Goal: Information Seeking & Learning: Learn about a topic

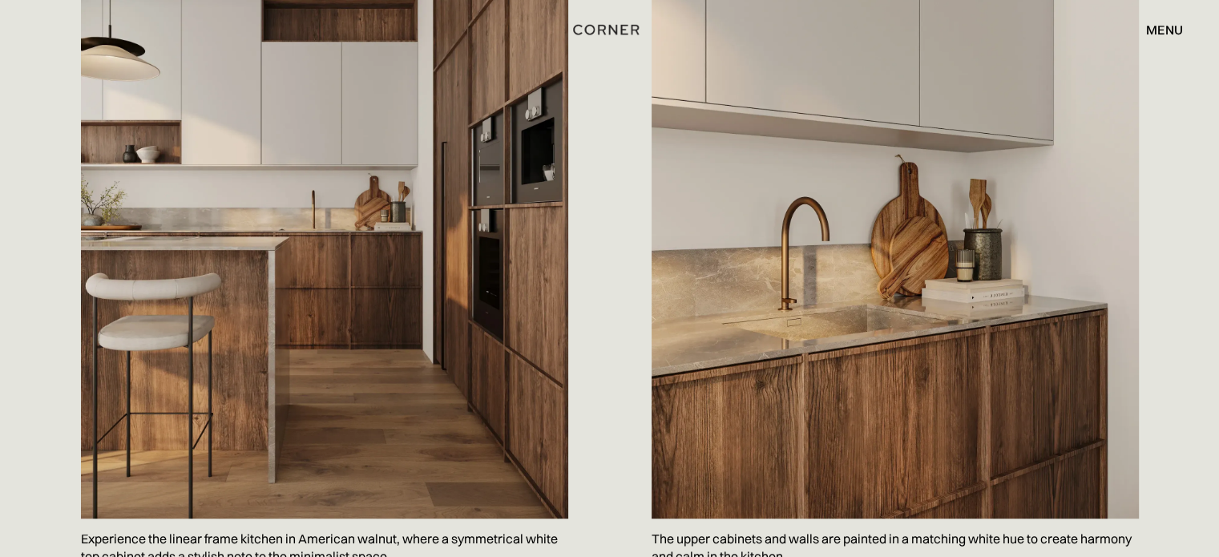
scroll to position [1068, 0]
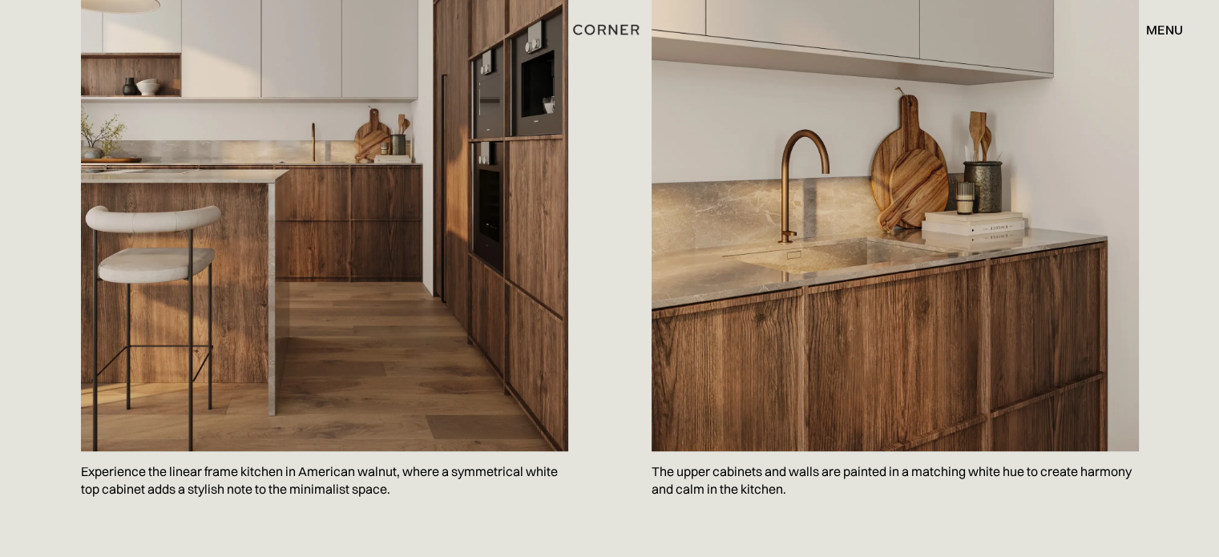
click at [211, 451] on p "Experience the linear frame kitchen in American walnut, where a symmetrical whi…" at bounding box center [324, 480] width 487 height 58
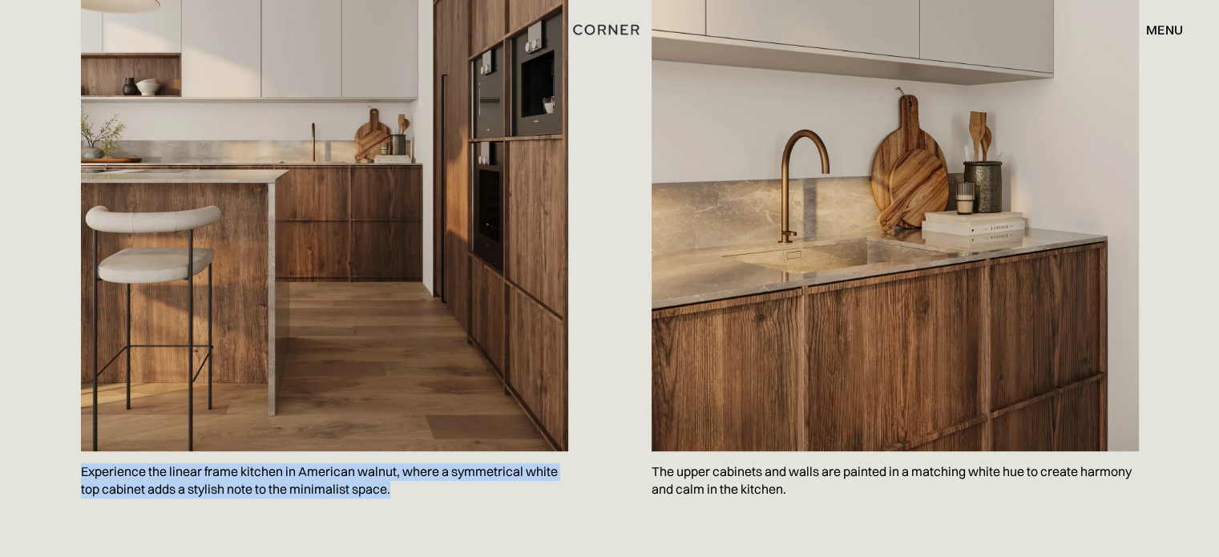
click at [211, 451] on p "Experience the linear frame kitchen in American walnut, where a symmetrical whi…" at bounding box center [324, 480] width 487 height 58
copy p "Experience the linear frame kitchen in American walnut, where a symmetrical whi…"
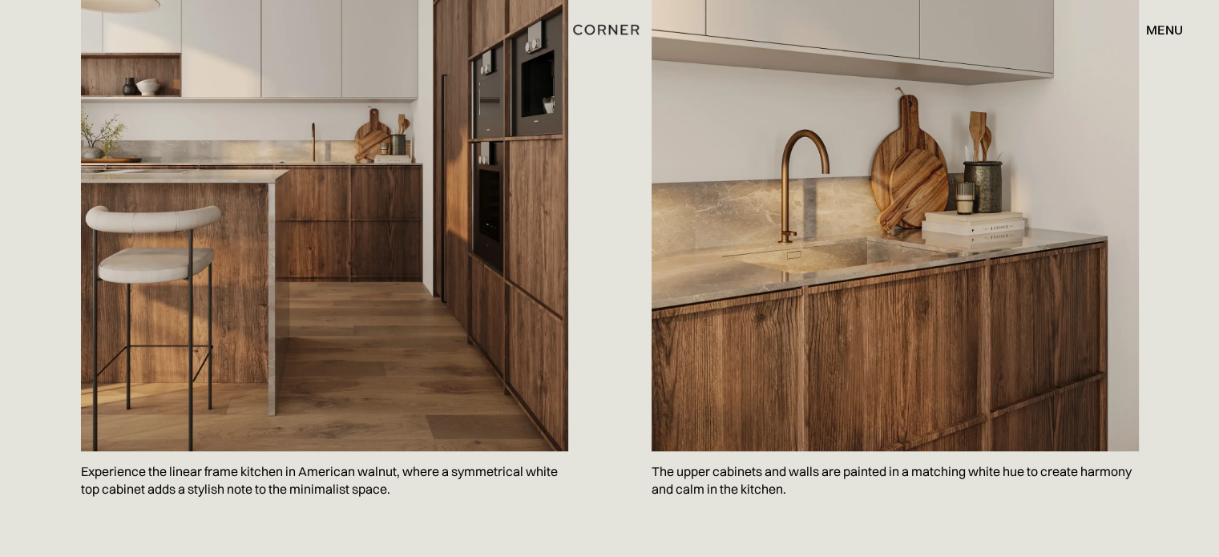
click at [713, 451] on p "The upper cabinets and walls are painted in a matching white hue to create harm…" at bounding box center [894, 480] width 487 height 58
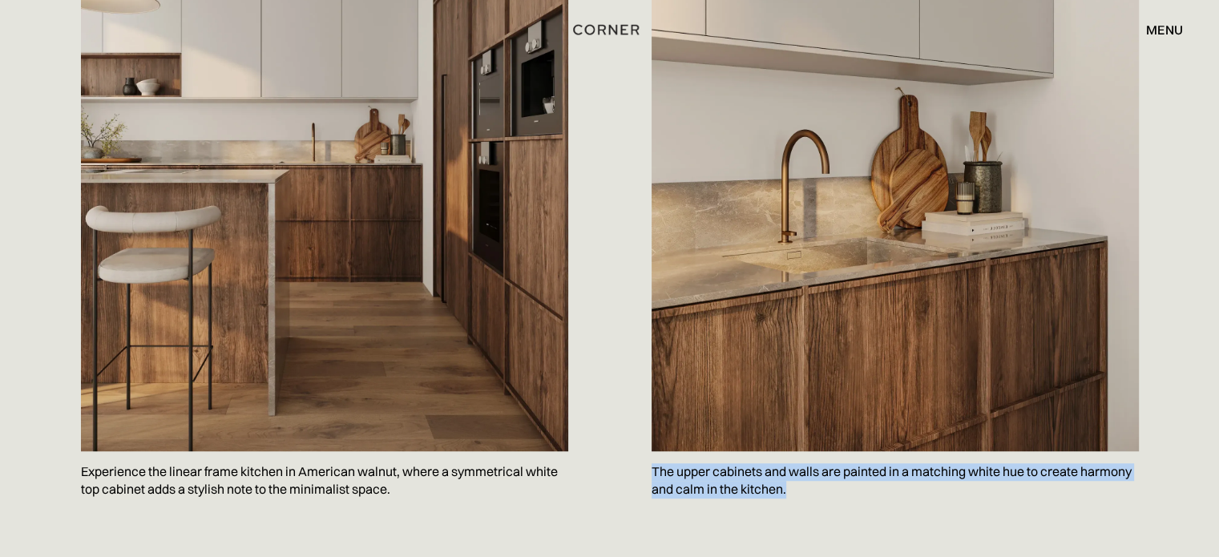
click at [713, 451] on p "The upper cabinets and walls are painted in a matching white hue to create harm…" at bounding box center [894, 480] width 487 height 58
copy body "The upper cabinets and walls are painted in a matching white hue to create harm…"
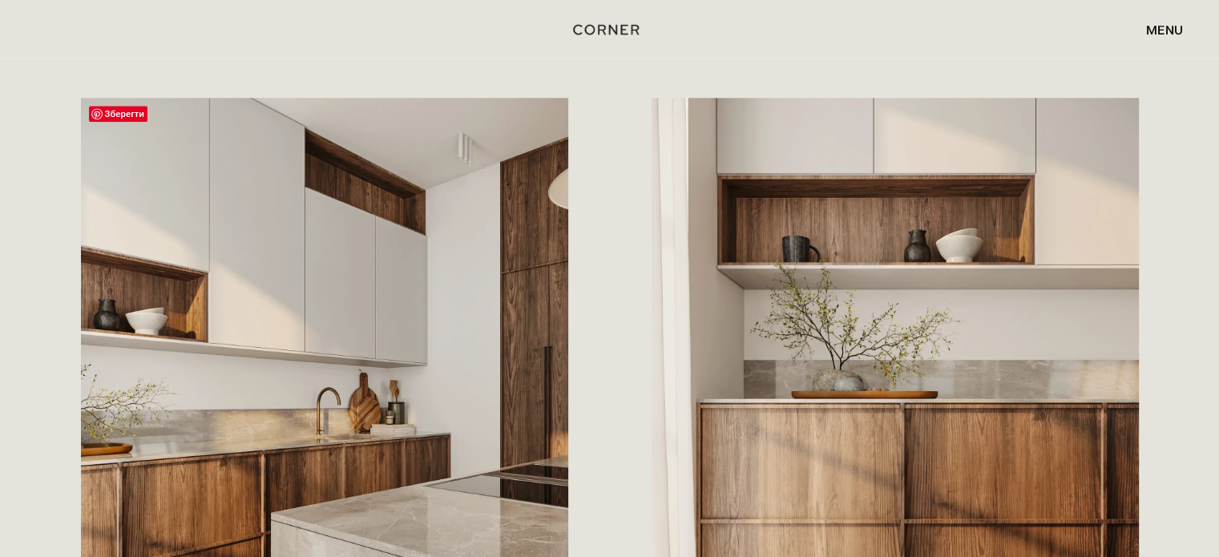
scroll to position [1923, 0]
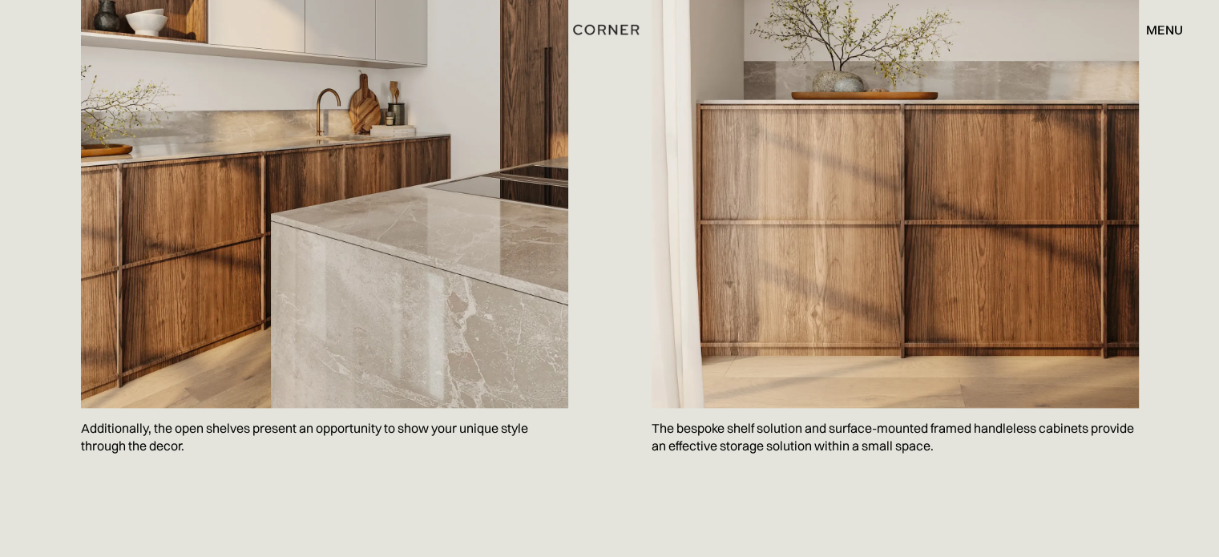
click at [272, 408] on p "Additionally, the open shelves present an opportunity to show your unique style…" at bounding box center [324, 437] width 487 height 58
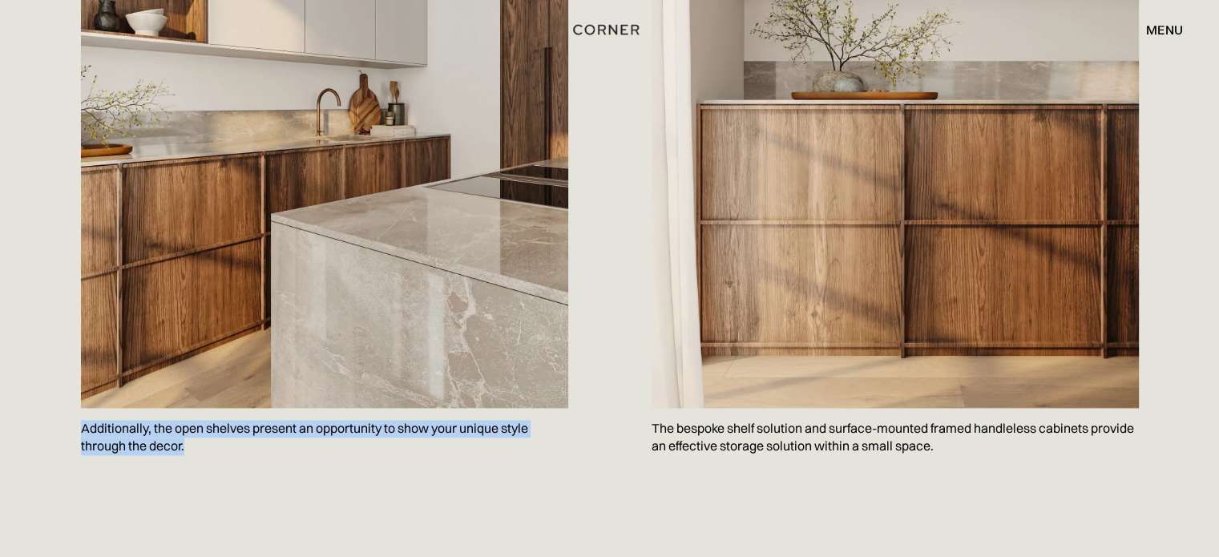
click at [272, 408] on p "Additionally, the open shelves present an opportunity to show your unique style…" at bounding box center [324, 437] width 487 height 58
copy p "Additionally, the open shelves present an opportunity to show your unique style…"
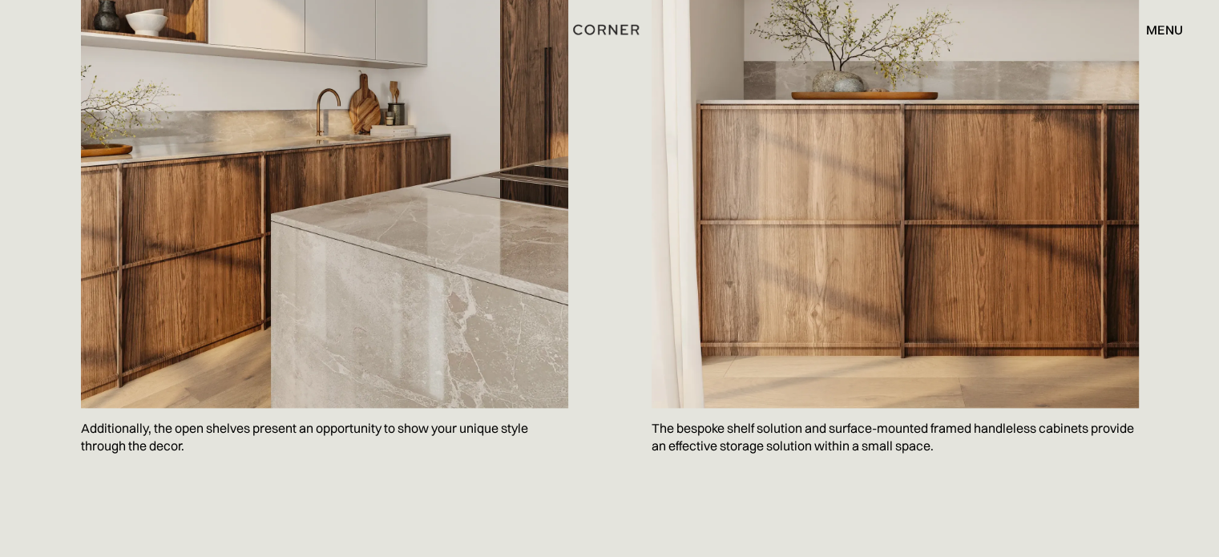
click at [711, 408] on p "The bespoke shelf solution and surface-mounted framed handleless cabinets provi…" at bounding box center [894, 437] width 487 height 58
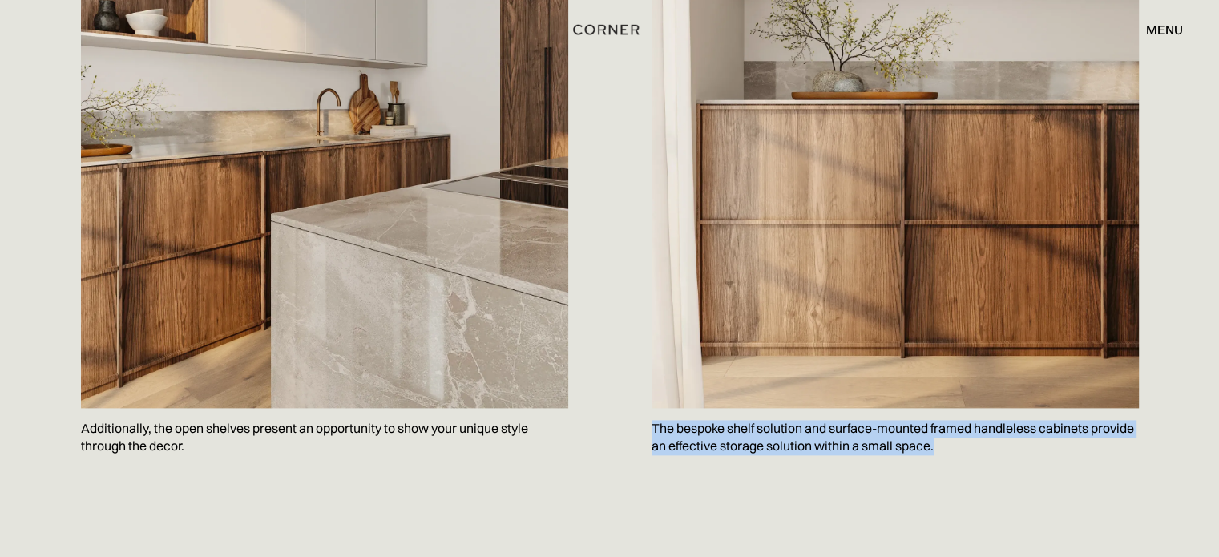
click at [711, 408] on p "The bespoke shelf solution and surface-mounted framed handleless cabinets provi…" at bounding box center [894, 437] width 487 height 58
copy p "The bespoke shelf solution and surface-mounted framed handleless cabinets provi…"
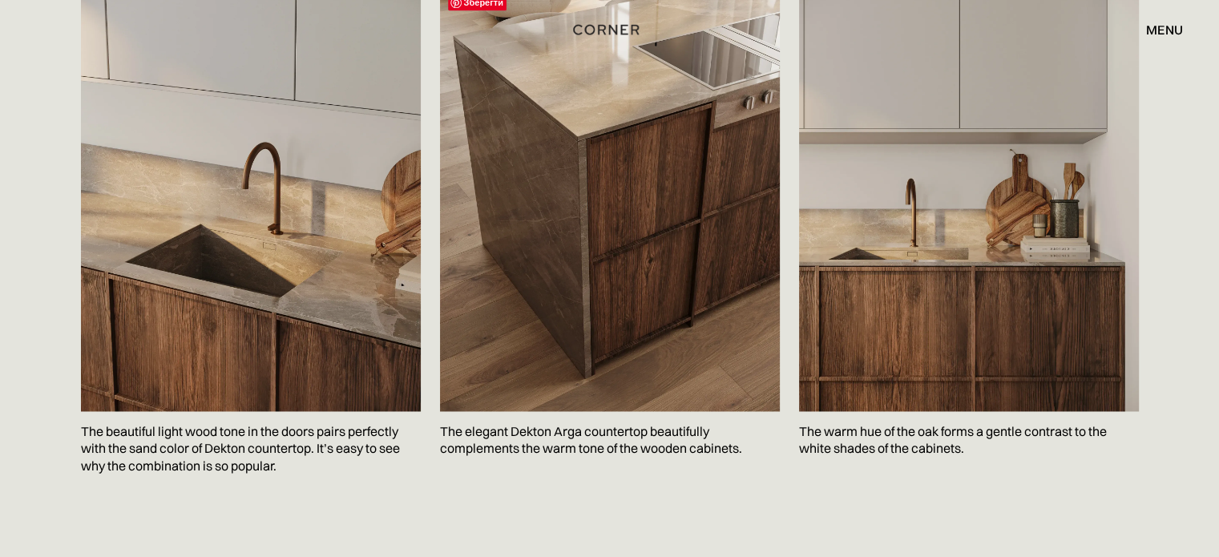
scroll to position [2671, 0]
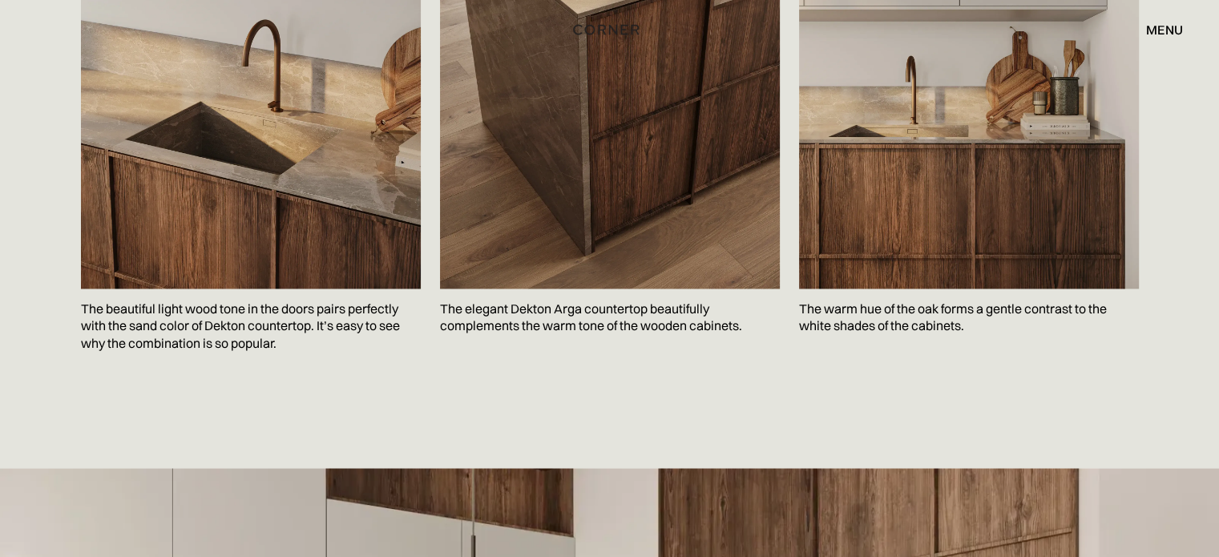
click at [189, 288] on p "The beautiful light wood tone in the doors pairs perfectly with the sand color …" at bounding box center [251, 326] width 340 height 76
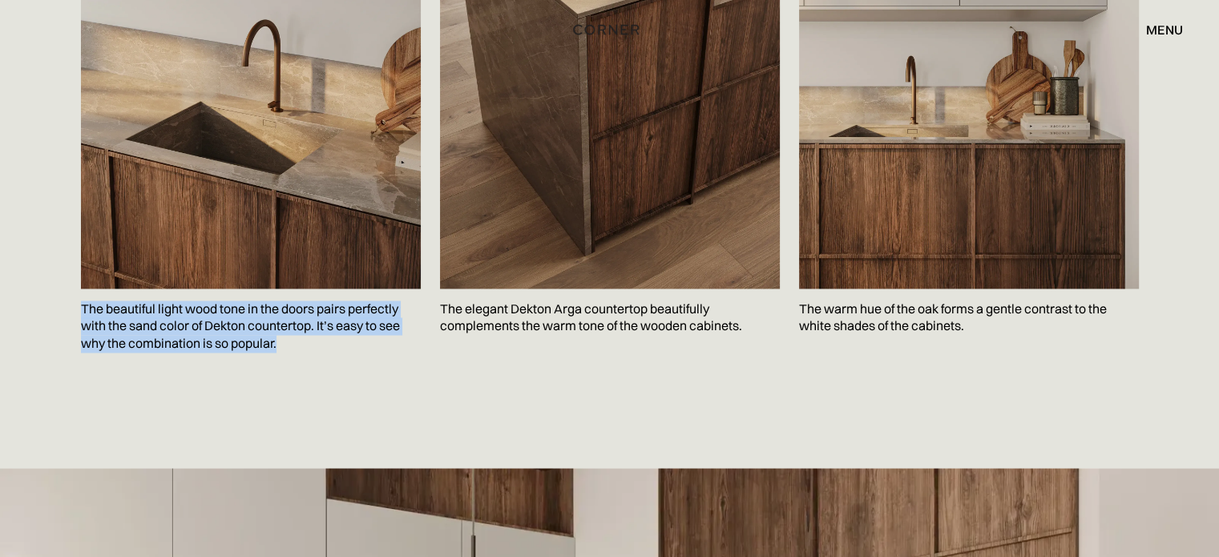
click at [189, 288] on p "The beautiful light wood tone in the doors pairs perfectly with the sand color …" at bounding box center [251, 326] width 340 height 76
copy p "The beautiful light wood tone in the doors pairs perfectly with the sand color …"
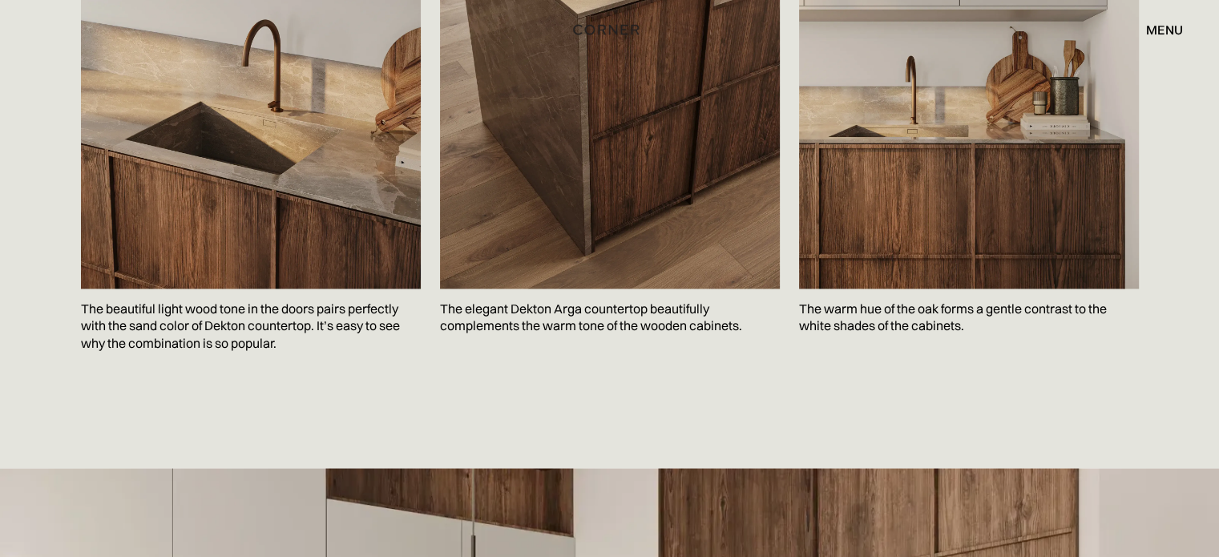
click at [505, 288] on p "The elegant Dekton Arga countertop beautifully complements the warm tone of the…" at bounding box center [610, 317] width 340 height 58
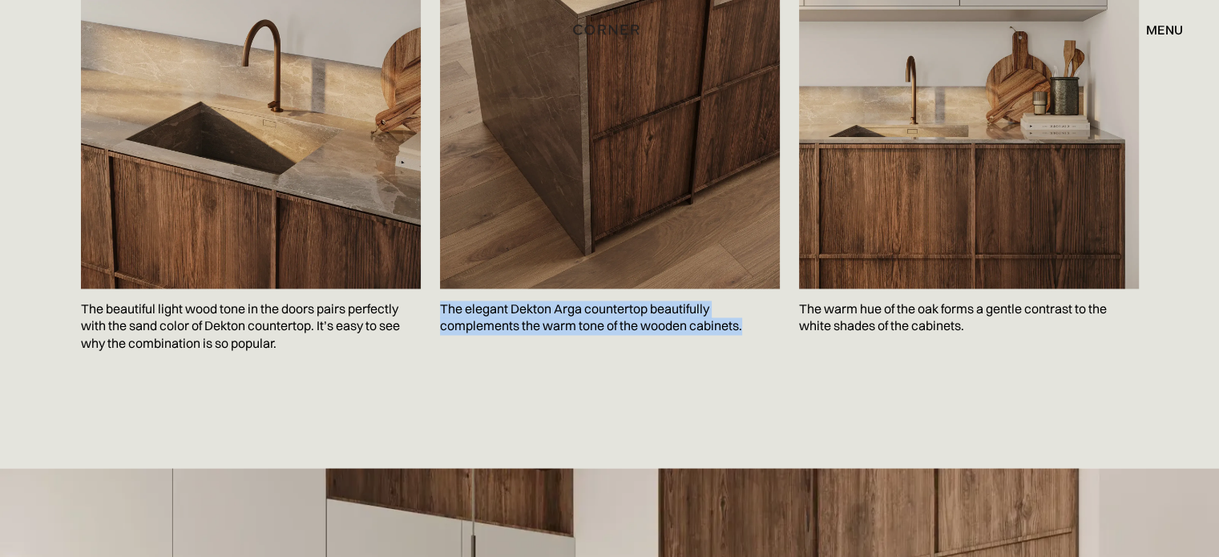
click at [505, 288] on p "The elegant Dekton Arga countertop beautifully complements the warm tone of the…" at bounding box center [610, 317] width 340 height 58
copy p "The elegant Dekton Arga countertop beautifully complements the warm tone of the…"
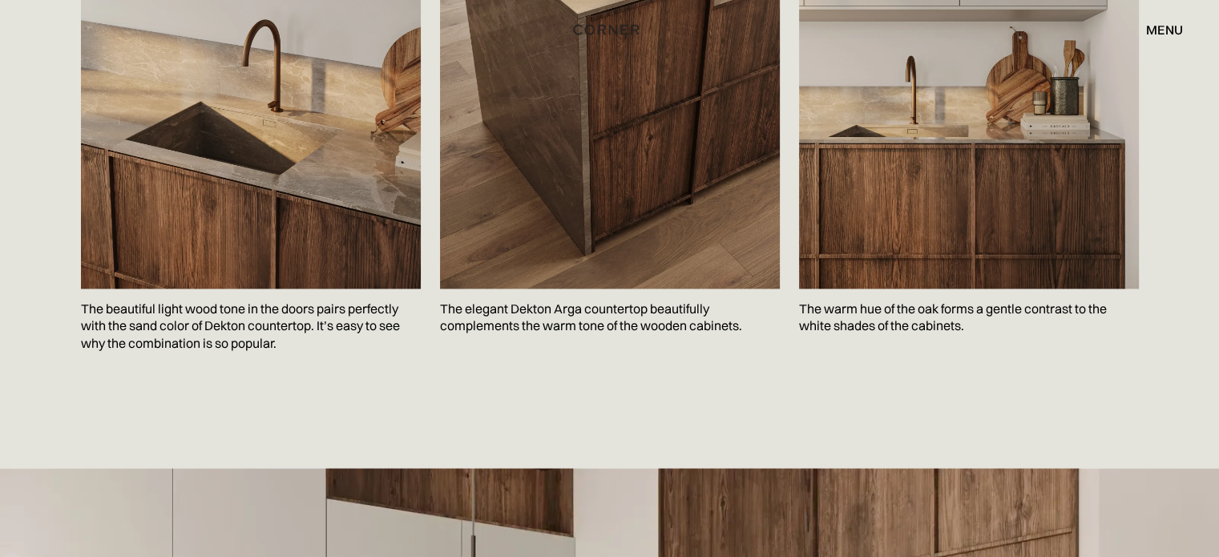
click at [857, 288] on p "The warm hue of the oak forms a gentle contrast to the white shades of the cabi…" at bounding box center [969, 317] width 340 height 58
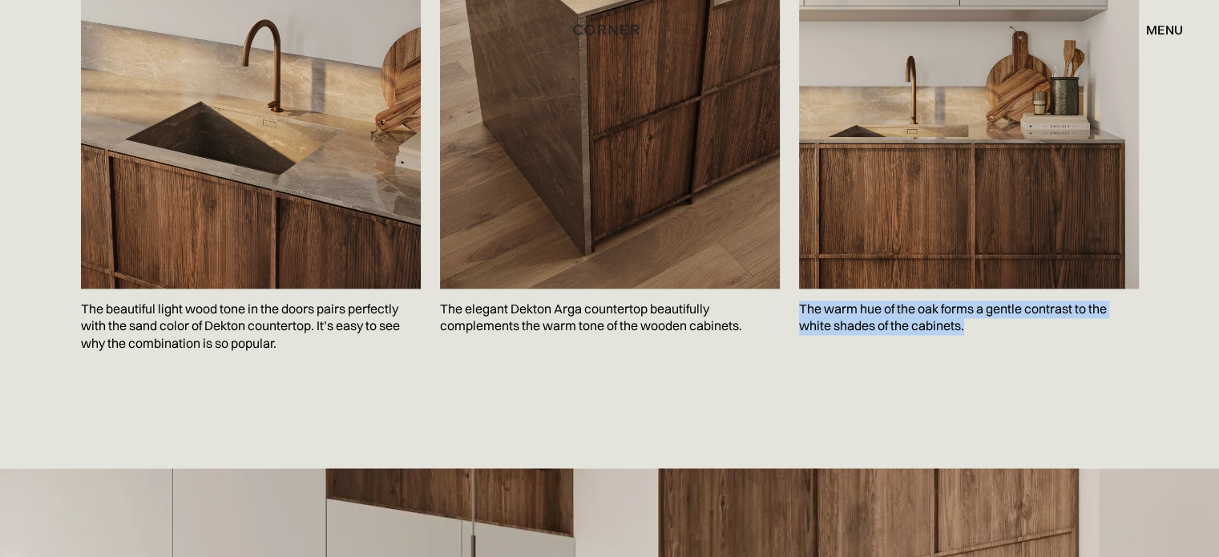
click at [857, 288] on p "The warm hue of the oak forms a gentle contrast to the white shades of the cabi…" at bounding box center [969, 317] width 340 height 58
copy p "The warm hue of the oak forms a gentle contrast to the white shades of the cabi…"
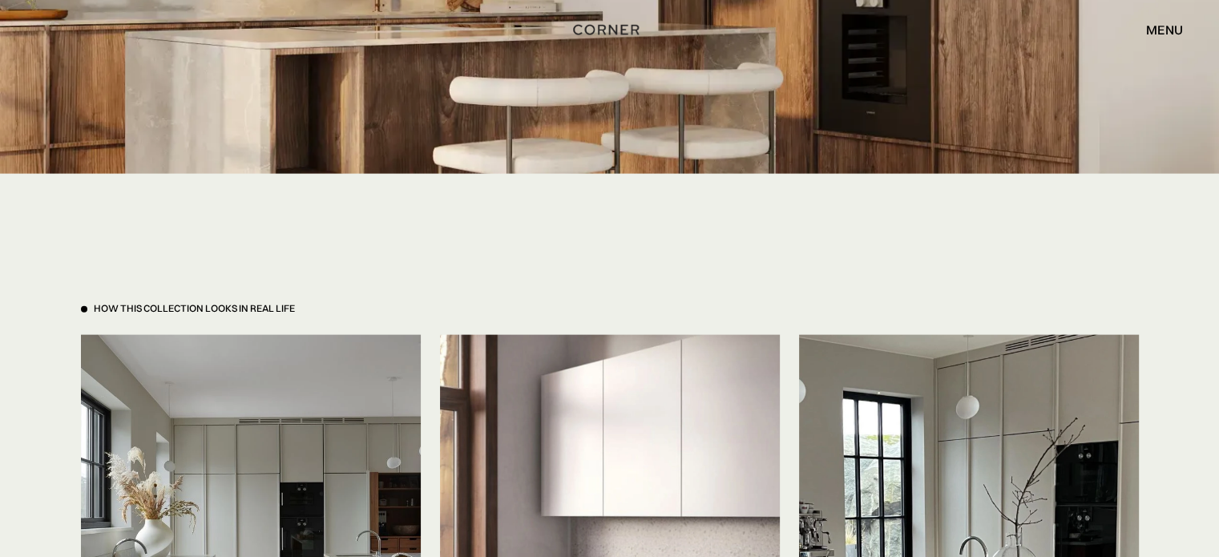
scroll to position [2991, 0]
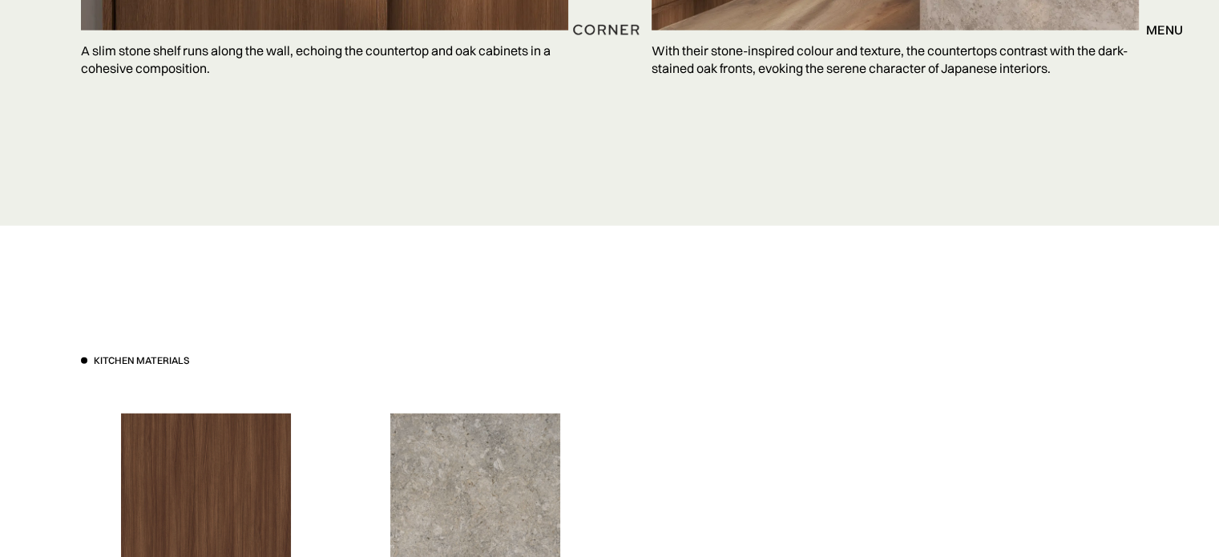
scroll to position [4252, 0]
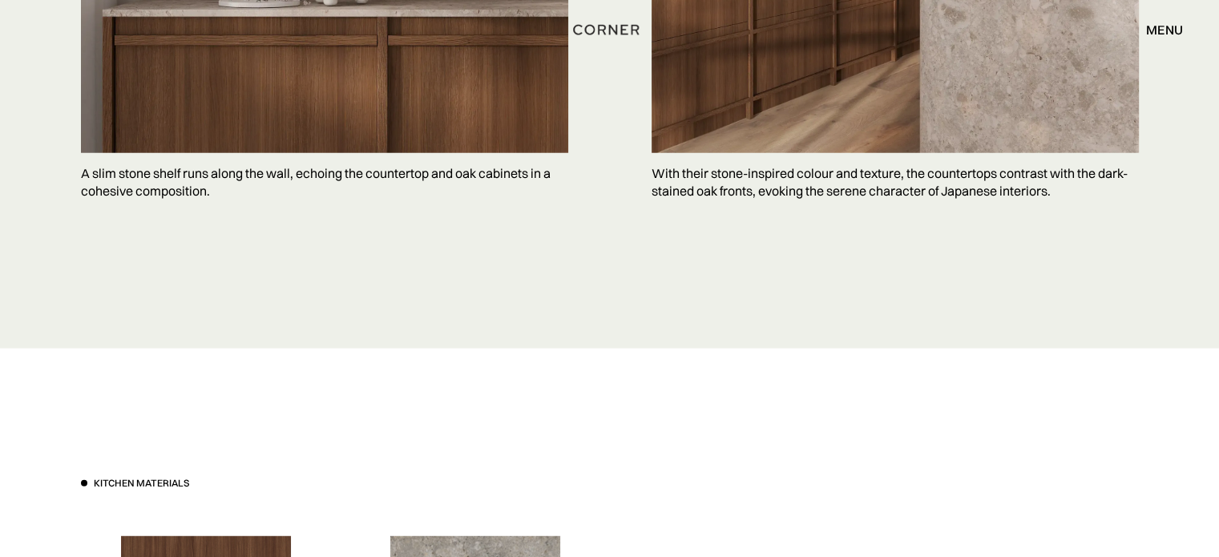
click at [157, 188] on p "A slim stone shelf runs along the wall, echoing the countertop and oak cabinets…" at bounding box center [324, 182] width 487 height 58
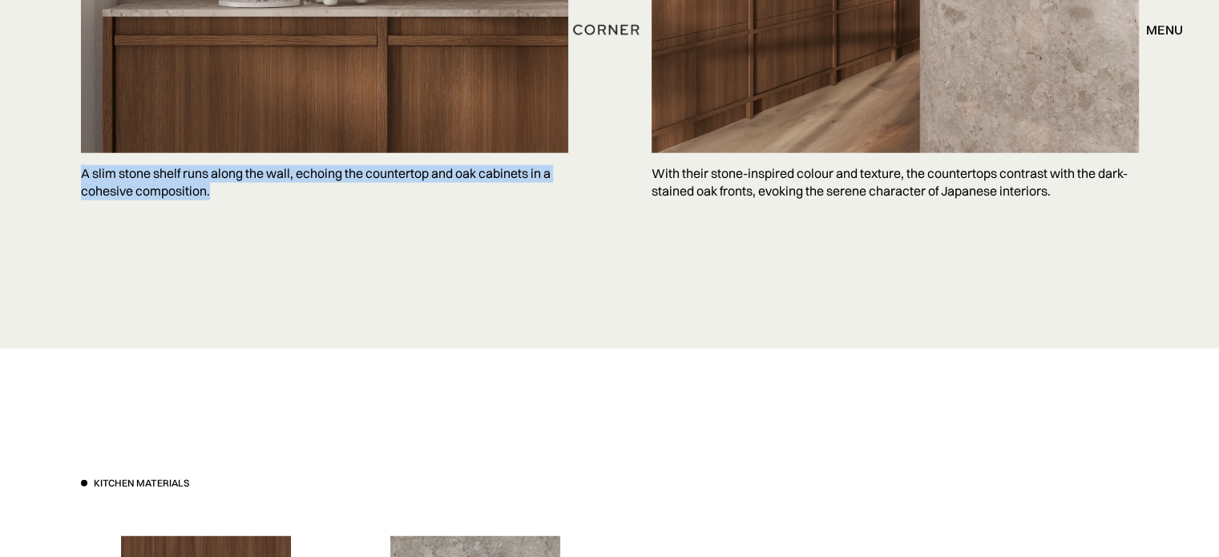
click at [157, 188] on p "A slim stone shelf runs along the wall, echoing the countertop and oak cabinets…" at bounding box center [324, 182] width 487 height 58
copy p "A slim stone shelf runs along the wall, echoing the countertop and oak cabinets…"
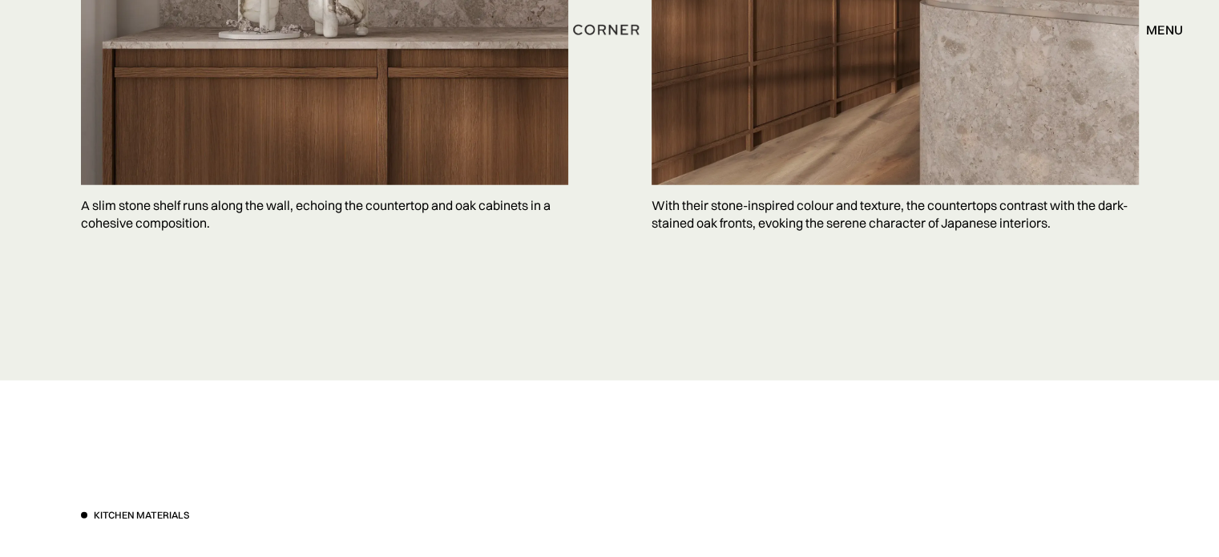
click at [709, 185] on p "With their stone-inspired colour and texture, the countertops contrast with the…" at bounding box center [894, 214] width 487 height 58
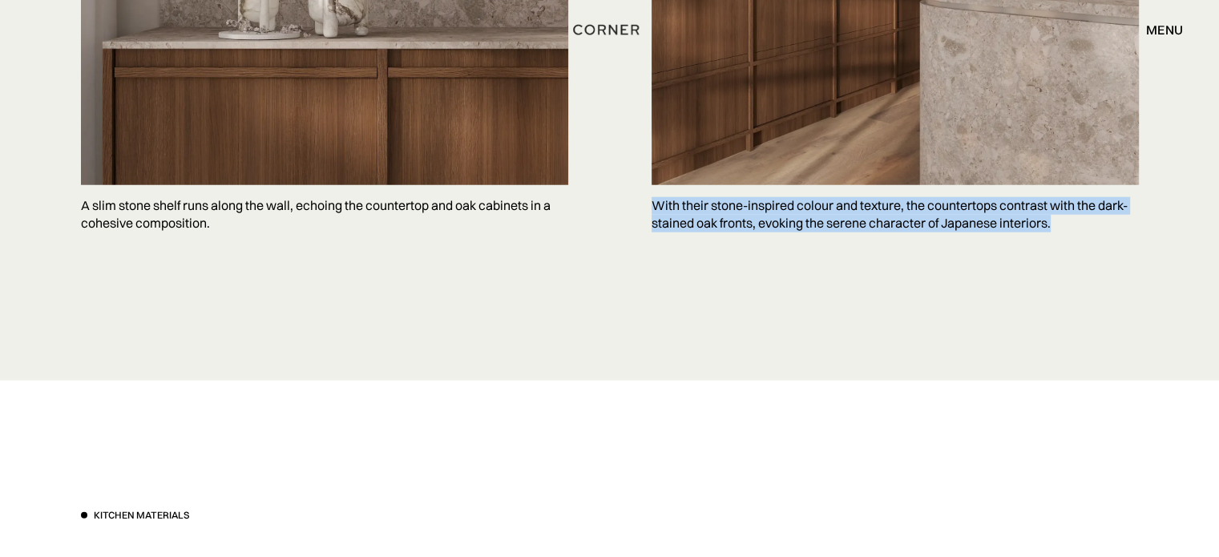
click at [709, 185] on p "With their stone-inspired colour and texture, the countertops contrast with the…" at bounding box center [894, 214] width 487 height 58
copy body "With their stone-inspired colour and texture, the countertops contrast with the…"
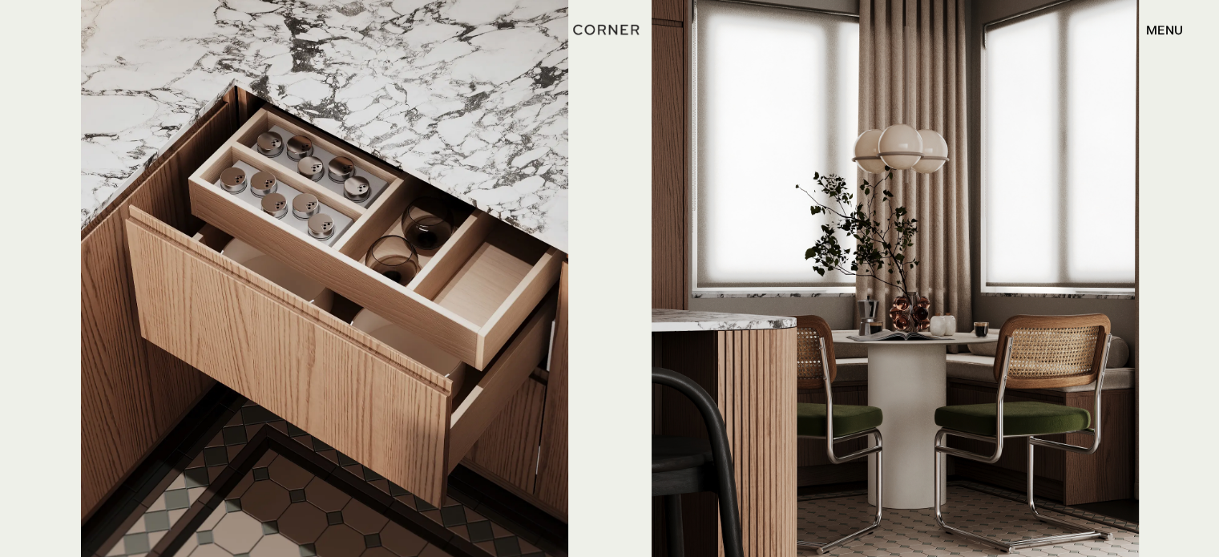
scroll to position [4167, 0]
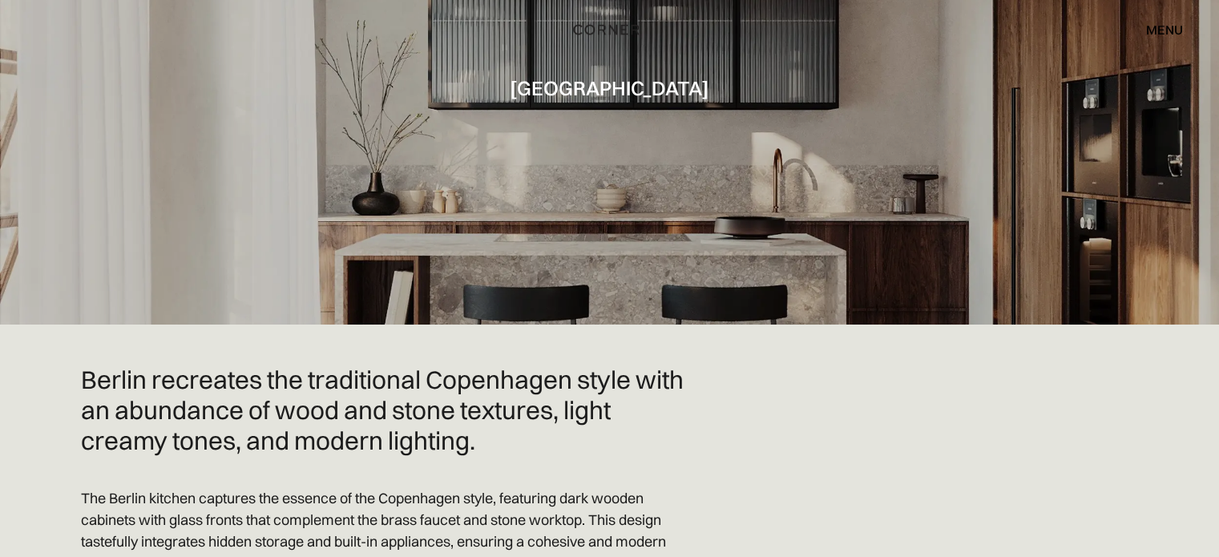
scroll to position [321, 0]
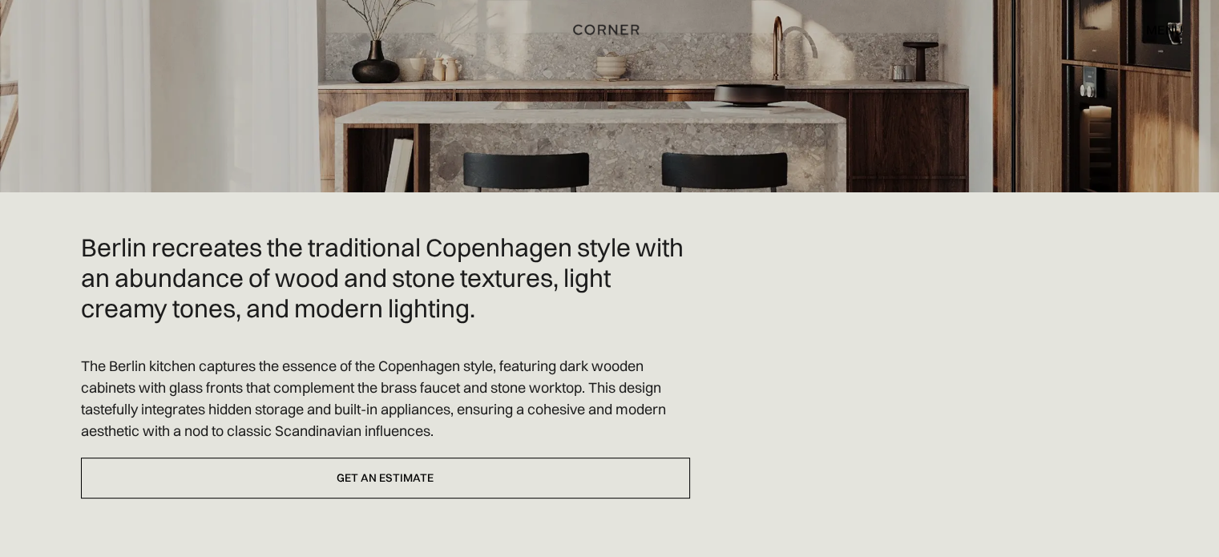
click at [315, 248] on h2 "Berlin recreates the traditional Copenhagen style with an abundance of wood and…" at bounding box center [385, 277] width 609 height 91
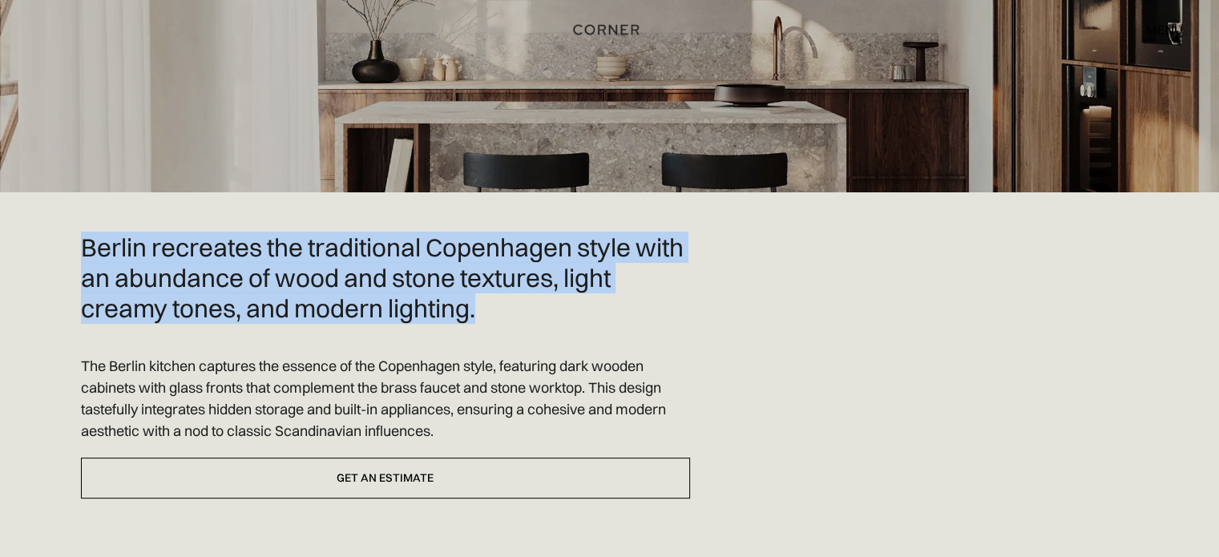
click at [315, 248] on h2 "Berlin recreates the traditional Copenhagen style with an abundance of wood and…" at bounding box center [385, 277] width 609 height 91
copy h2 "Berlin recreates the traditional Copenhagen style with an abundance of wood and…"
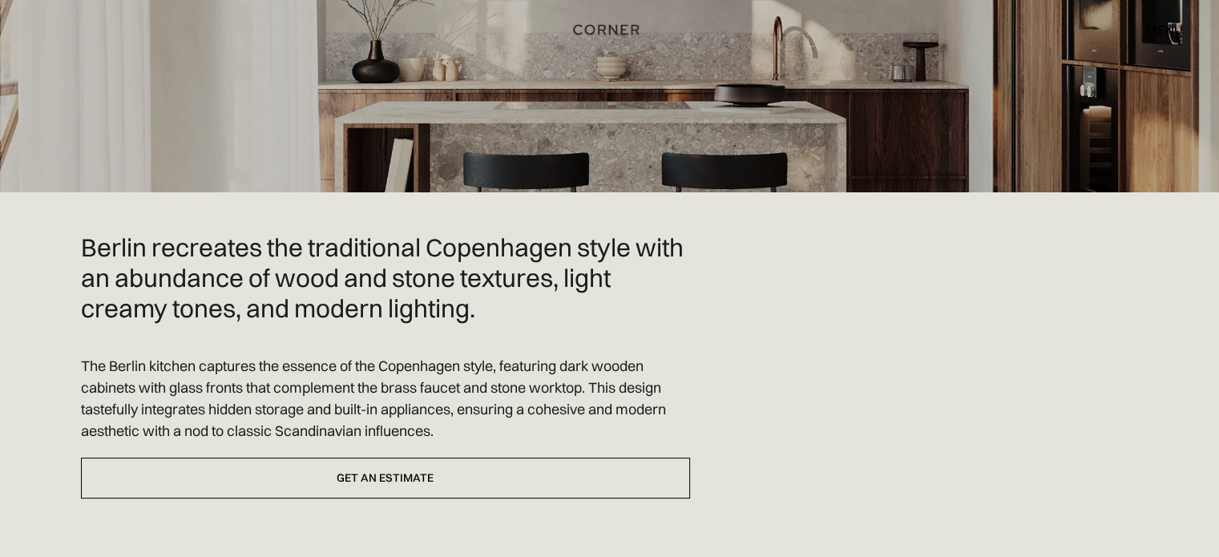
click at [313, 362] on p "The Berlin kitchen captures the essence of the Copenhagen style, featuring dark…" at bounding box center [385, 398] width 609 height 87
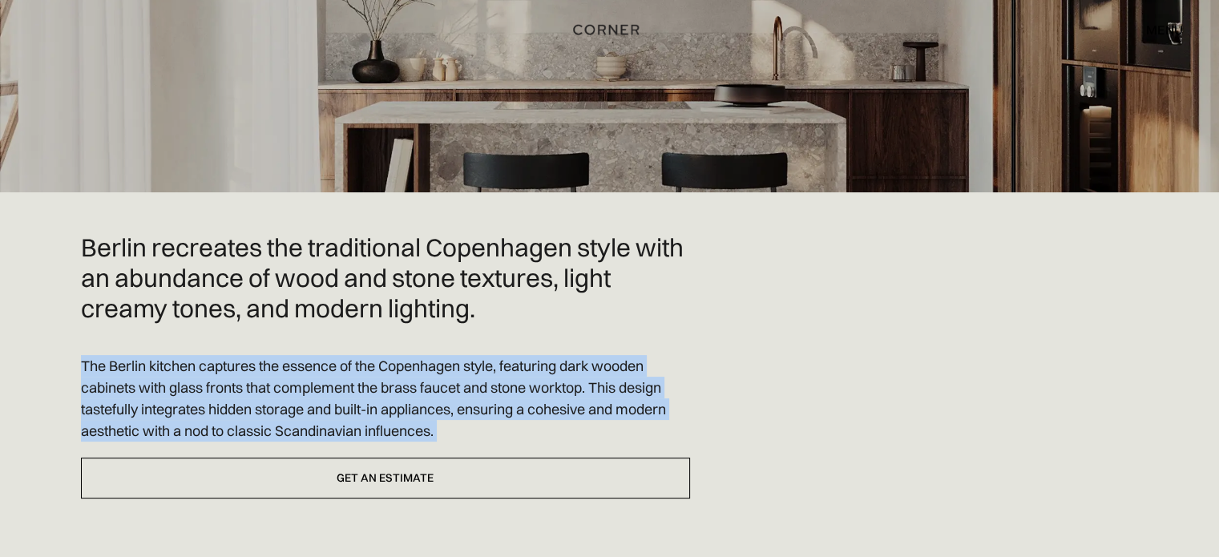
click at [313, 362] on p "The Berlin kitchen captures the essence of the Copenhagen style, featuring dark…" at bounding box center [385, 398] width 609 height 87
copy div "The Berlin kitchen captures the essence of the Copenhagen style, featuring dark…"
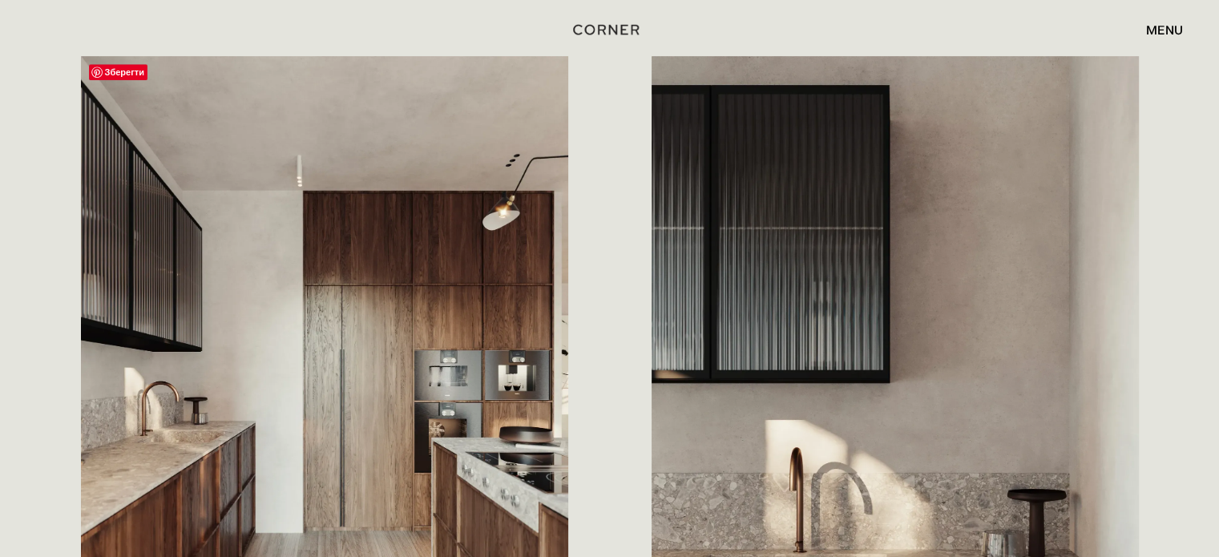
scroll to position [1282, 0]
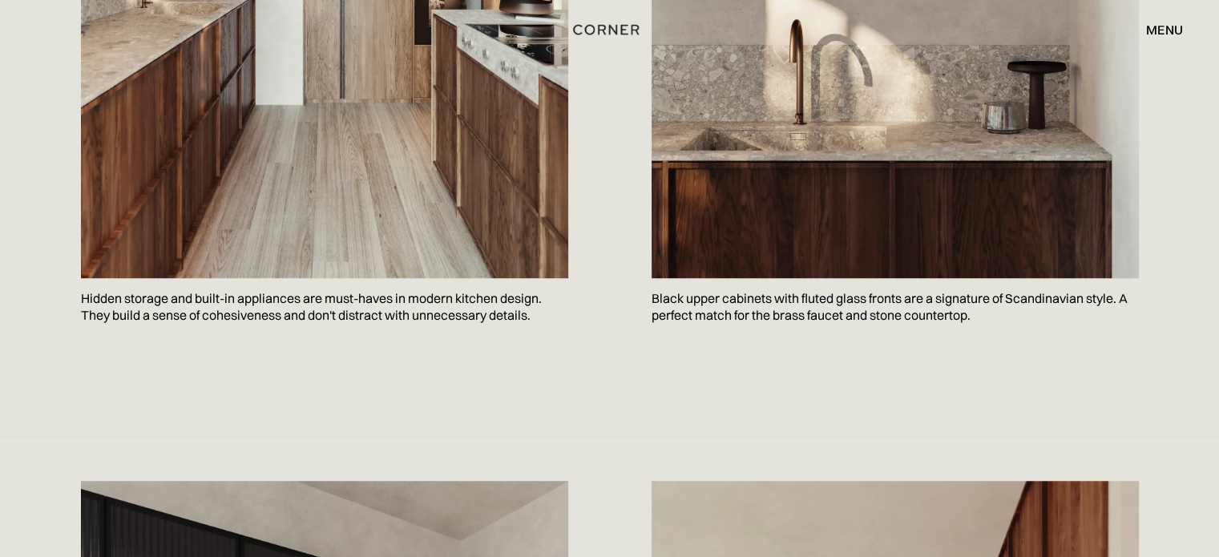
click at [279, 278] on p "Hidden storage and built-in appliances are must-haves in modern kitchen design.…" at bounding box center [324, 307] width 487 height 58
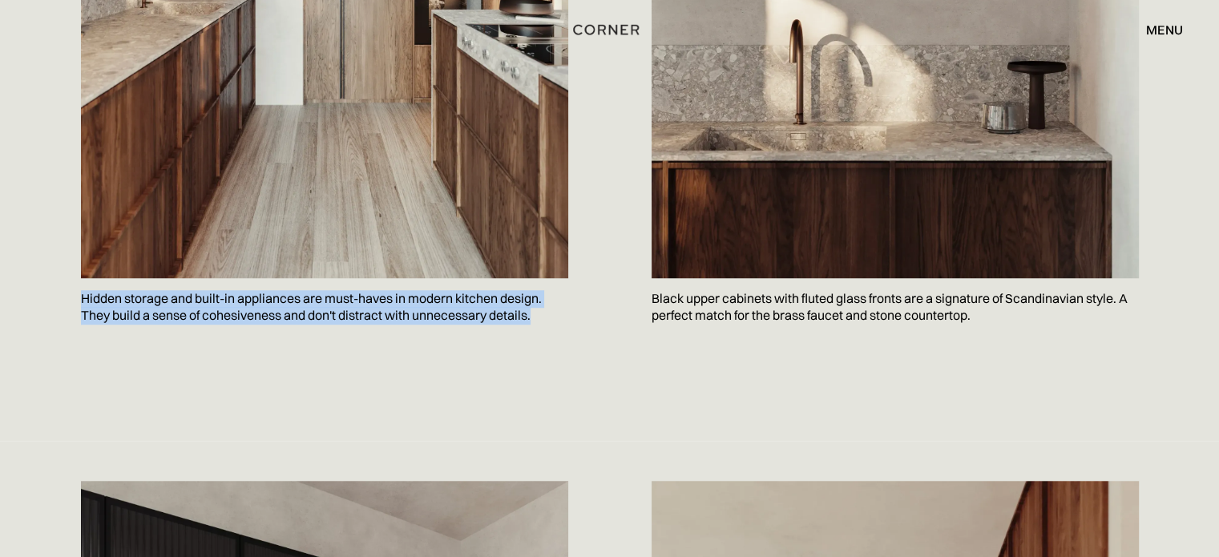
click at [279, 278] on p "Hidden storage and built-in appliances are must-haves in modern kitchen design.…" at bounding box center [324, 307] width 487 height 58
copy p "Hidden storage and built-in appliances are must-haves in modern kitchen design.…"
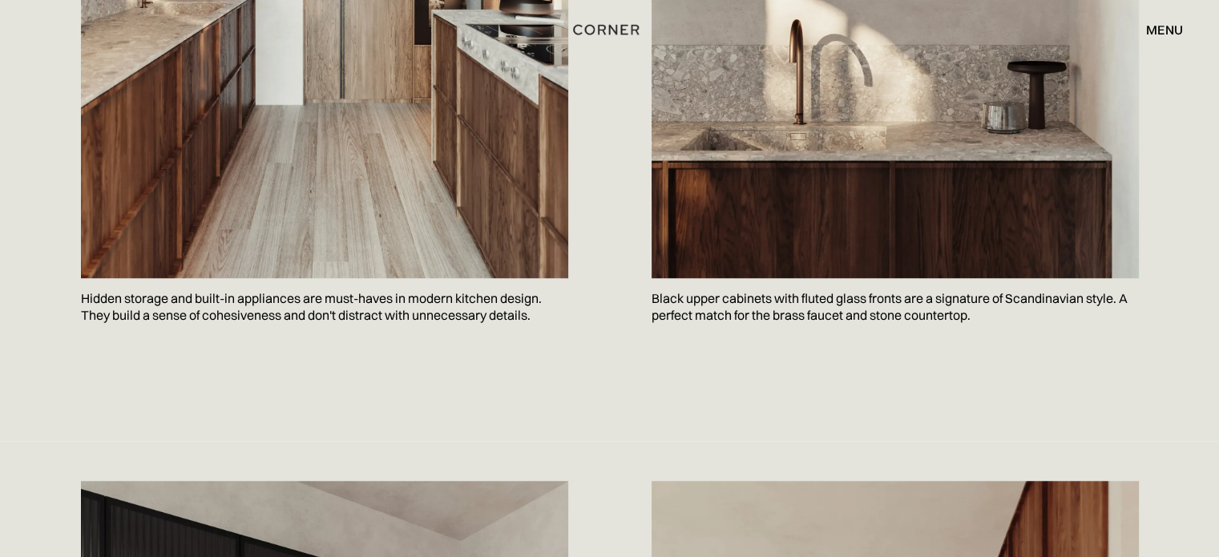
click at [705, 278] on p "Black upper cabinets with fluted glass fronts are a signature of Scandinavian s…" at bounding box center [894, 307] width 487 height 58
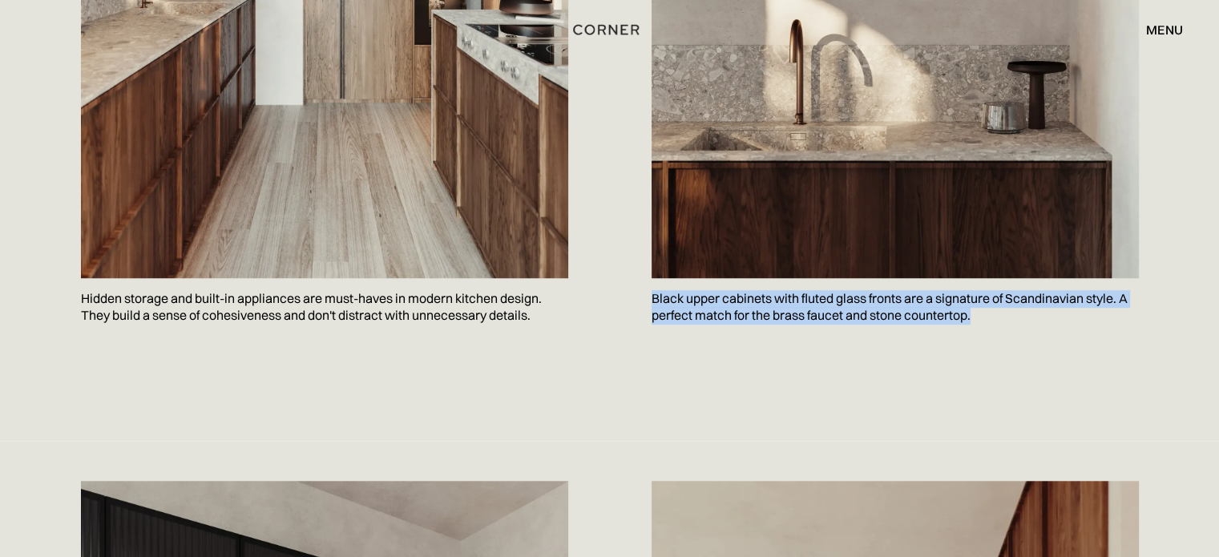
click at [705, 278] on p "Black upper cabinets with fluted glass fronts are a signature of Scandinavian s…" at bounding box center [894, 307] width 487 height 58
copy body "Black upper cabinets with fluted glass fronts are a signature of Scandinavian s…"
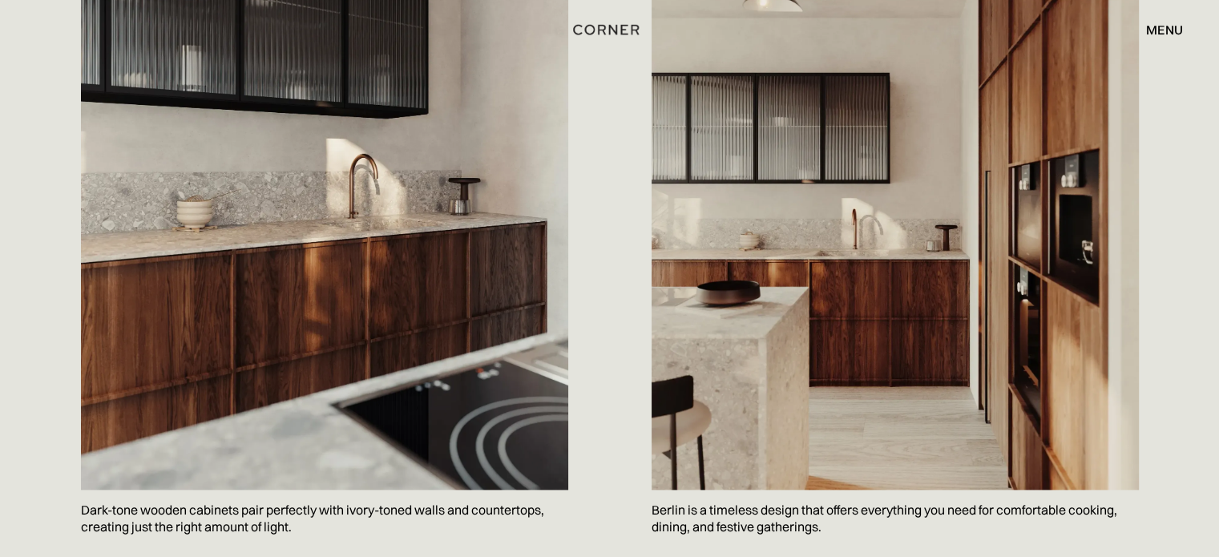
scroll to position [2136, 0]
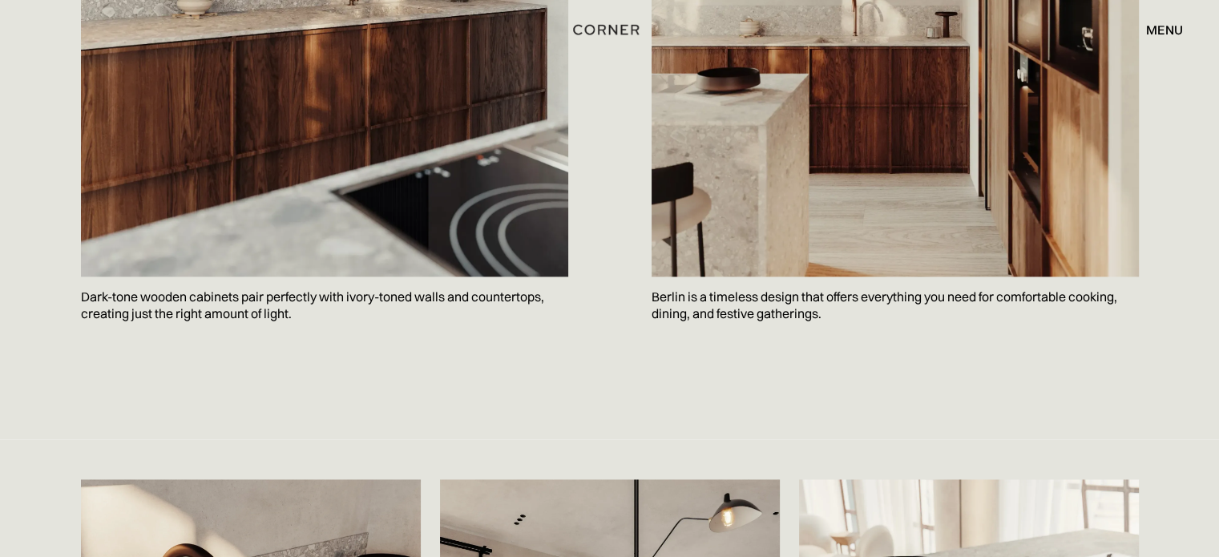
click at [224, 276] on p "Dark-tone wooden cabinets pair perfectly with ivory-toned walls and countertops…" at bounding box center [324, 305] width 487 height 58
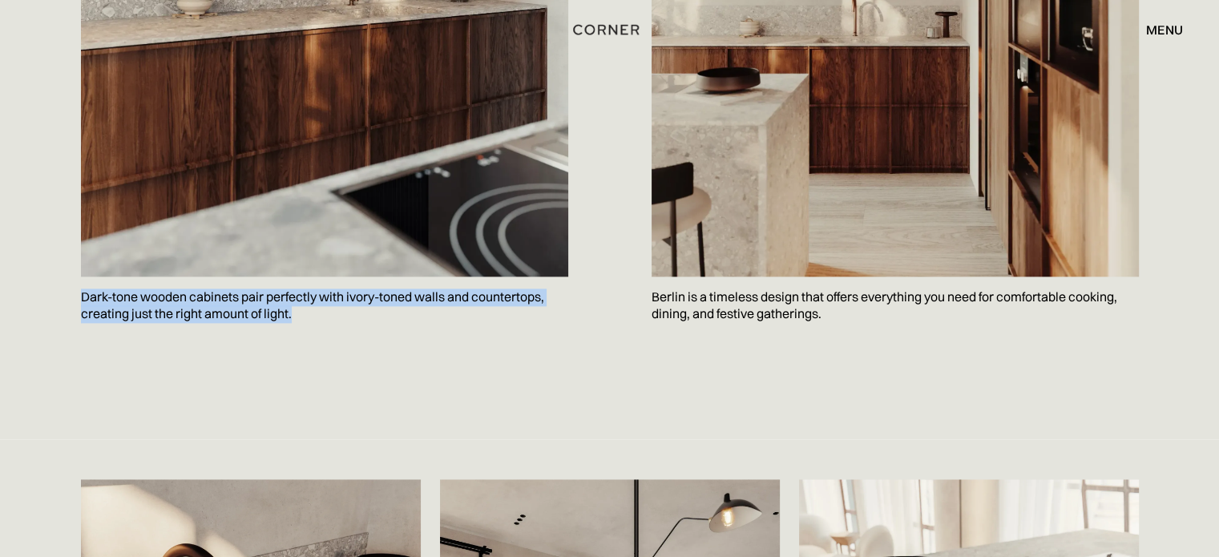
click at [224, 276] on p "Dark-tone wooden cabinets pair perfectly with ivory-toned walls and countertops…" at bounding box center [324, 305] width 487 height 58
copy p "Dark-tone wooden cabinets pair perfectly with ivory-toned walls and countertops…"
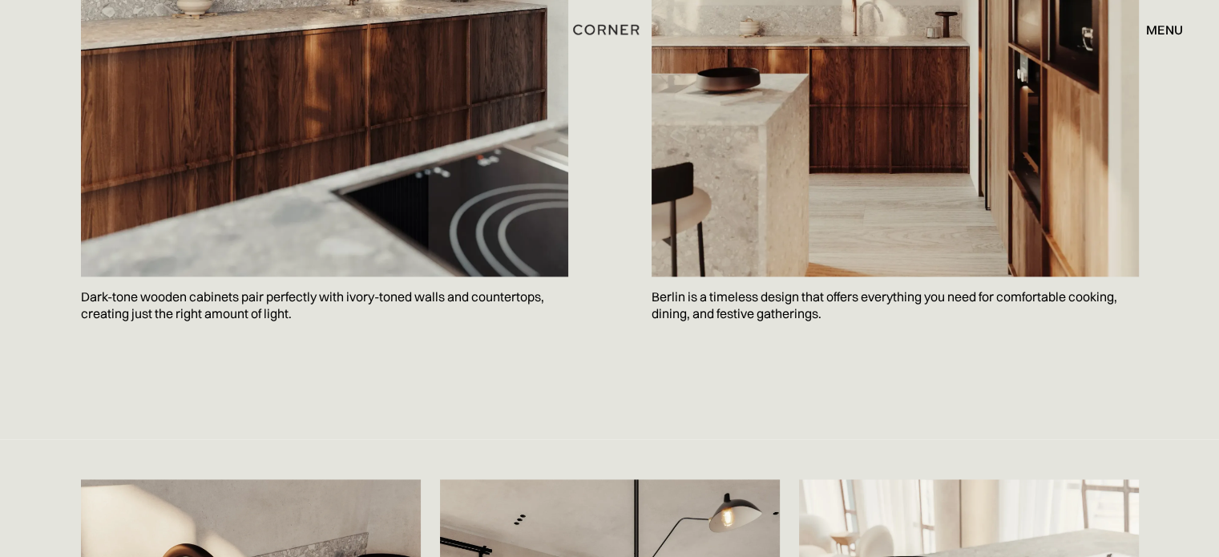
click at [723, 288] on p "Berlin is a timeless design that offers everything you need for comfortable coo…" at bounding box center [894, 305] width 487 height 58
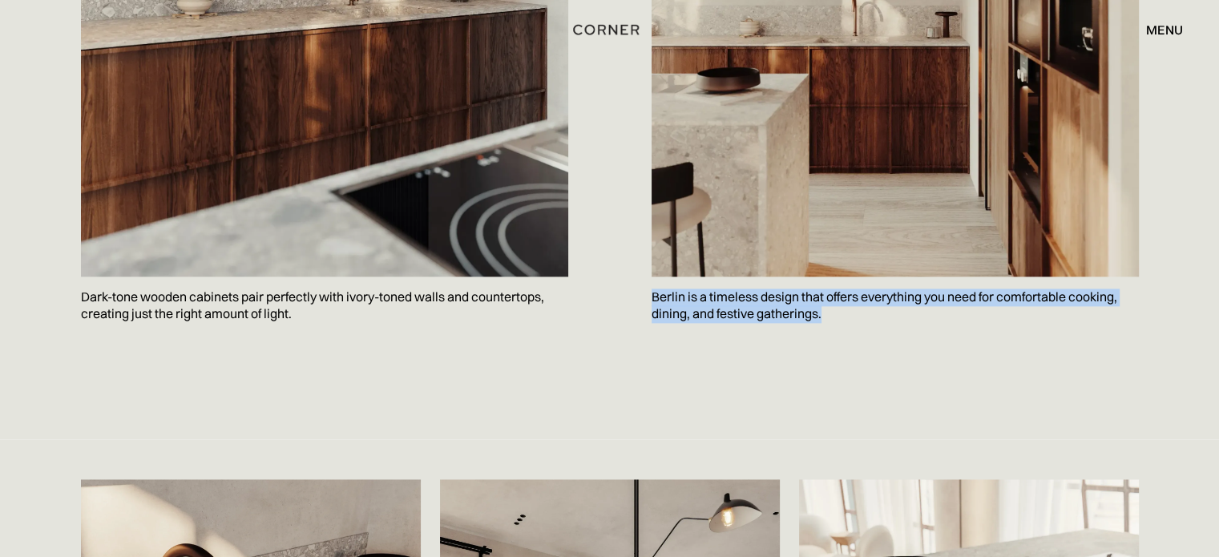
click at [723, 288] on p "Berlin is a timeless design that offers everything you need for comfortable coo…" at bounding box center [894, 305] width 487 height 58
copy p "Berlin is a timeless design that offers everything you need for comfortable coo…"
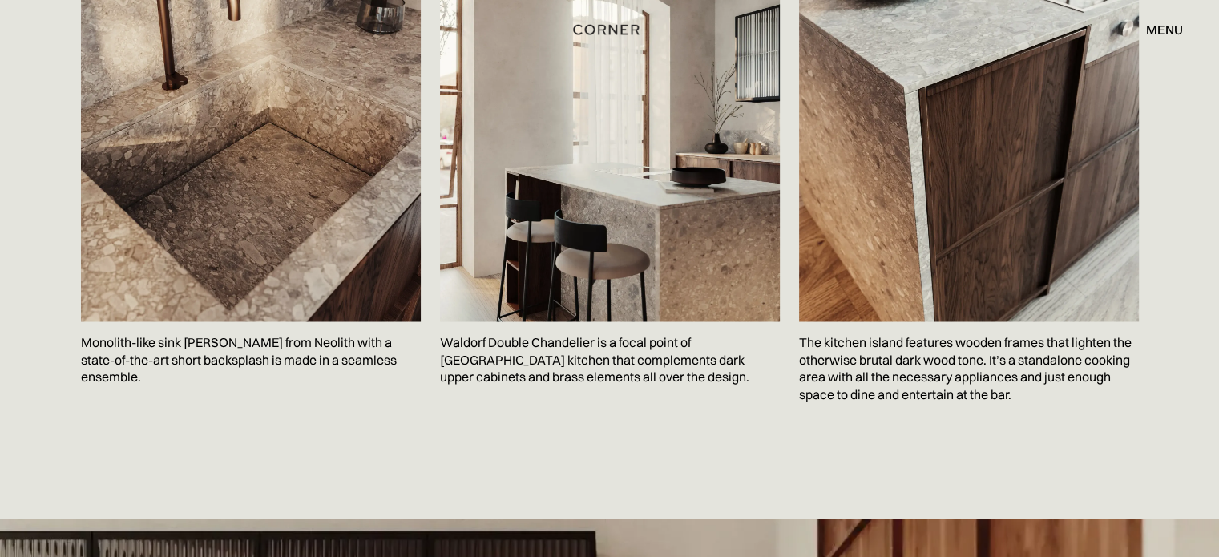
scroll to position [2777, 0]
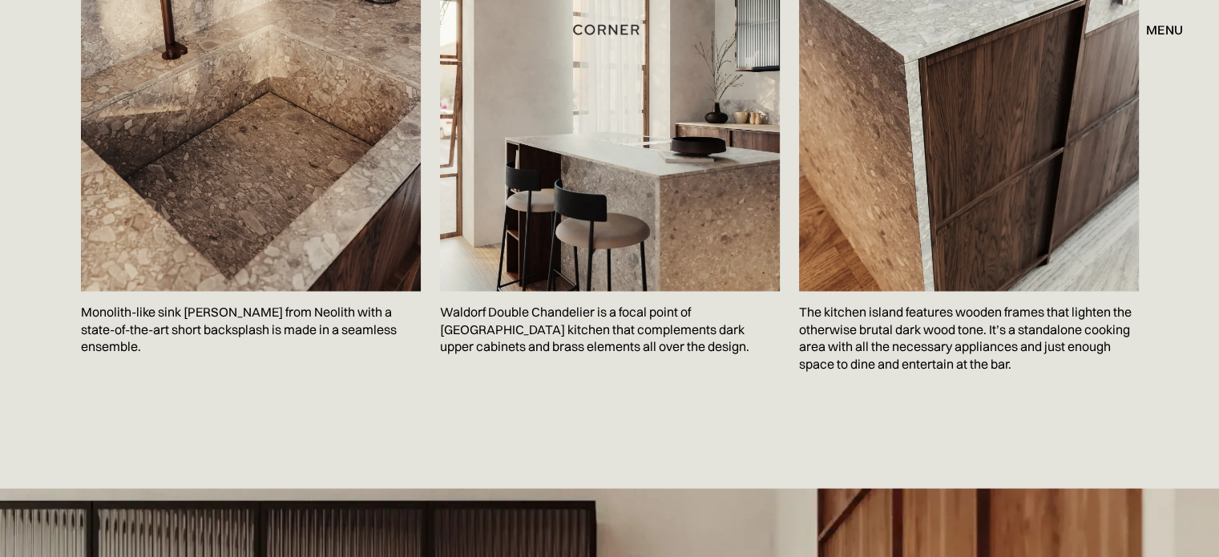
click at [269, 291] on p "Monolith-like sink Terazzo Crepo from Neolith with a state-of-the-art short bac…" at bounding box center [251, 329] width 340 height 76
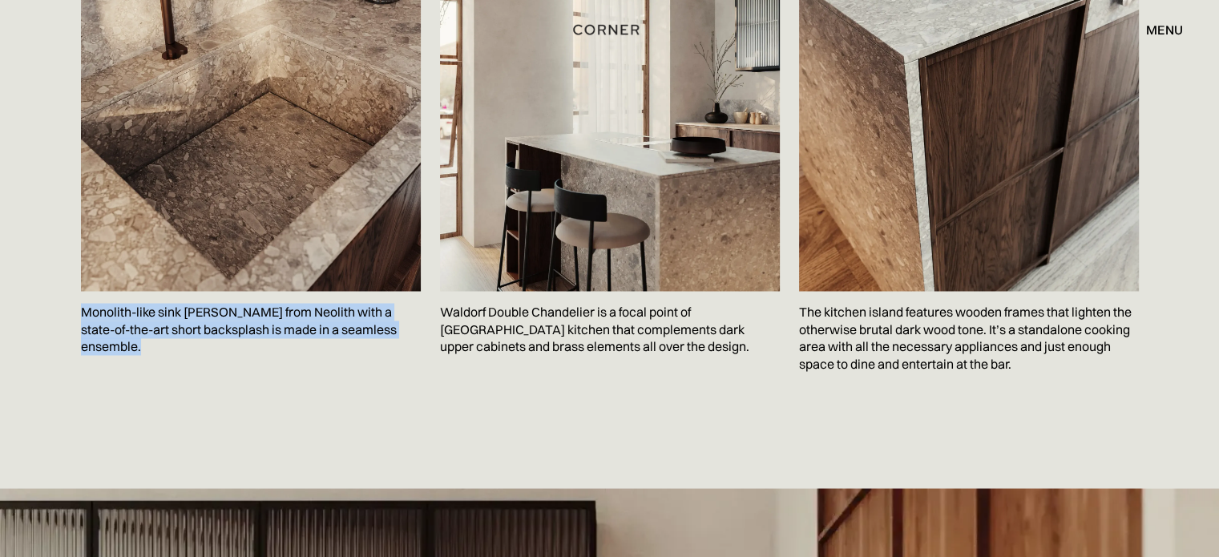
click at [269, 291] on p "Monolith-like sink Terazzo Crepo from Neolith with a state-of-the-art short bac…" at bounding box center [251, 329] width 340 height 76
copy p "Monolith-like sink Terazzo Crepo from Neolith with a state-of-the-art short bac…"
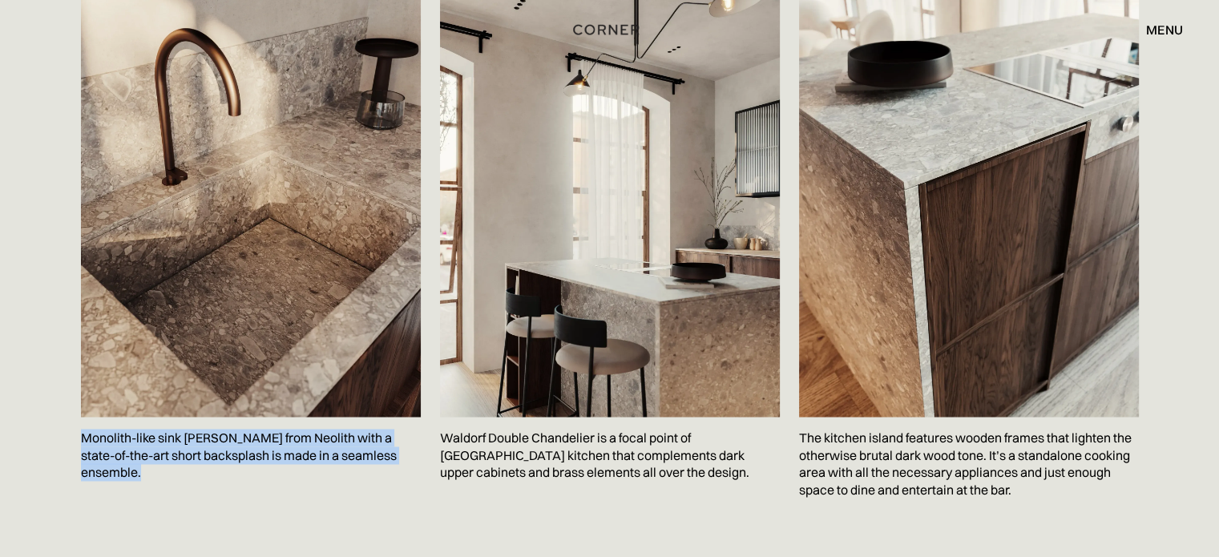
scroll to position [2350, 0]
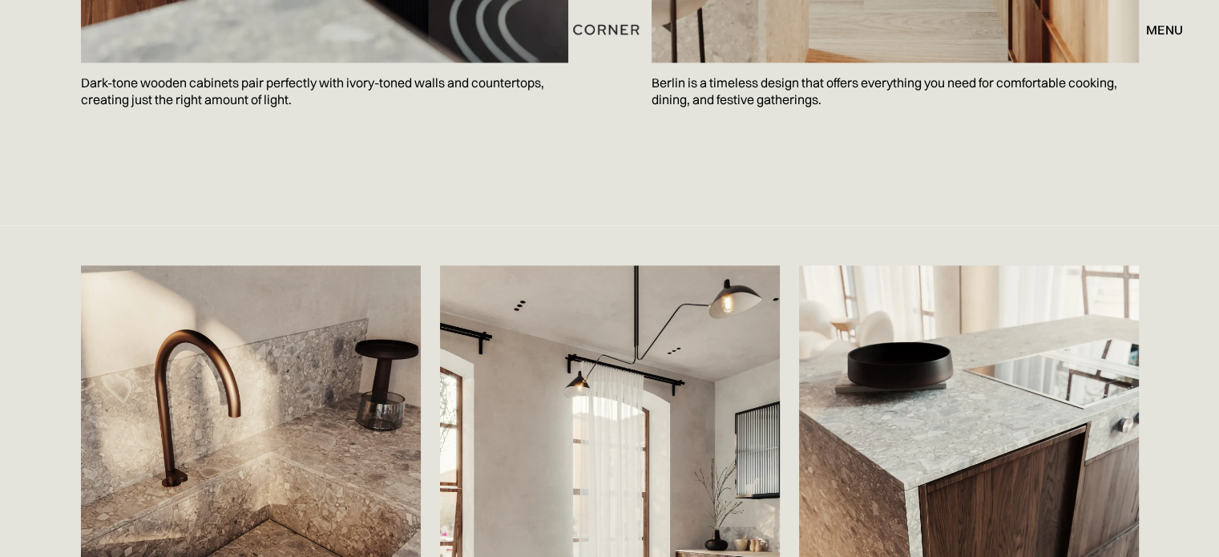
click at [715, 72] on p "Berlin is a timeless design that offers everything you need for comfortable coo…" at bounding box center [894, 91] width 487 height 58
click at [712, 70] on p "Berlin is a timeless design that offers everything you need for comfortable coo…" at bounding box center [894, 91] width 487 height 58
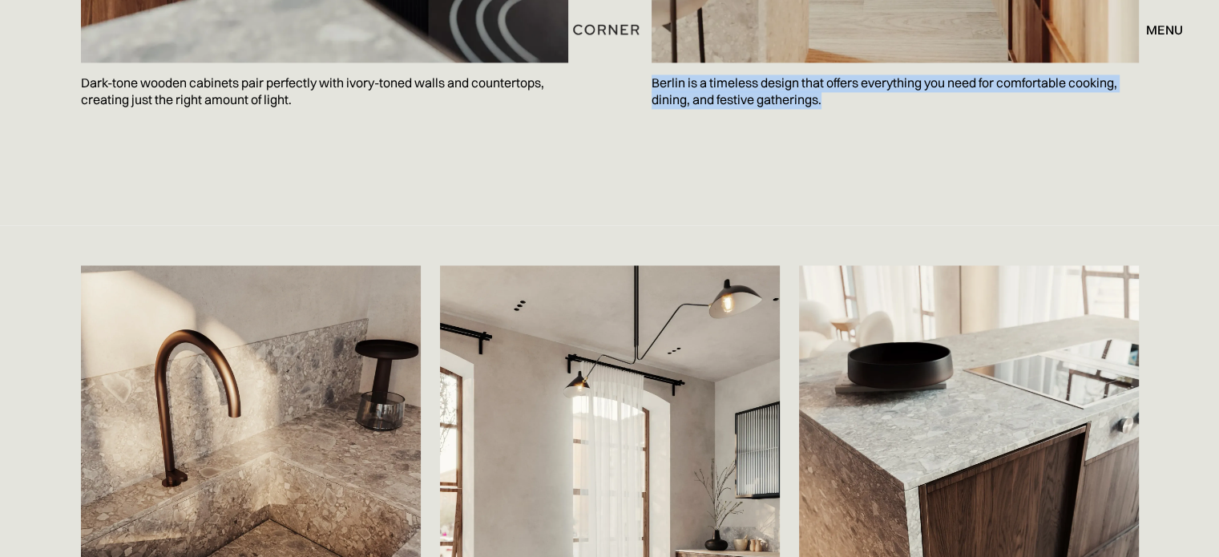
click at [712, 70] on p "Berlin is a timeless design that offers everything you need for comfortable coo…" at bounding box center [894, 91] width 487 height 58
copy p "Berlin is a timeless design that offers everything you need for comfortable coo…"
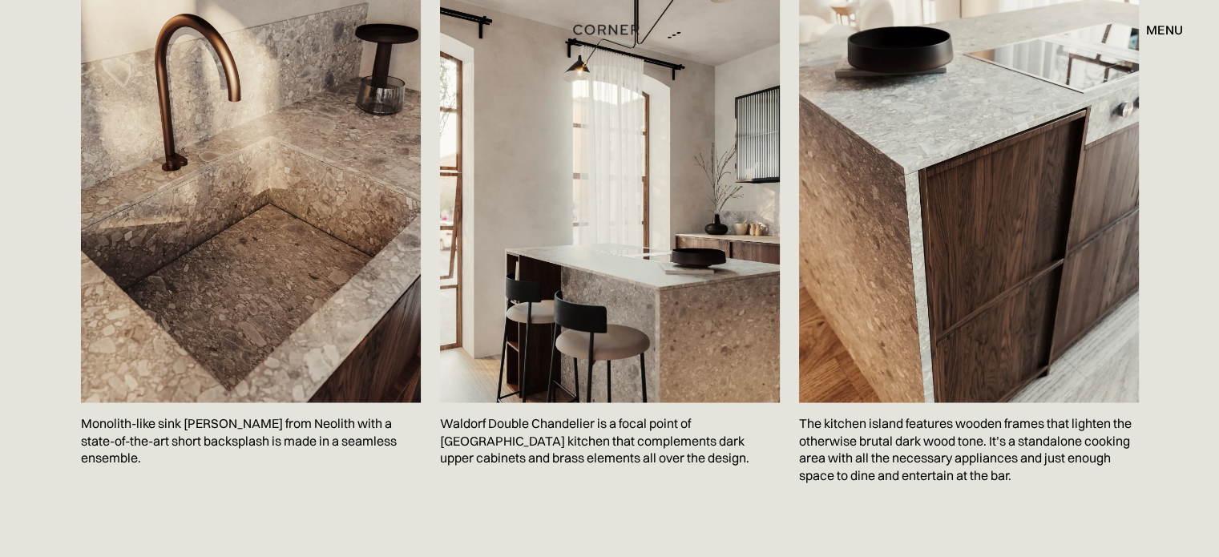
scroll to position [2671, 0]
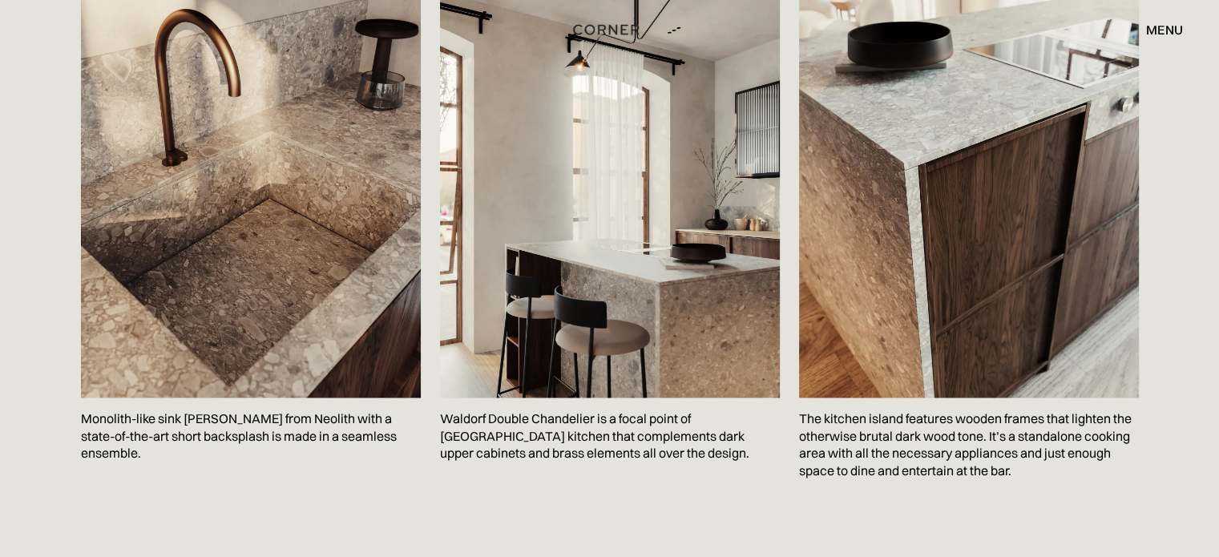
click at [155, 397] on p "Monolith-like sink Terazzo Crepo from Neolith with a state-of-the-art short bac…" at bounding box center [251, 435] width 340 height 76
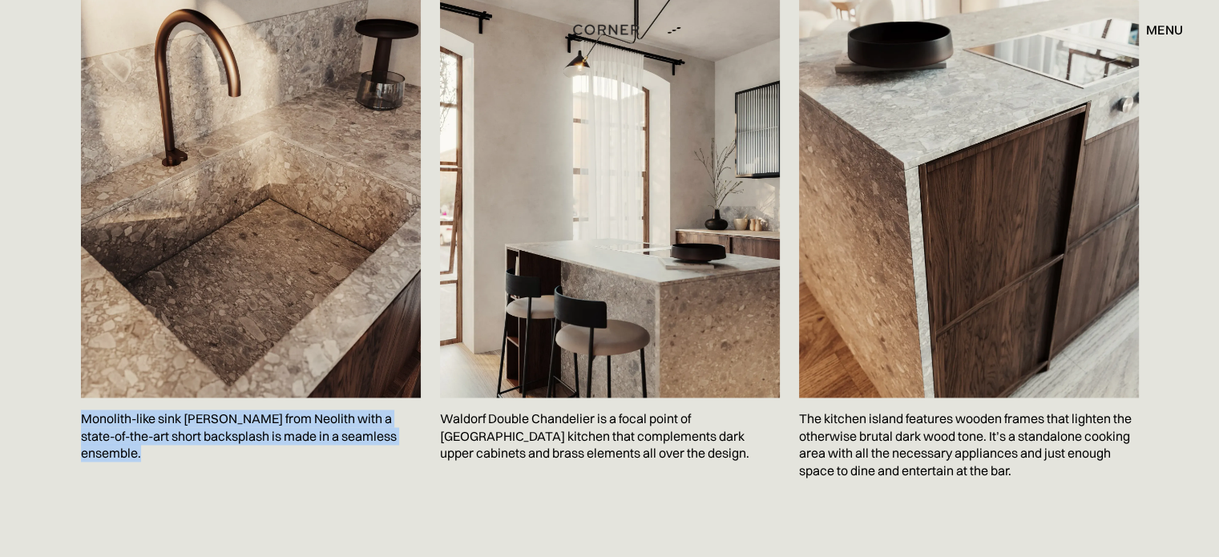
click at [155, 397] on p "Monolith-like sink Terazzo Crepo from Neolith with a state-of-the-art short bac…" at bounding box center [251, 435] width 340 height 76
copy p "Monolith-like sink Terazzo Crepo from Neolith with a state-of-the-art short bac…"
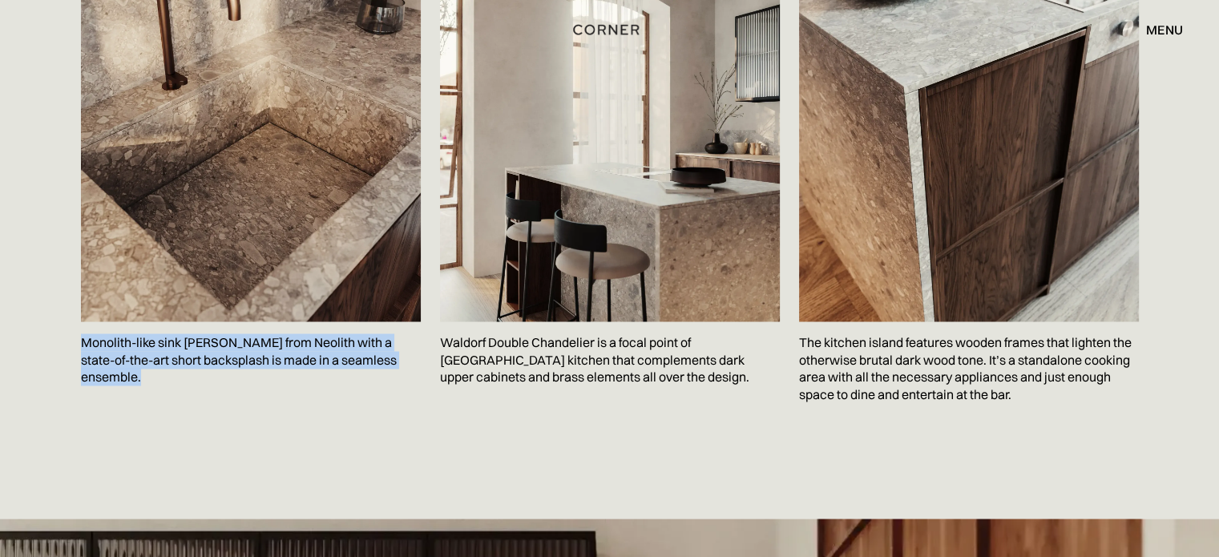
scroll to position [2777, 0]
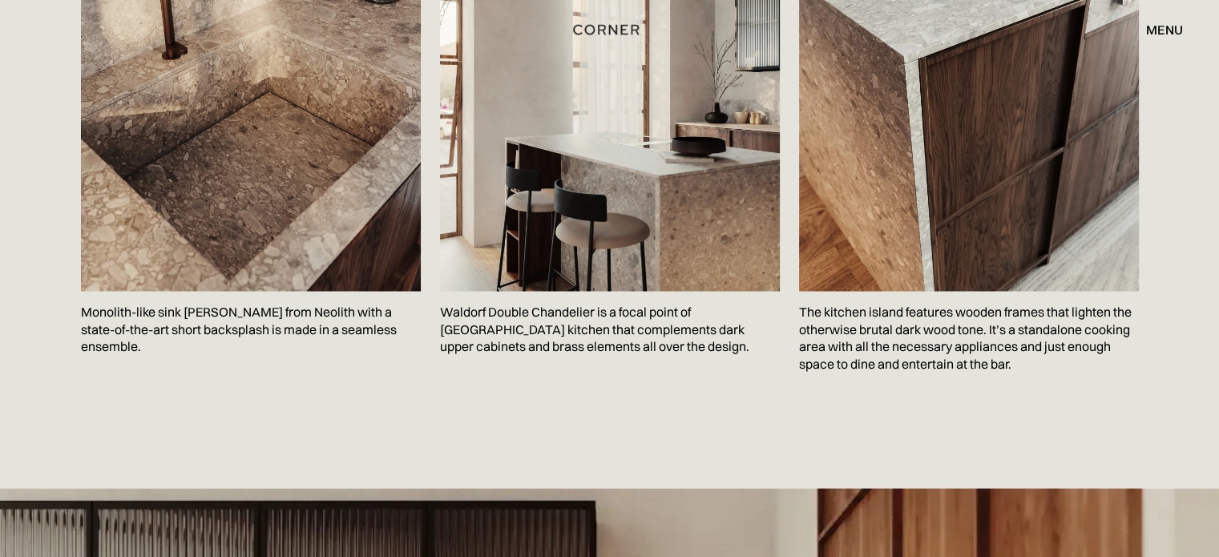
click at [455, 291] on p "Waldorf Double Chandelier is a focal point of Berlin kitchen that complements d…" at bounding box center [610, 329] width 340 height 76
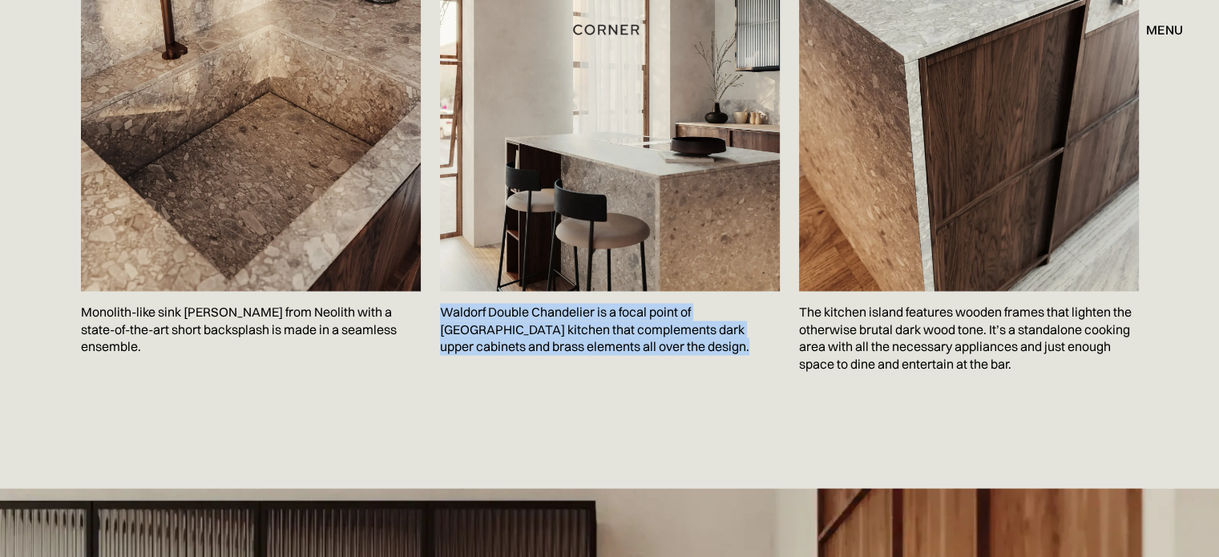
click at [455, 291] on p "Waldorf Double Chandelier is a focal point of Berlin kitchen that complements d…" at bounding box center [610, 329] width 340 height 76
copy p "Waldorf Double Chandelier is a focal point of Berlin kitchen that complements d…"
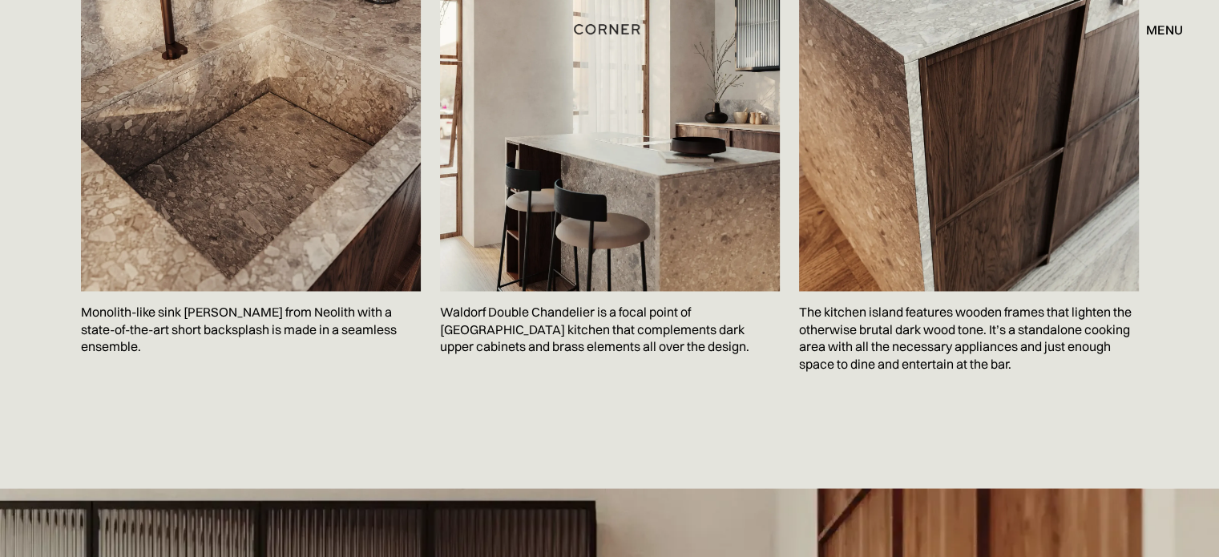
click at [873, 291] on p "The kitchen island features wooden frames that lighten the otherwise brutal dar…" at bounding box center [969, 337] width 340 height 93
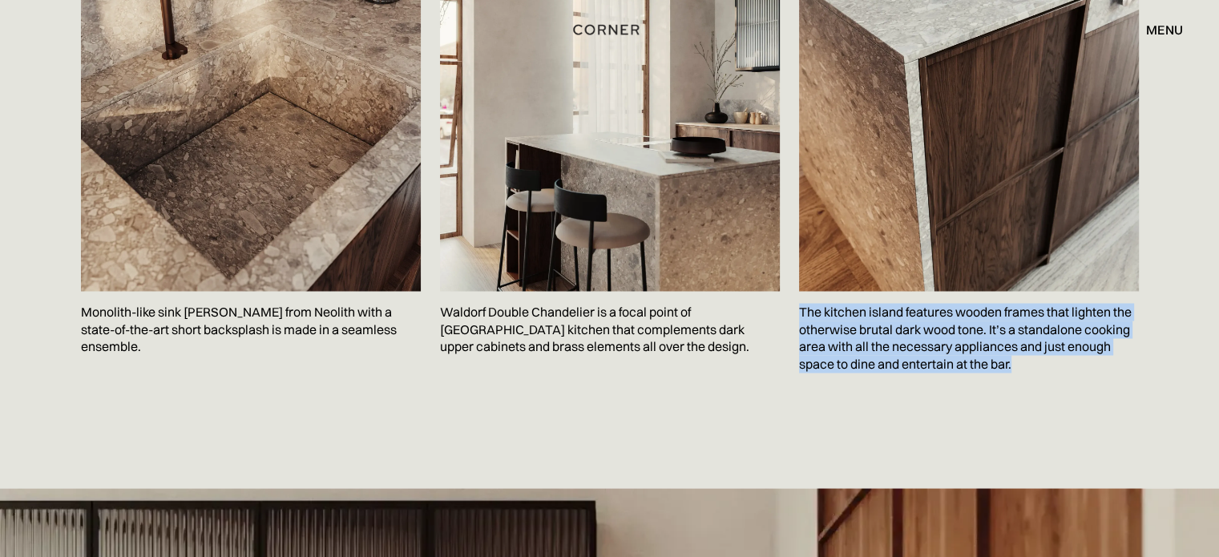
click at [873, 291] on p "The kitchen island features wooden frames that lighten the otherwise brutal dar…" at bounding box center [969, 337] width 340 height 93
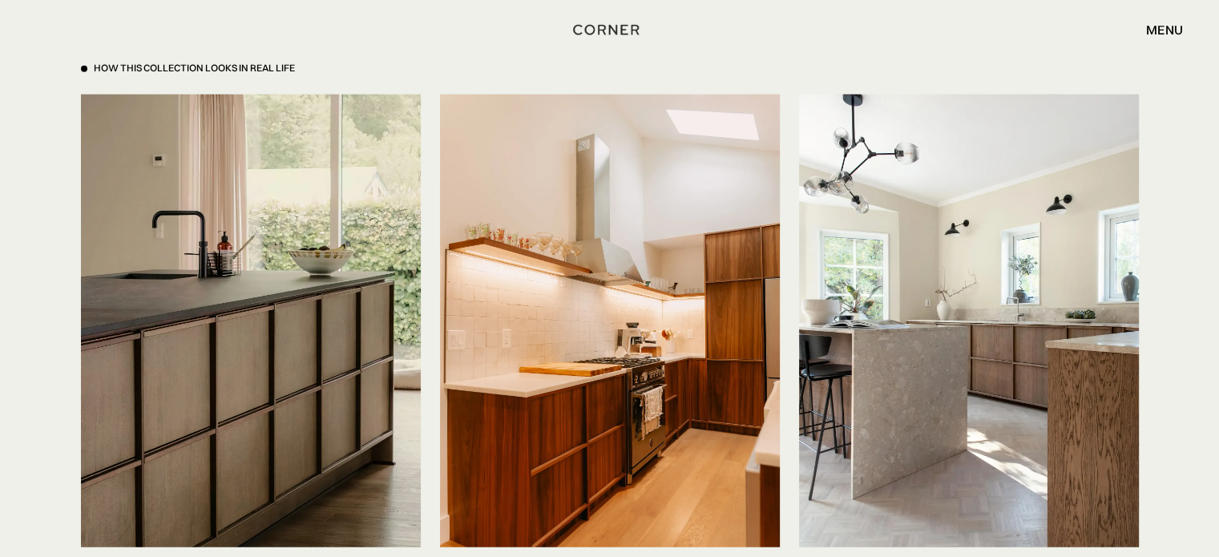
scroll to position [4167, 0]
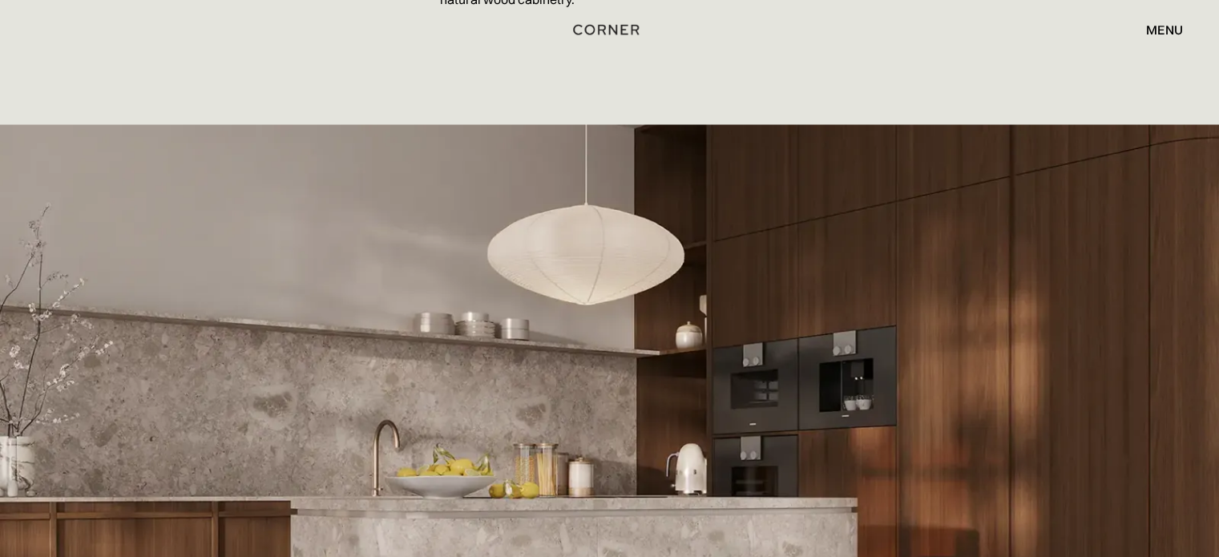
scroll to position [2897, 0]
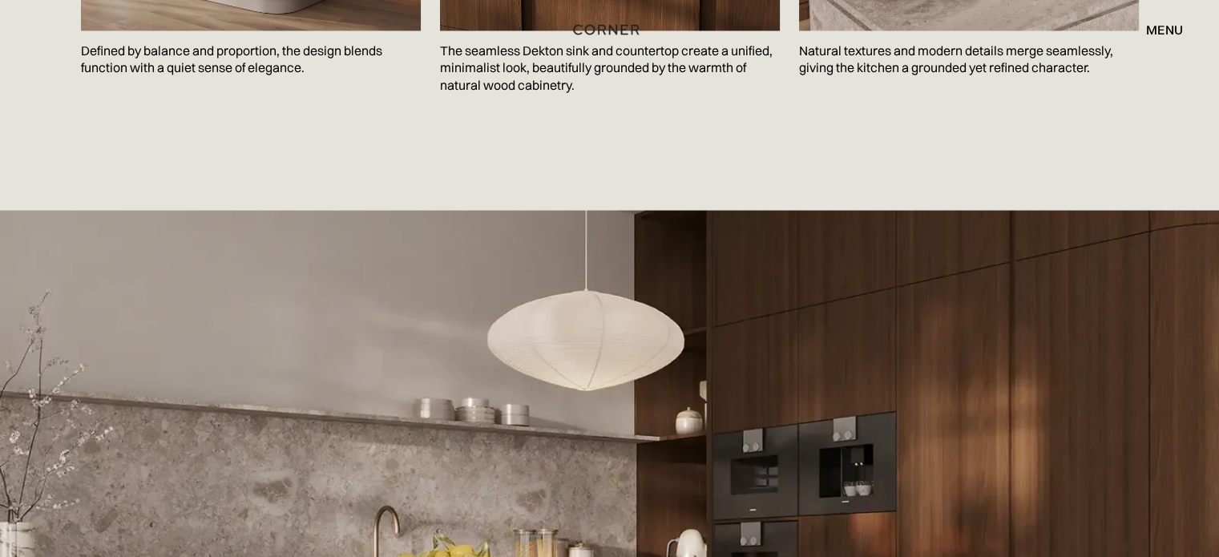
copy p "A slim stone shelf runs along the wall, echoing the countertop and oak cabinets…"
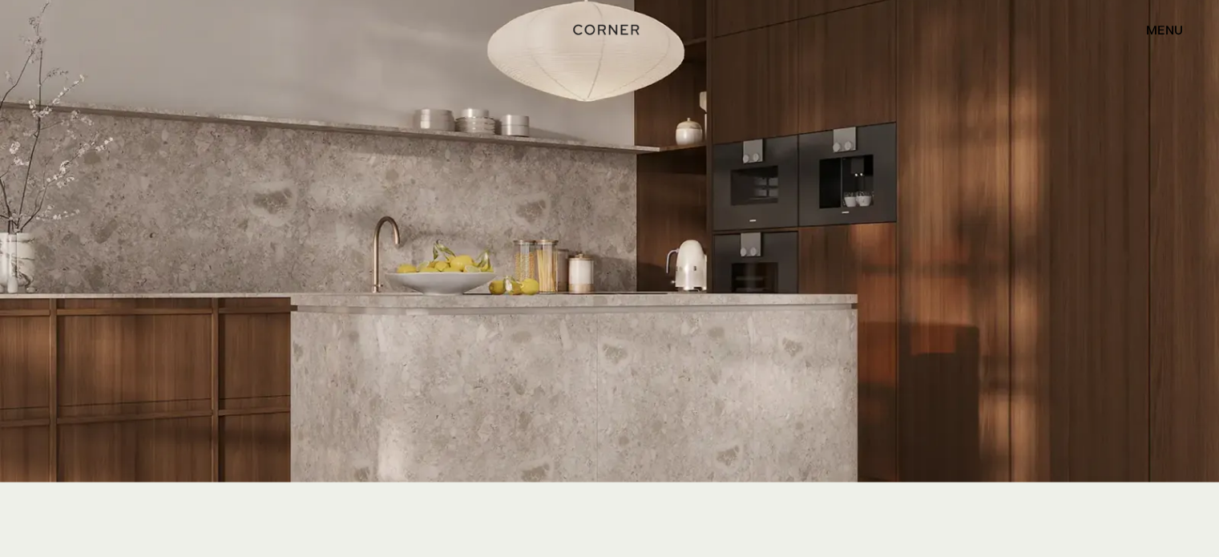
scroll to position [3110, 0]
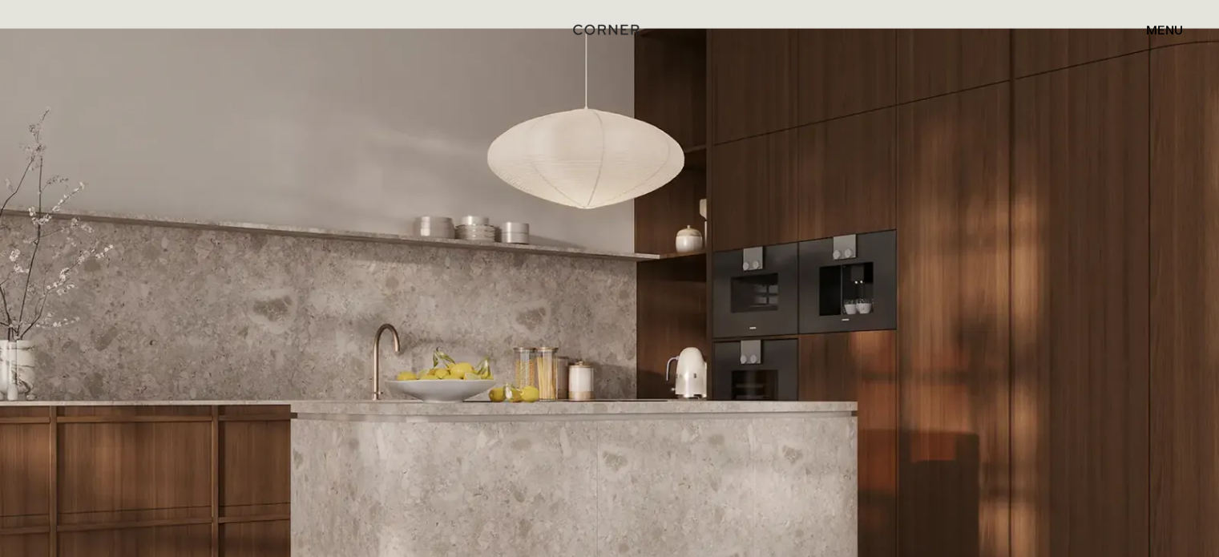
copy body "With their stone-inspired colour and texture, the countertops contrast with the…"
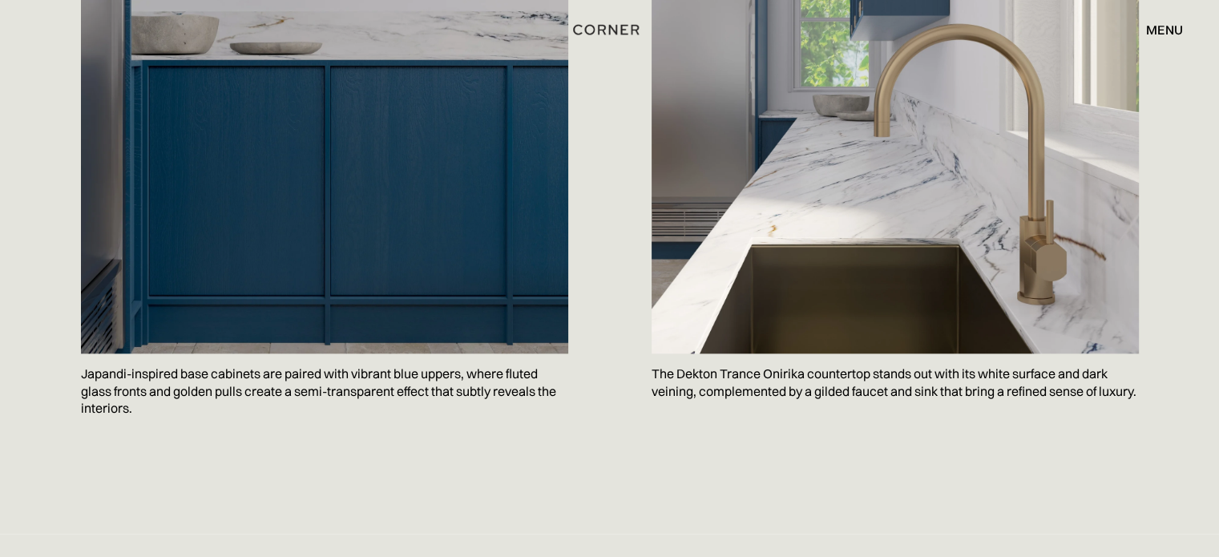
scroll to position [1816, 0]
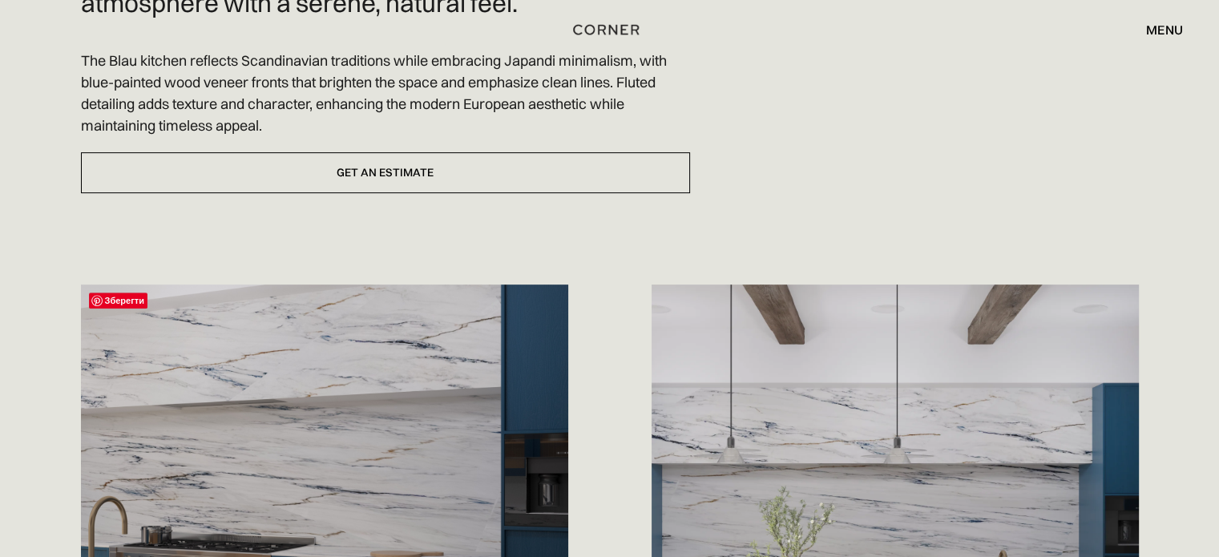
scroll to position [341, 0]
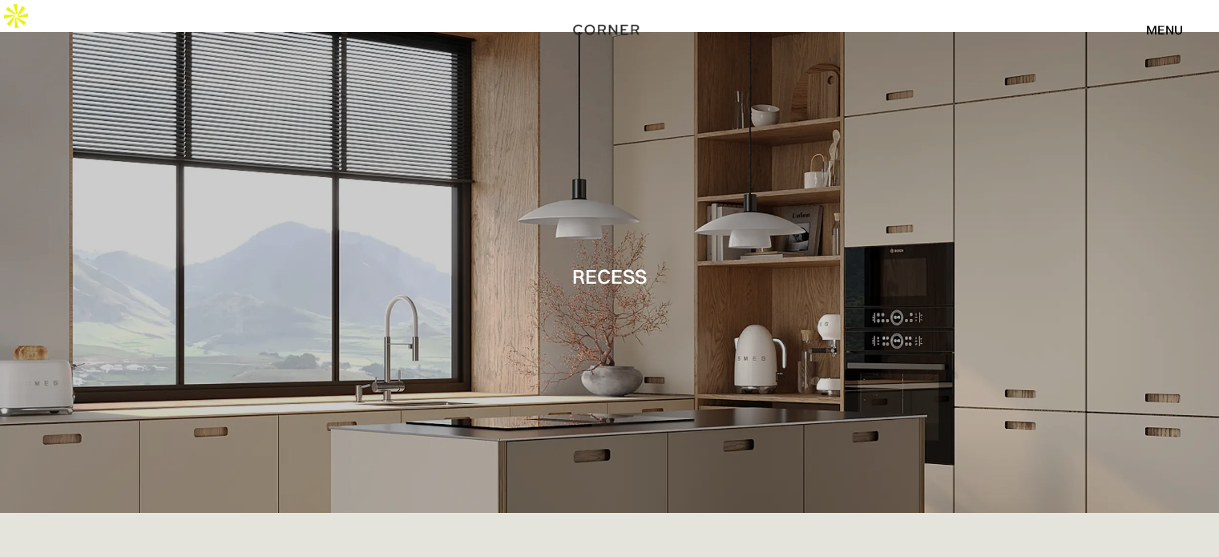
scroll to position [427, 0]
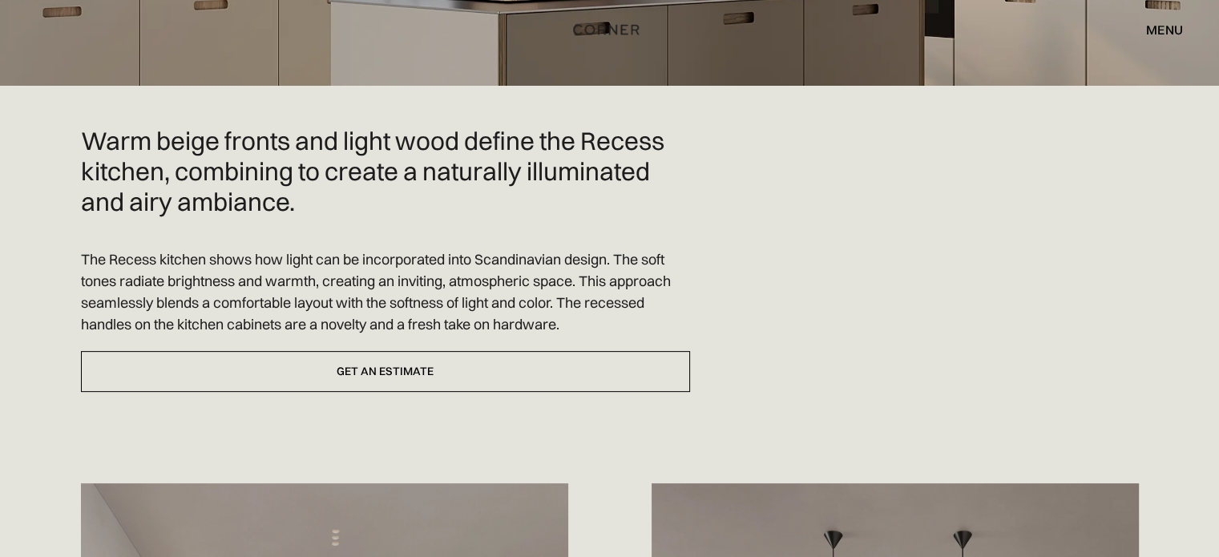
click at [253, 143] on h2 "Warm beige fronts and light wood define the Recess kitchen, combining to create…" at bounding box center [385, 171] width 609 height 91
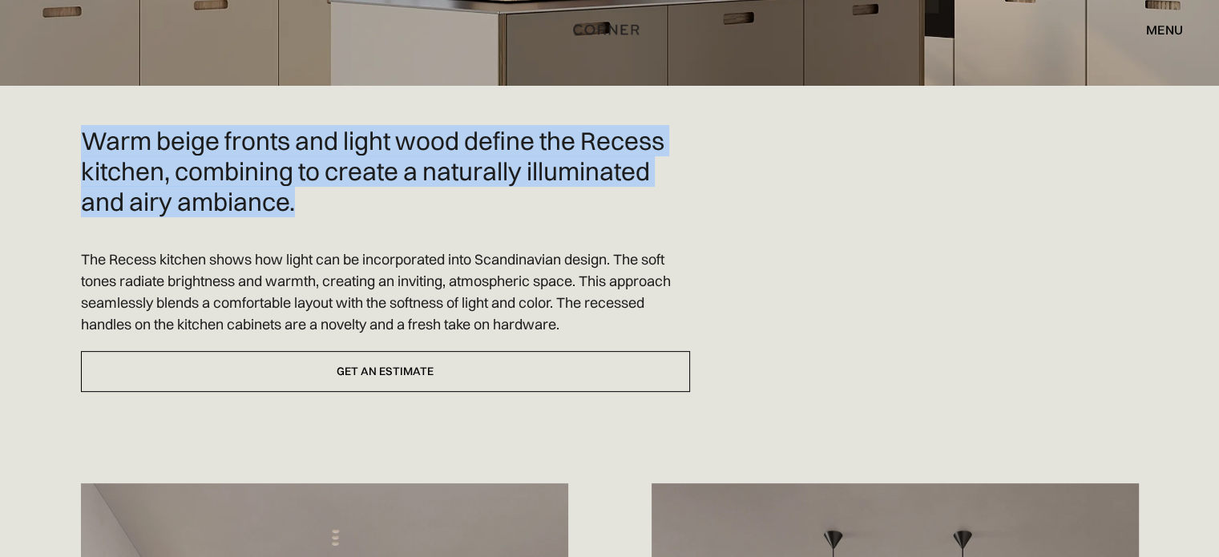
click at [253, 143] on h2 "Warm beige fronts and light wood define the Recess kitchen, combining to create…" at bounding box center [385, 171] width 609 height 91
copy h2 "Warm beige fronts and light wood define the Recess kitchen, combining to create…"
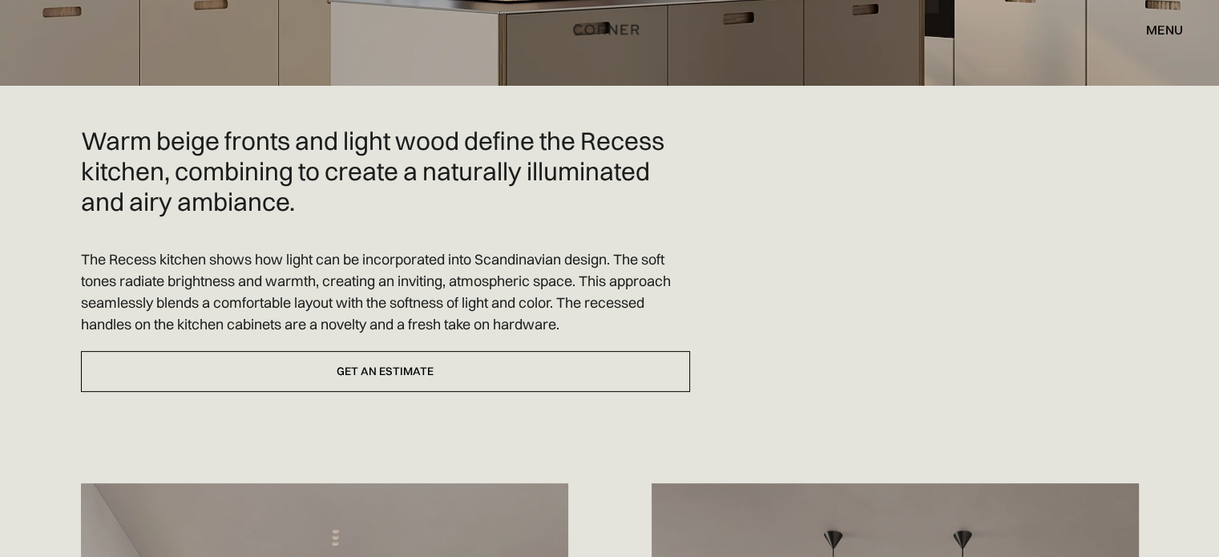
click at [326, 248] on p "The Recess kitchen shows how light can be incorporated into Scandinavian design…" at bounding box center [385, 291] width 609 height 87
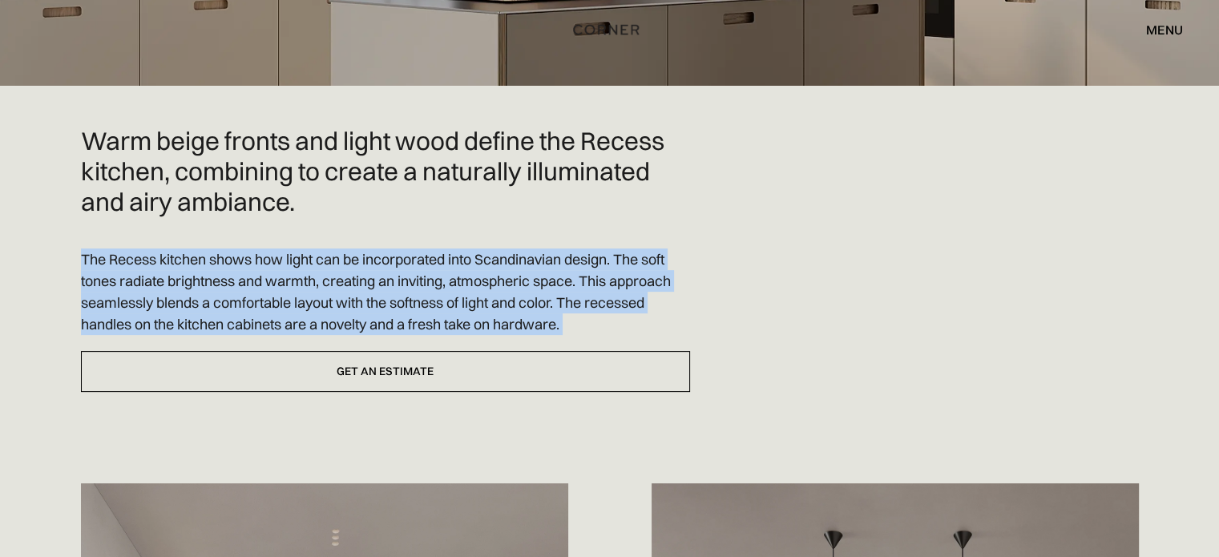
click at [326, 248] on p "The Recess kitchen shows how light can be incorporated into Scandinavian design…" at bounding box center [385, 291] width 609 height 87
copy div "The Recess kitchen shows how light can be incorporated into Scandinavian design…"
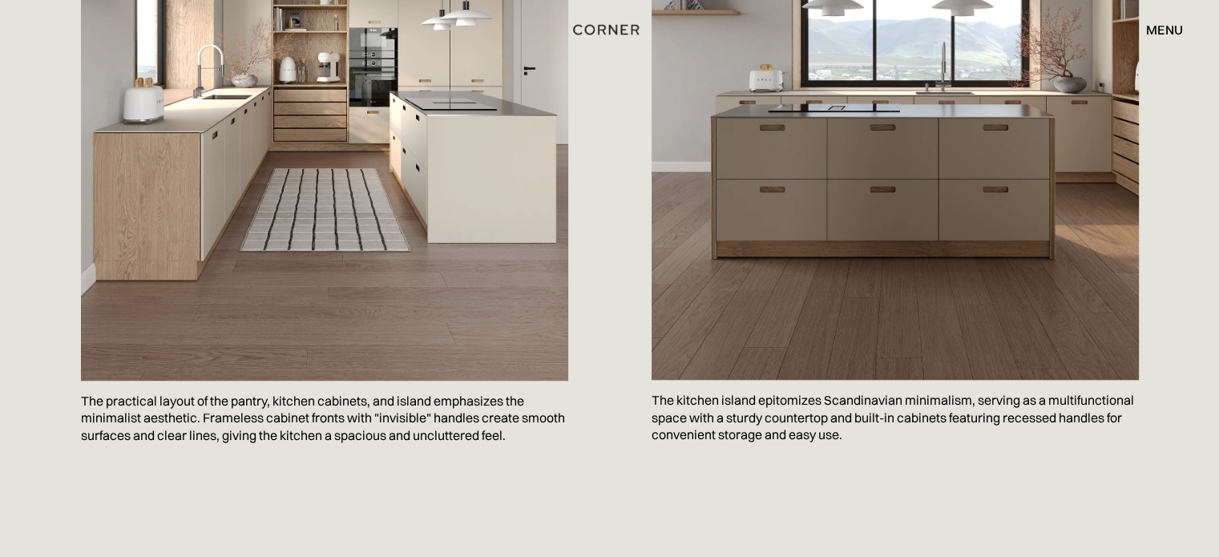
scroll to position [1282, 0]
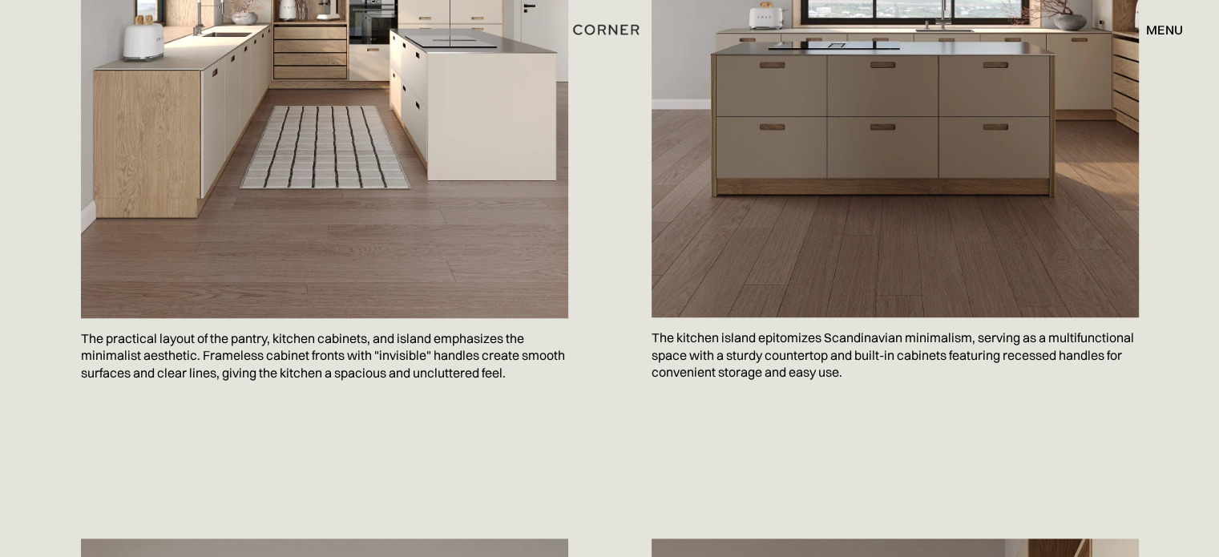
click at [256, 318] on p "The practical layout of the pantry, kitchen cabinets, and island emphasizes the…" at bounding box center [324, 356] width 487 height 76
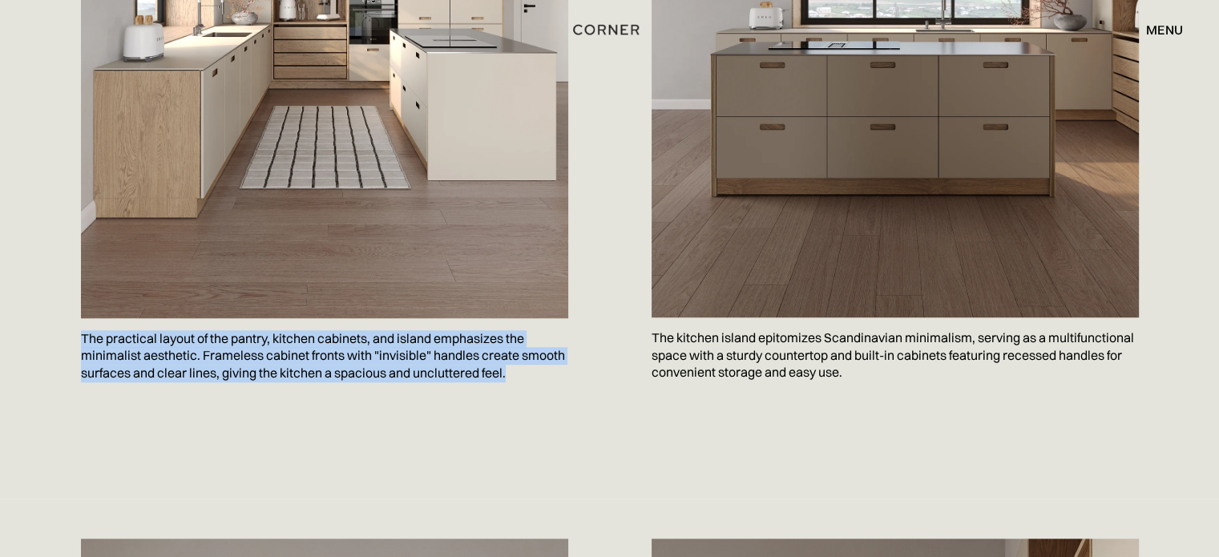
click at [256, 318] on p "The practical layout of the pantry, kitchen cabinets, and island emphasizes the…" at bounding box center [324, 356] width 487 height 76
copy p "The practical layout of the pantry, kitchen cabinets, and island emphasizes the…"
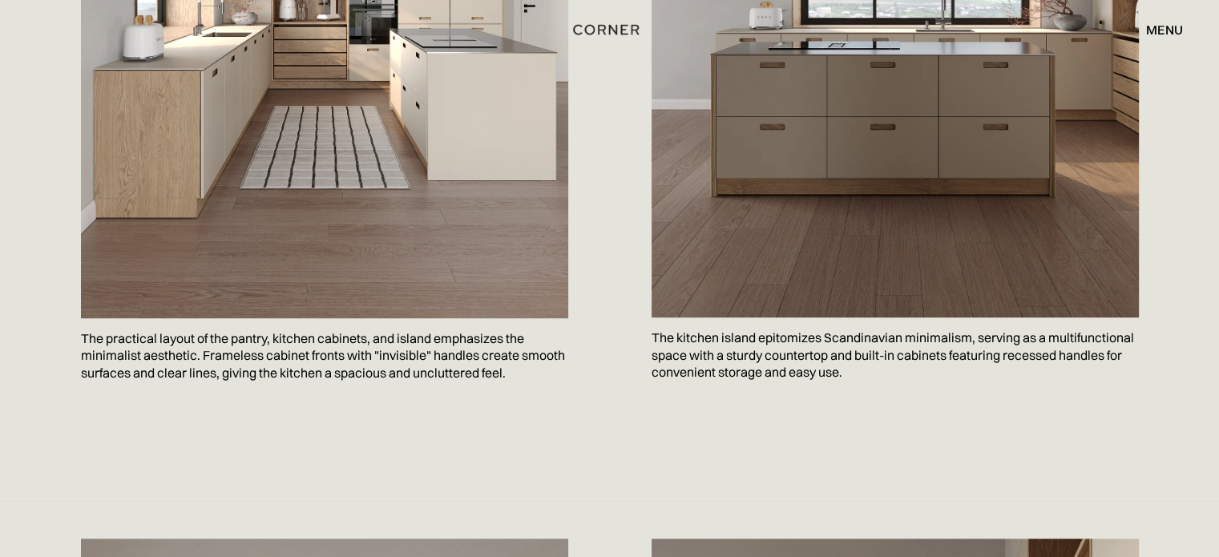
click at [691, 337] on p "The kitchen island epitomizes Scandinavian minimalism, serving as a multifuncti…" at bounding box center [894, 355] width 487 height 76
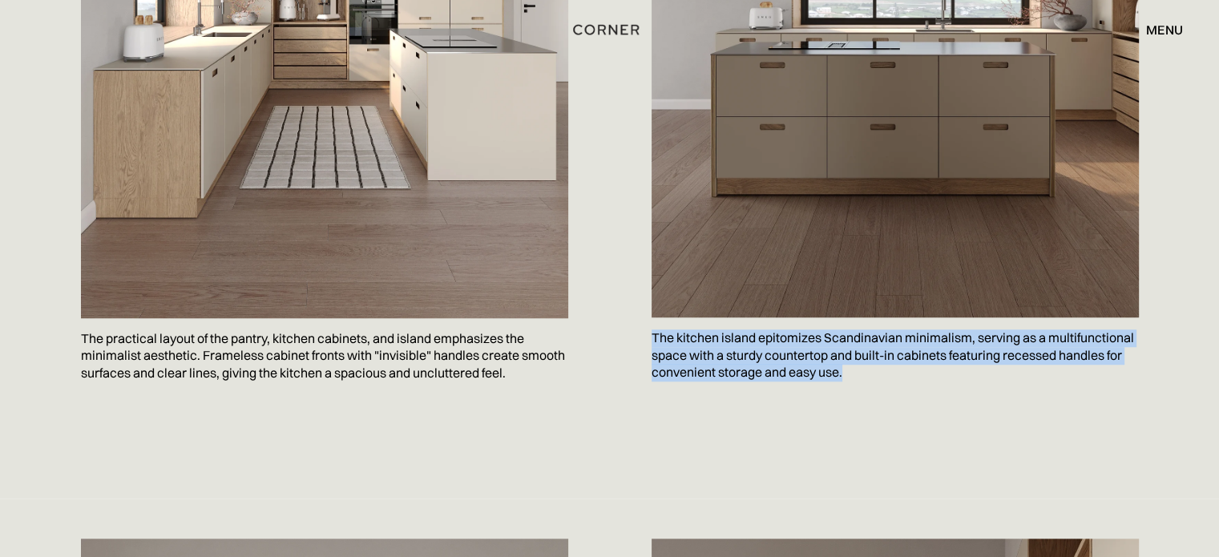
click at [691, 337] on p "The kitchen island epitomizes Scandinavian minimalism, serving as a multifuncti…" at bounding box center [894, 355] width 487 height 76
copy body "The kitchen island epitomizes Scandinavian minimalism, serving as a multifuncti…"
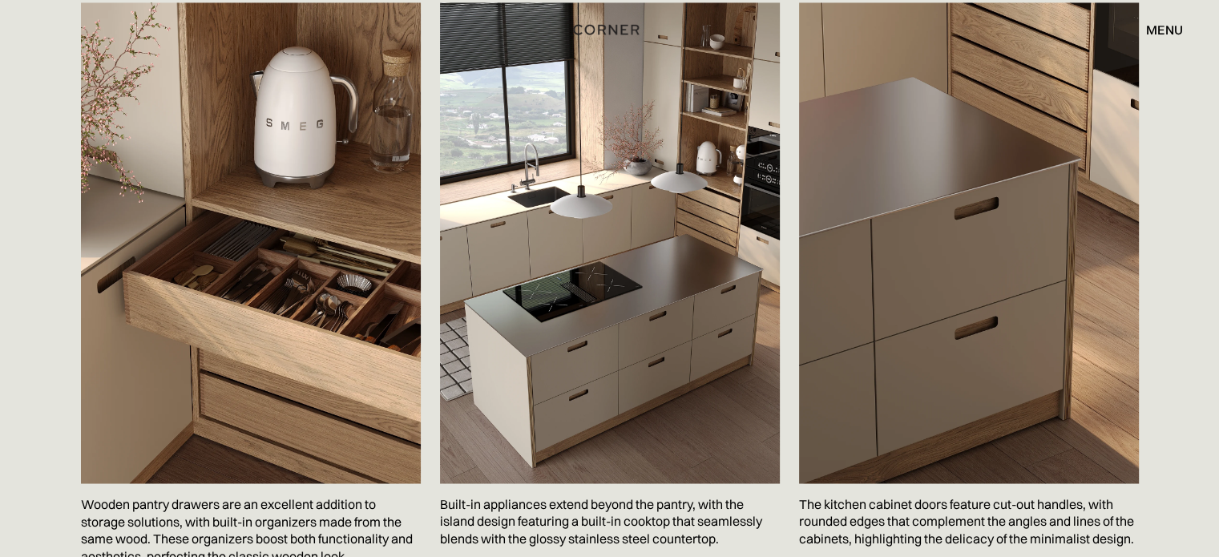
scroll to position [2777, 0]
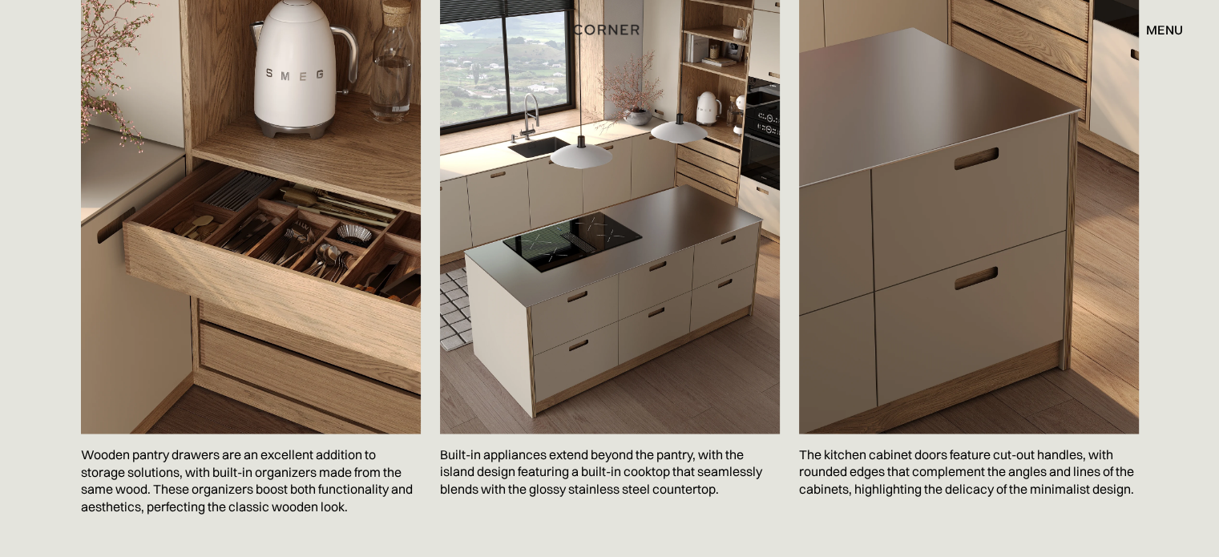
click at [233, 433] on p "Wooden pantry drawers are an excellent addition to storage solutions, with buil…" at bounding box center [251, 479] width 340 height 93
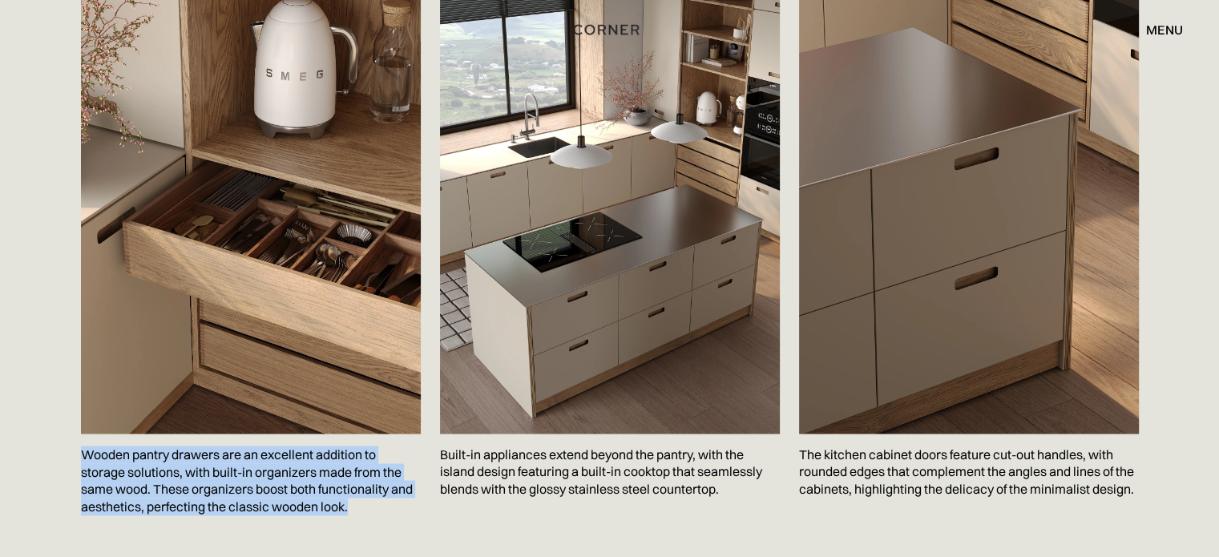
click at [233, 433] on p "Wooden pantry drawers are an excellent addition to storage solutions, with buil…" at bounding box center [251, 479] width 340 height 93
copy p "Wooden pantry drawers are an excellent addition to storage solutions, with buil…"
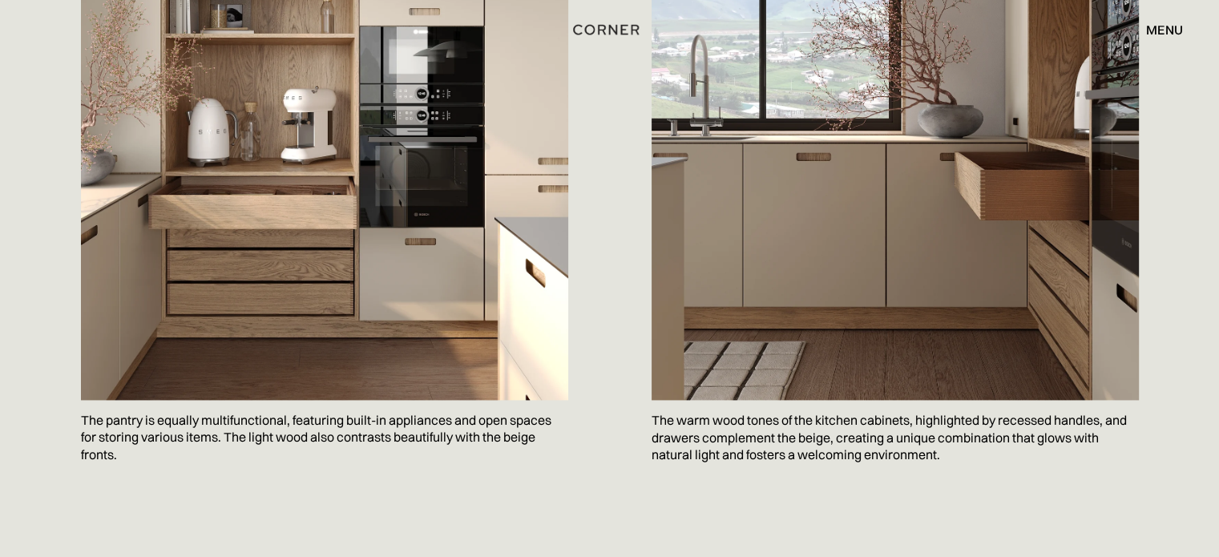
scroll to position [2244, 0]
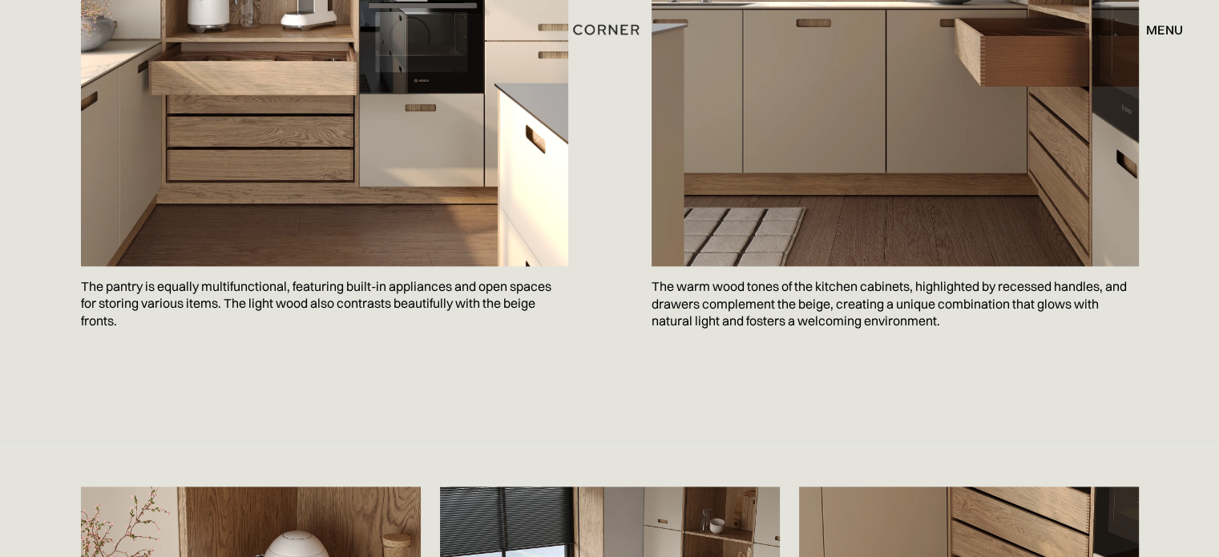
click at [728, 266] on p "The warm wood tones of the kitchen cabinets, highlighted by recessed handles, a…" at bounding box center [894, 304] width 487 height 76
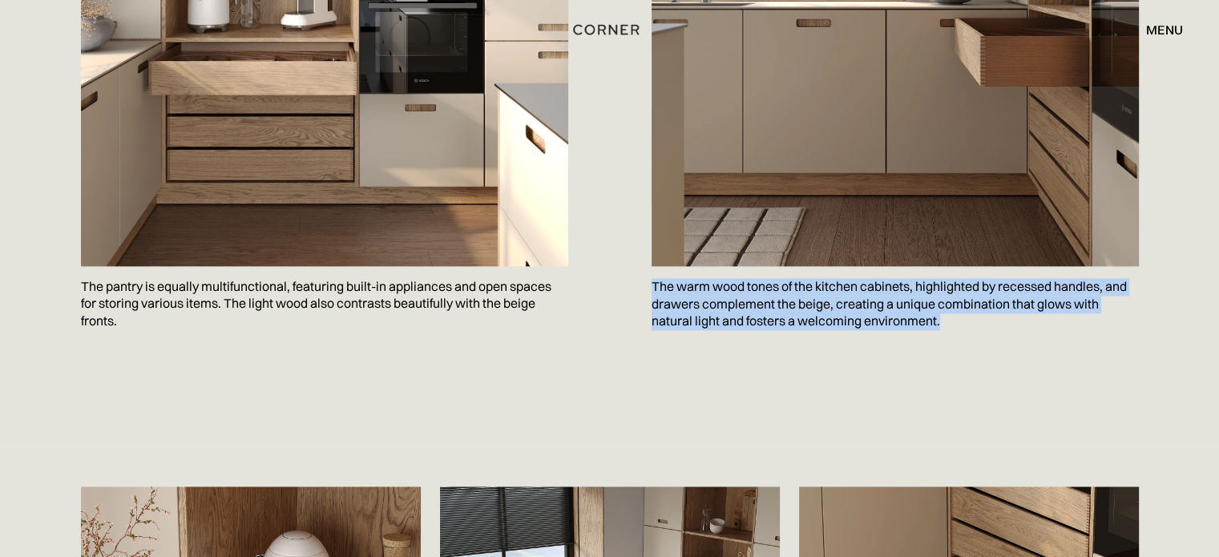
click at [728, 266] on p "The warm wood tones of the kitchen cabinets, highlighted by recessed handles, a…" at bounding box center [894, 304] width 487 height 76
copy p "The warm wood tones of the kitchen cabinets, highlighted by recessed handles, a…"
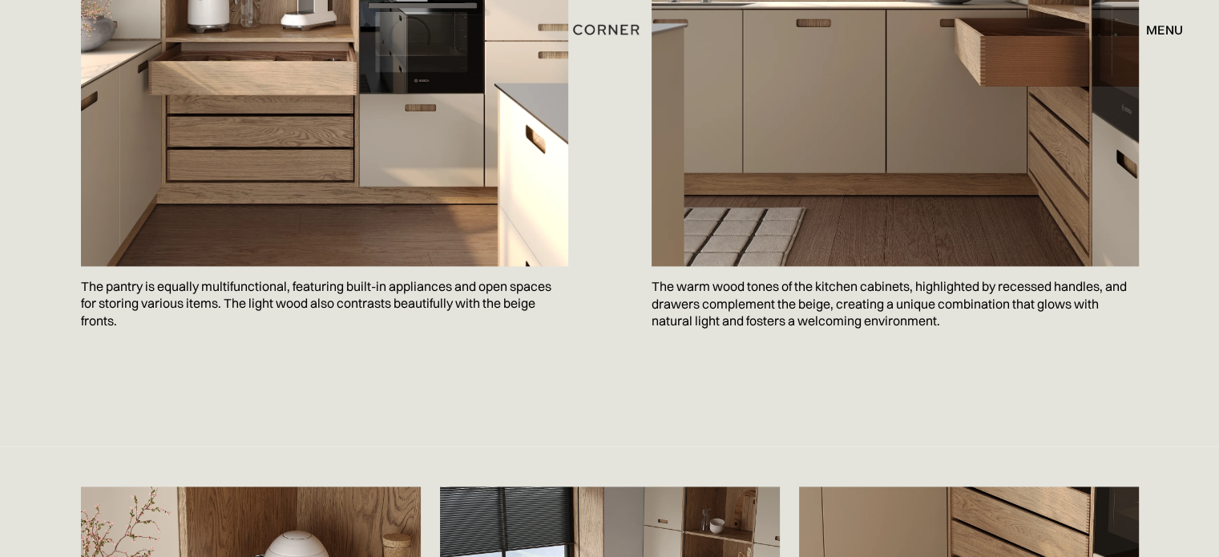
click at [165, 266] on p "The pantry is equally multifunctional, featuring built-in appliances and open s…" at bounding box center [324, 304] width 487 height 76
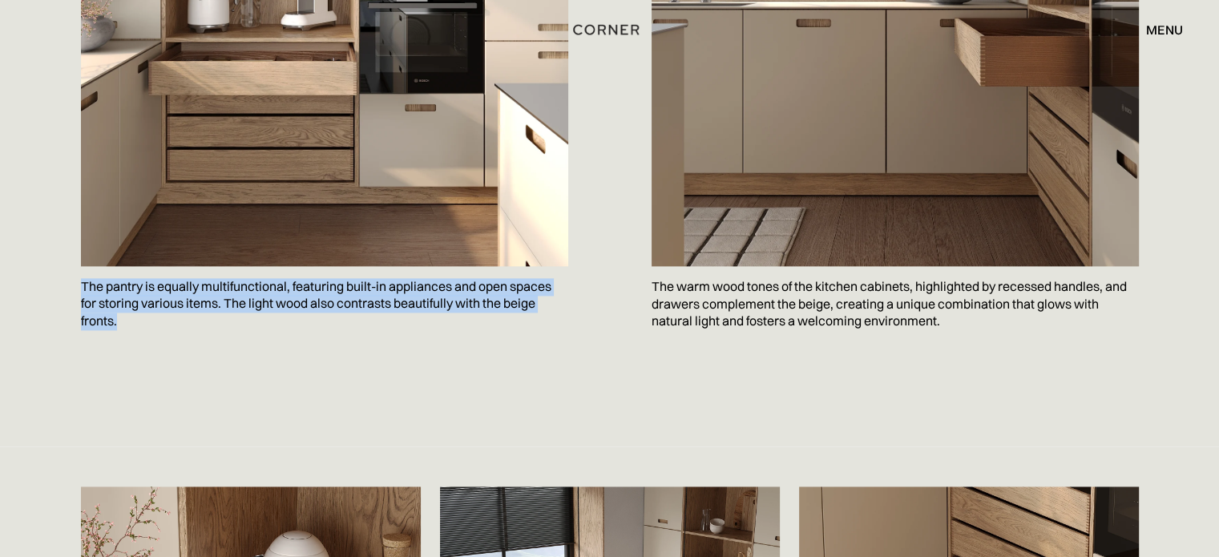
click at [165, 266] on p "The pantry is equally multifunctional, featuring built-in appliances and open s…" at bounding box center [324, 304] width 487 height 76
copy p "The pantry is equally multifunctional, featuring built-in appliances and open s…"
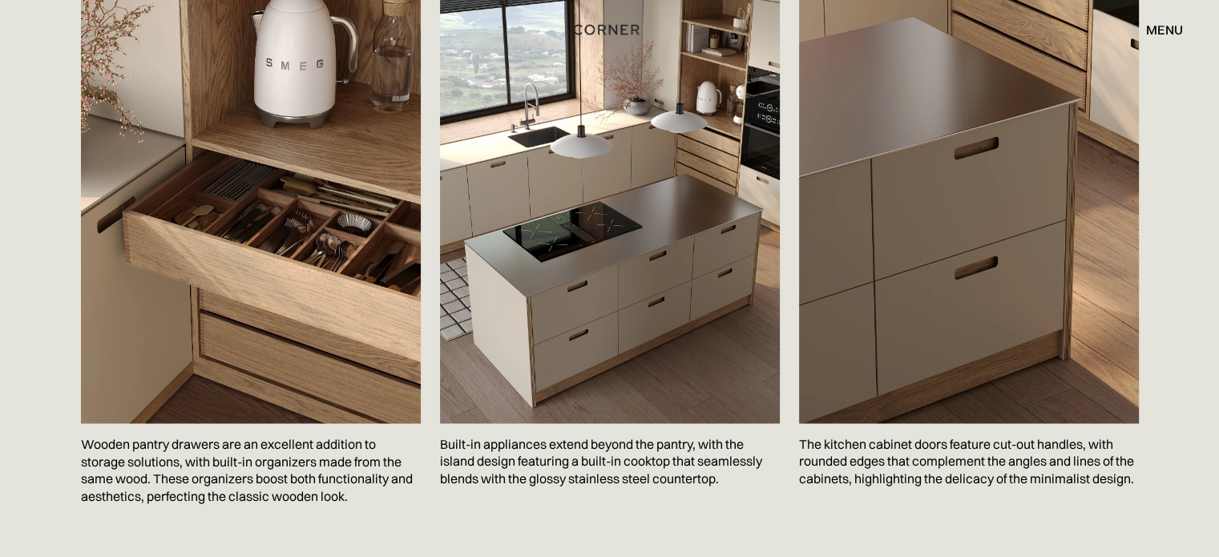
scroll to position [2885, 0]
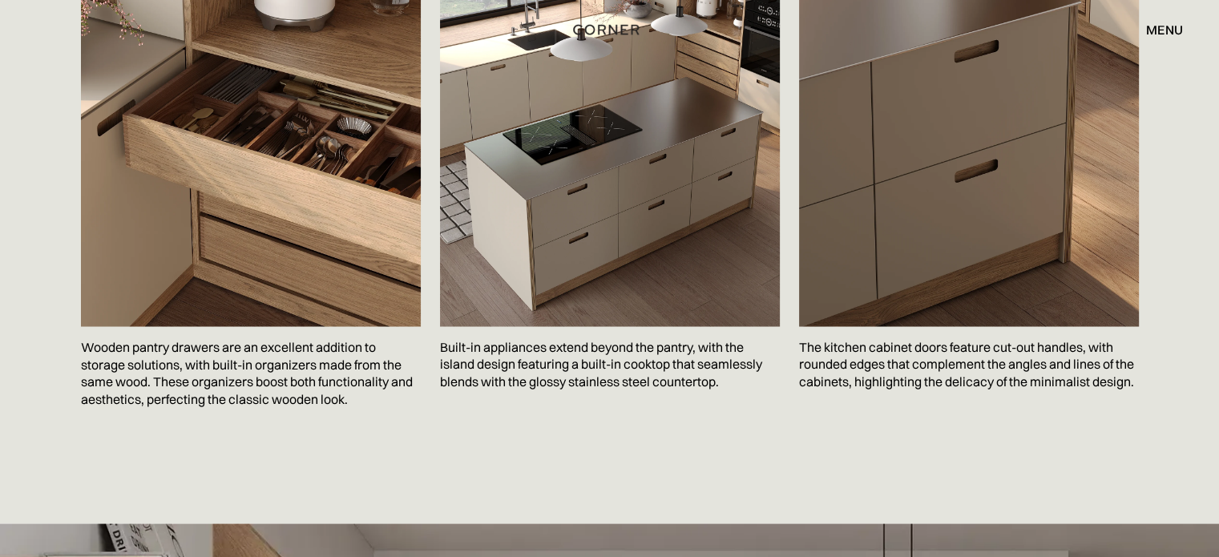
click at [500, 326] on p "Built-in appliances extend beyond the pantry, with the island design featuring …" at bounding box center [610, 364] width 340 height 76
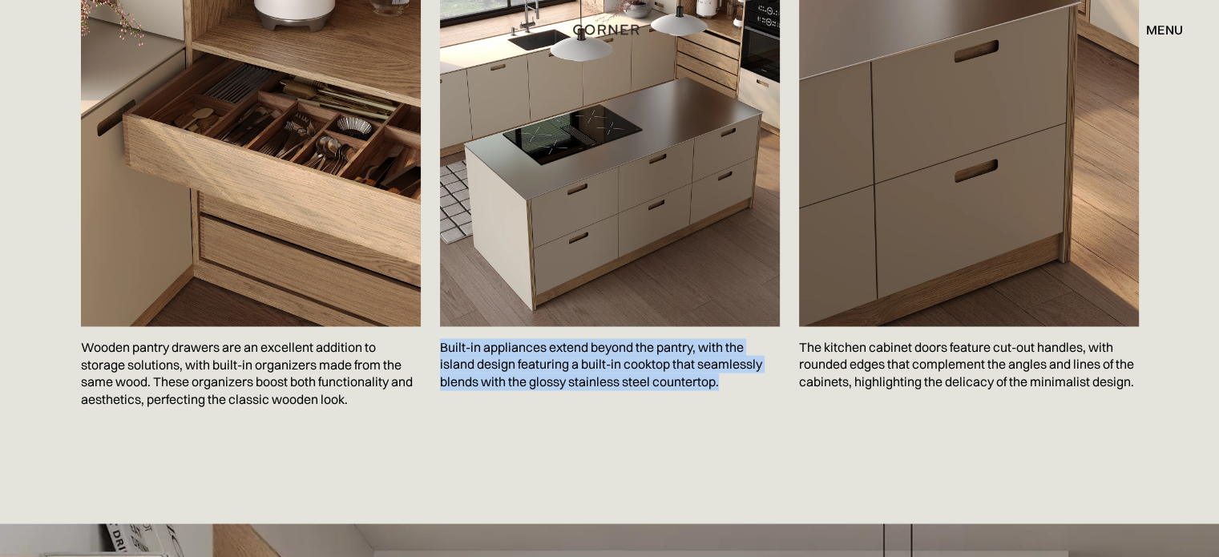
click at [500, 326] on p "Built-in appliances extend beyond the pantry, with the island design featuring …" at bounding box center [610, 364] width 340 height 76
copy p "Built-in appliances extend beyond the pantry, with the island design featuring …"
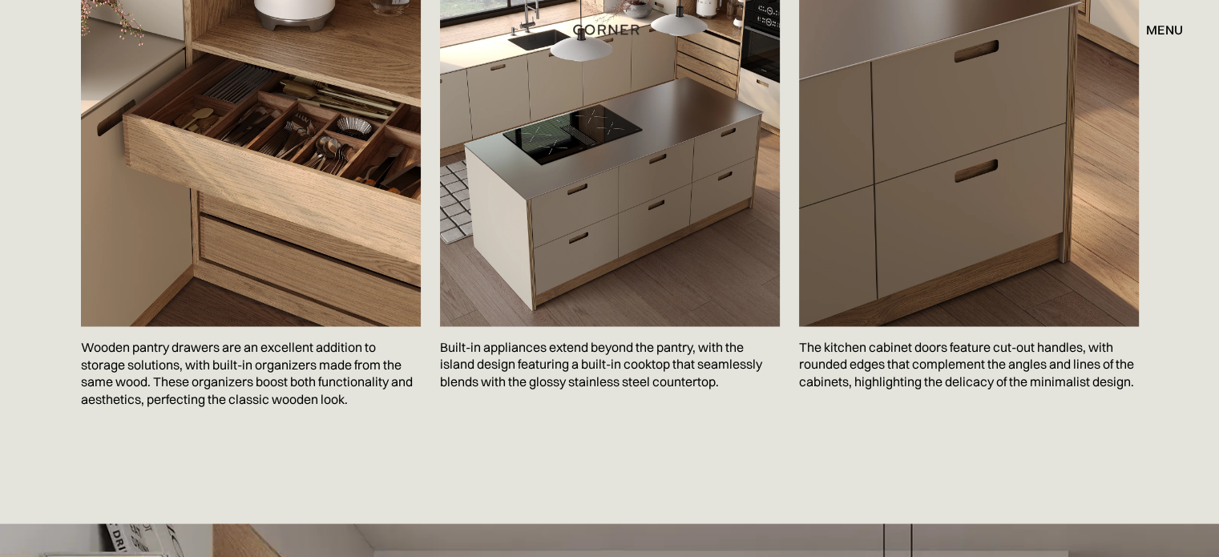
click at [904, 326] on p "The kitchen cabinet doors feature cut-out handles, with rounded edges that comp…" at bounding box center [969, 364] width 340 height 76
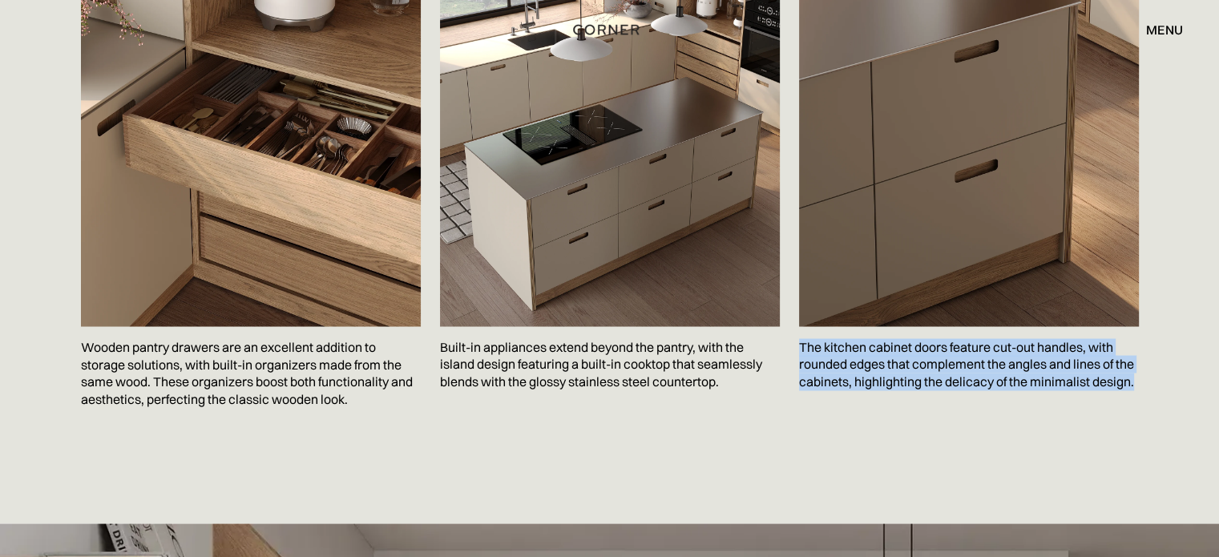
click at [904, 326] on p "The kitchen cabinet doors feature cut-out handles, with rounded edges that comp…" at bounding box center [969, 364] width 340 height 76
copy p "The kitchen cabinet doors feature cut-out handles, with rounded edges that comp…"
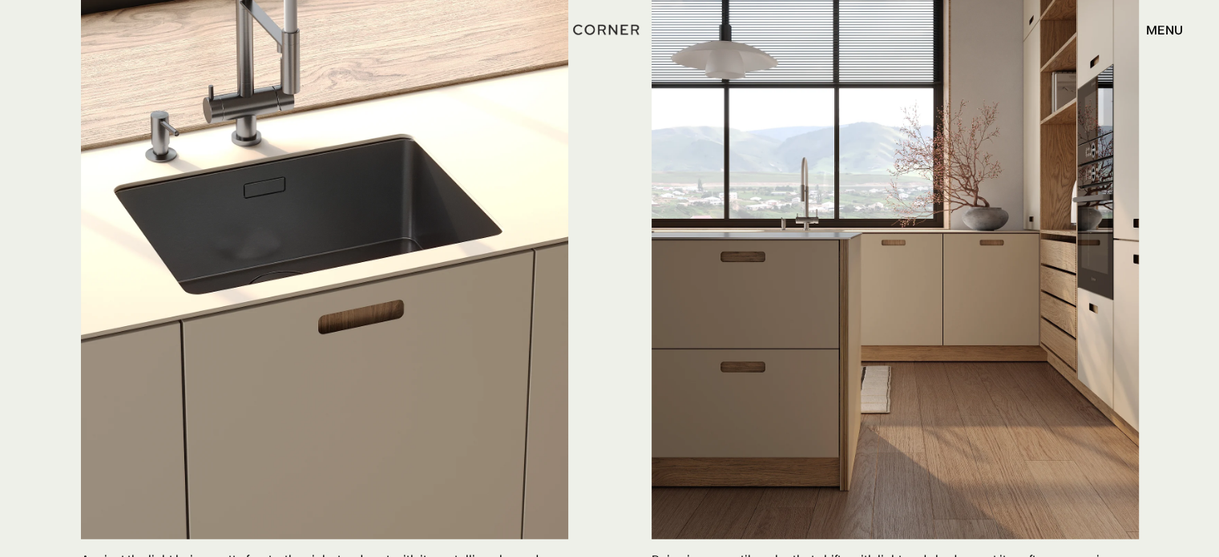
scroll to position [4273, 0]
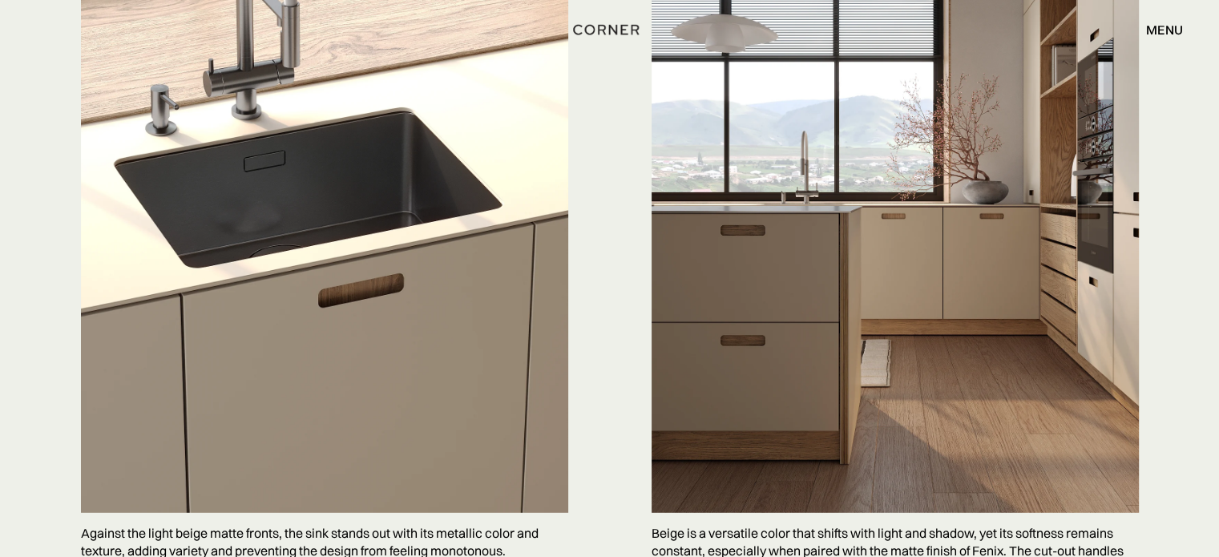
click at [272, 513] on p "Against the light beige matte fronts, the sink stands out with its metallic col…" at bounding box center [324, 542] width 487 height 58
click at [274, 513] on p "Against the light beige matte fronts, the sink stands out with its metallic col…" at bounding box center [324, 542] width 487 height 58
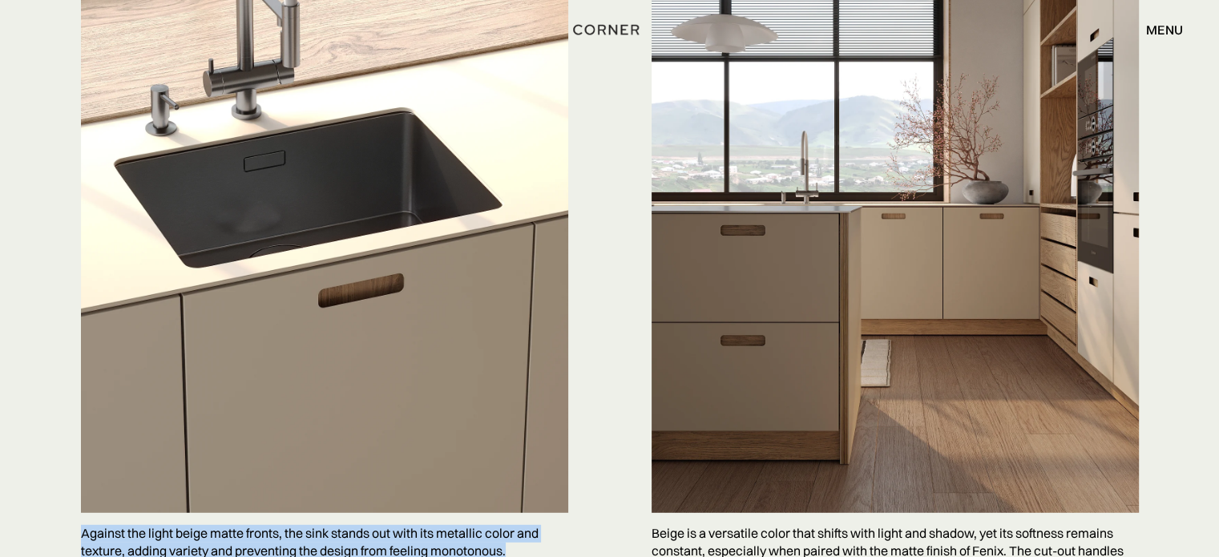
click at [274, 513] on p "Against the light beige matte fronts, the sink stands out with its metallic col…" at bounding box center [324, 542] width 487 height 58
copy p "Against the light beige matte fronts, the sink stands out with its metallic col…"
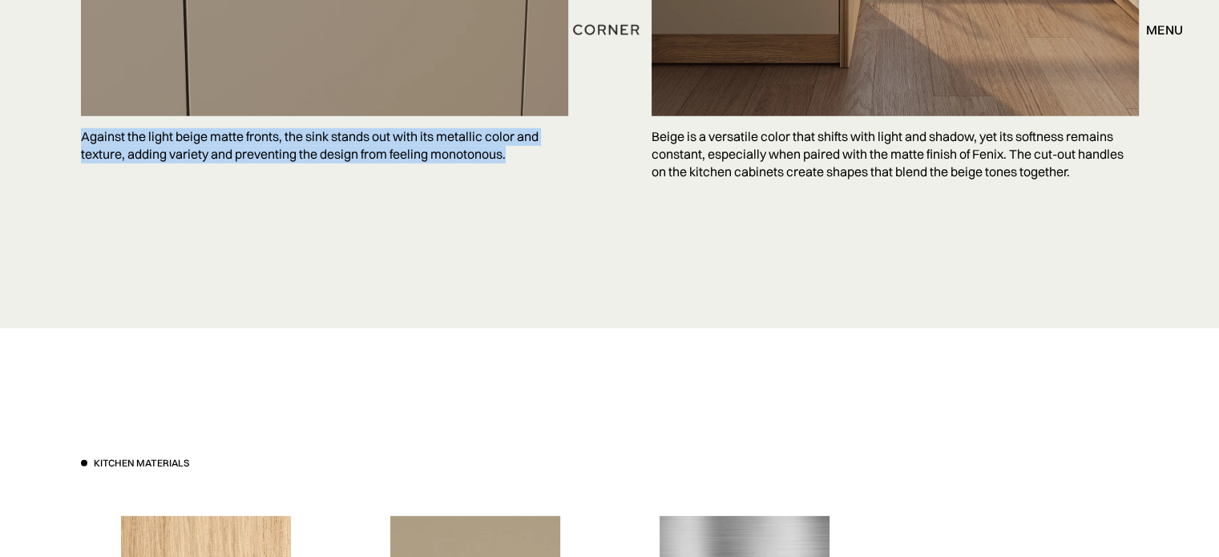
scroll to position [4487, 0]
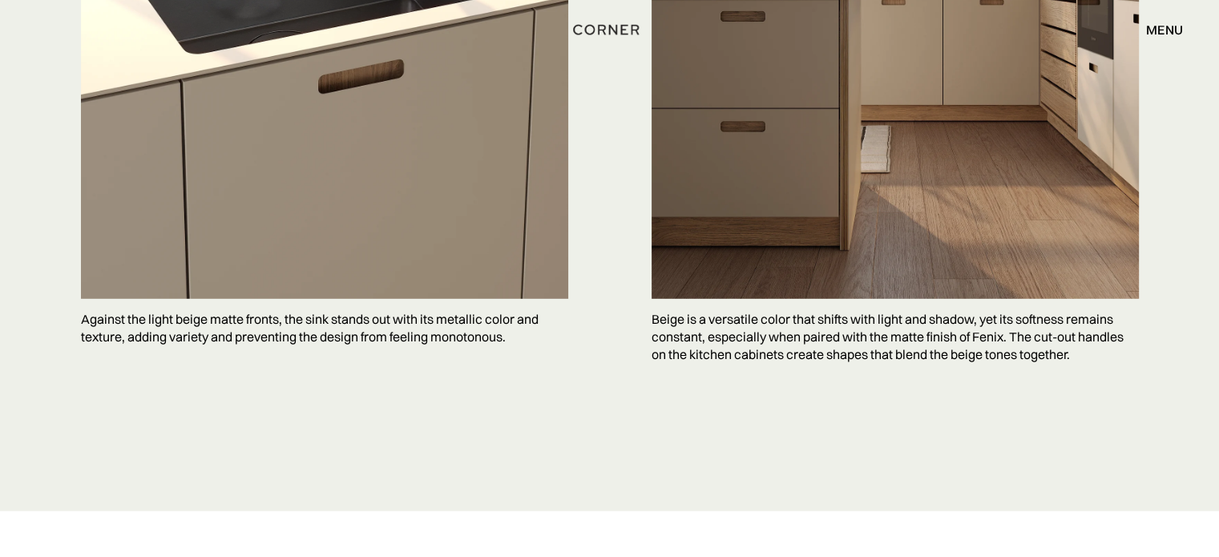
click at [681, 310] on p "Beige is a versatile color that shifts with light and shadow, yet its softness …" at bounding box center [894, 337] width 487 height 76
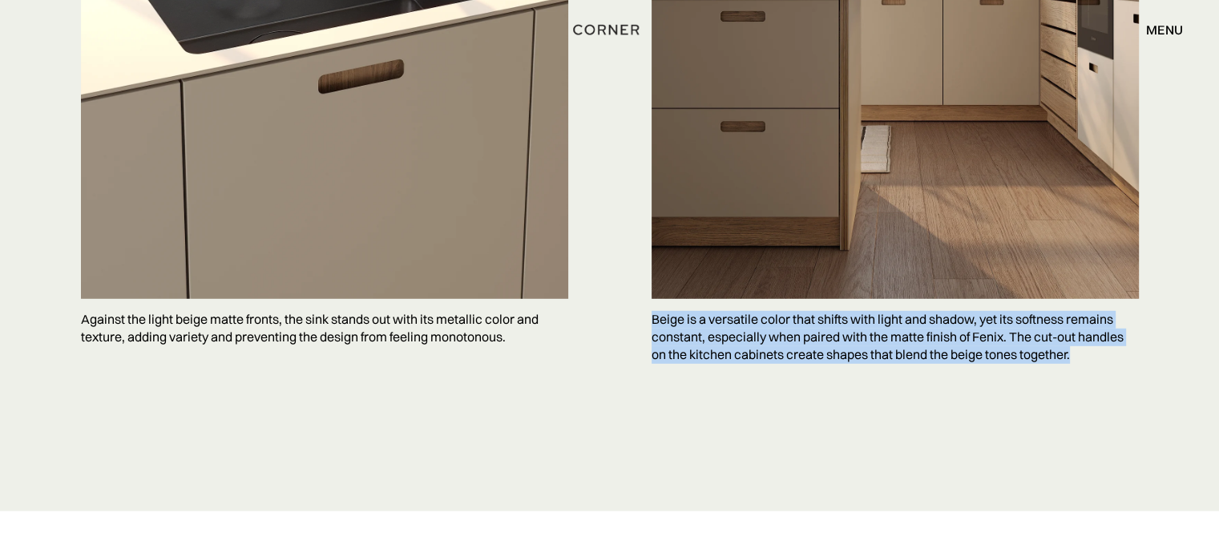
click at [681, 310] on p "Beige is a versatile color that shifts with light and shadow, yet its softness …" at bounding box center [894, 337] width 487 height 76
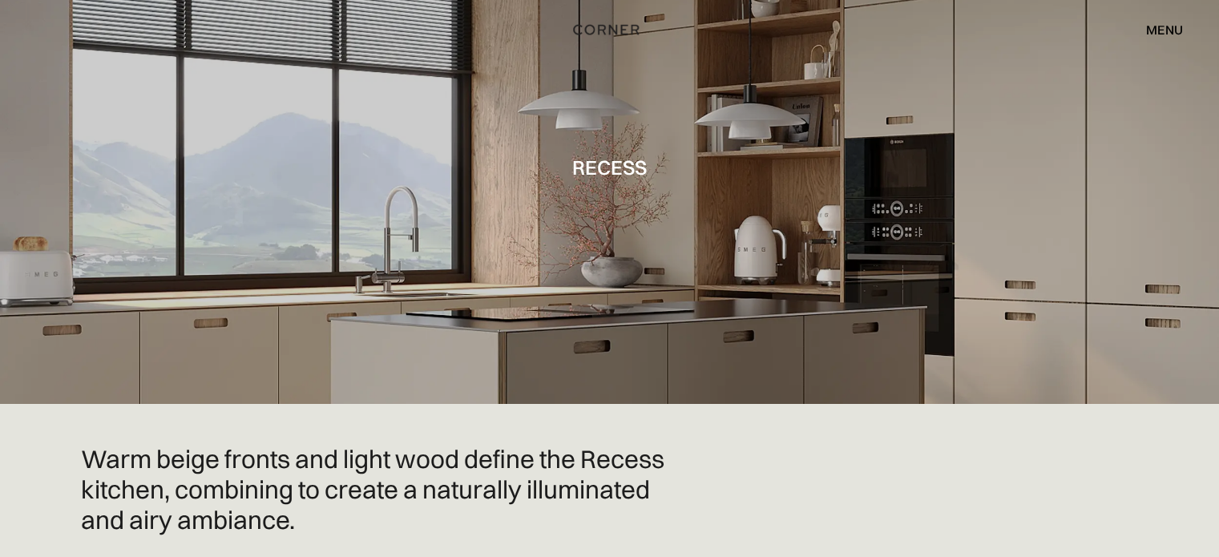
scroll to position [213, 0]
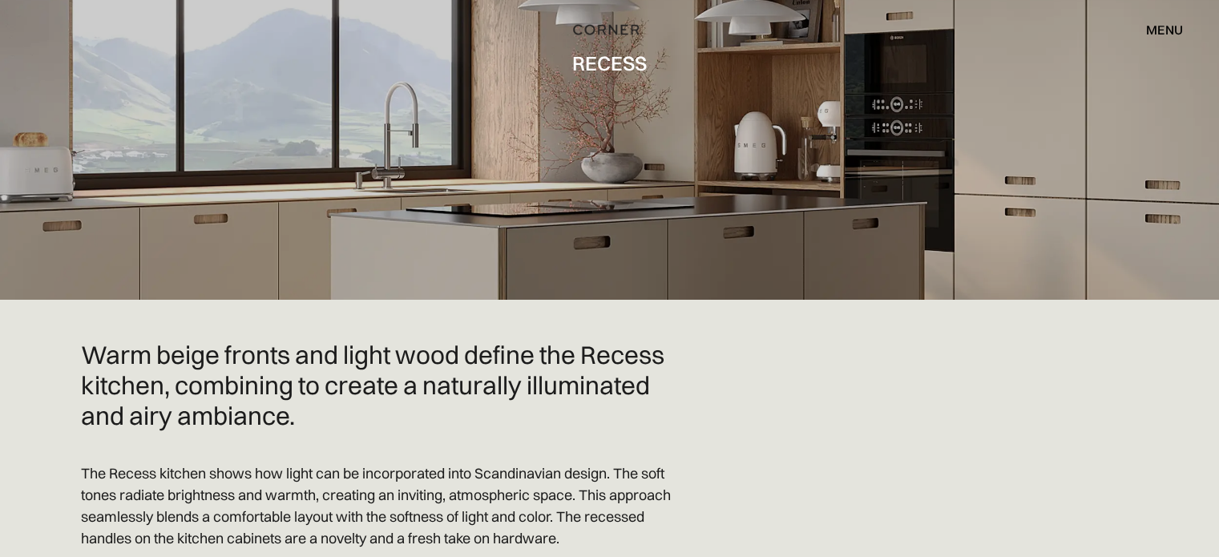
click at [229, 340] on h2 "Warm beige fronts and light wood define the Recess kitchen, combining to create…" at bounding box center [385, 385] width 609 height 91
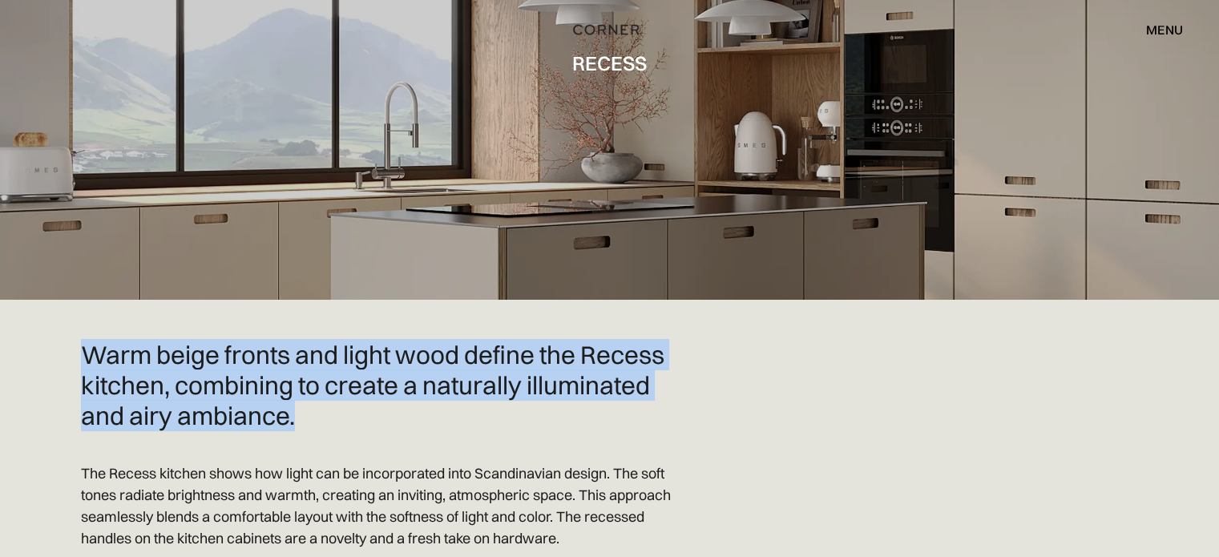
click at [229, 340] on h2 "Warm beige fronts and light wood define the Recess kitchen, combining to create…" at bounding box center [385, 385] width 609 height 91
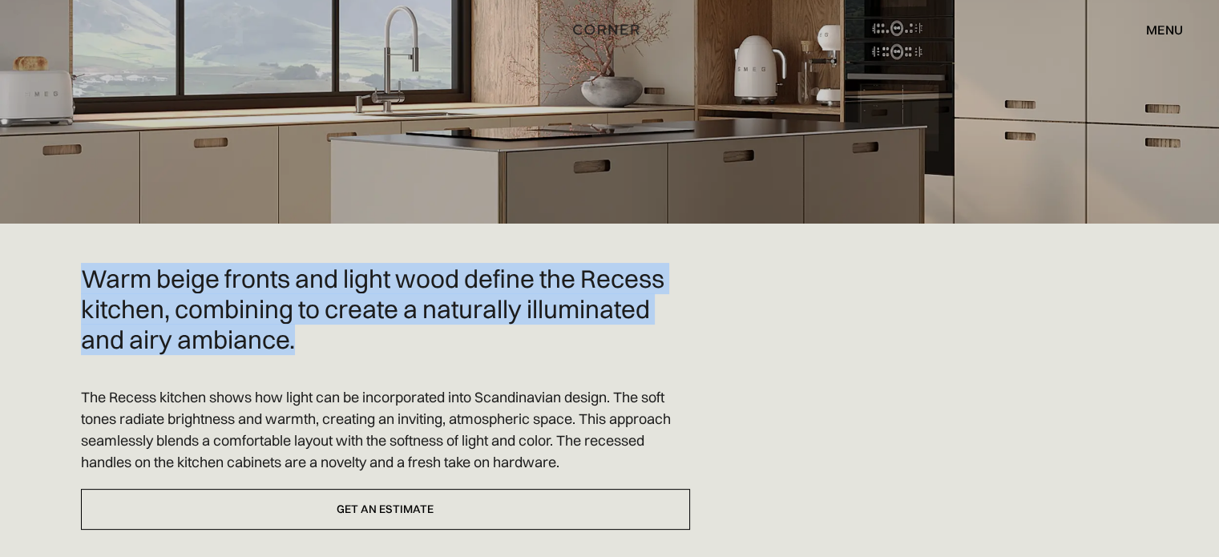
scroll to position [321, 0]
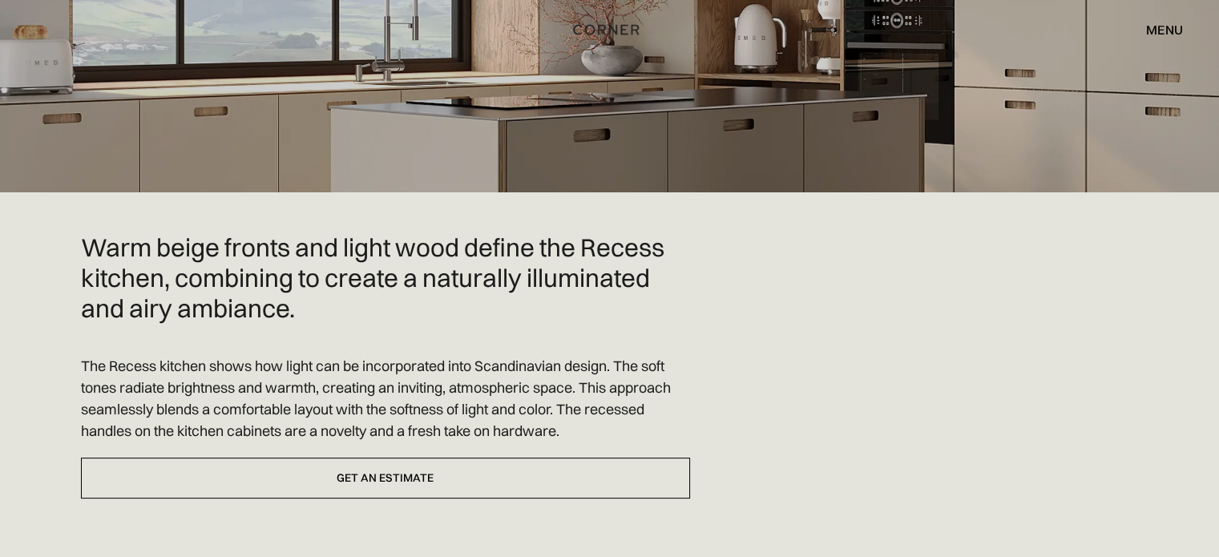
click at [253, 355] on p "The Recess kitchen shows how light can be incorporated into Scandinavian design…" at bounding box center [385, 398] width 609 height 87
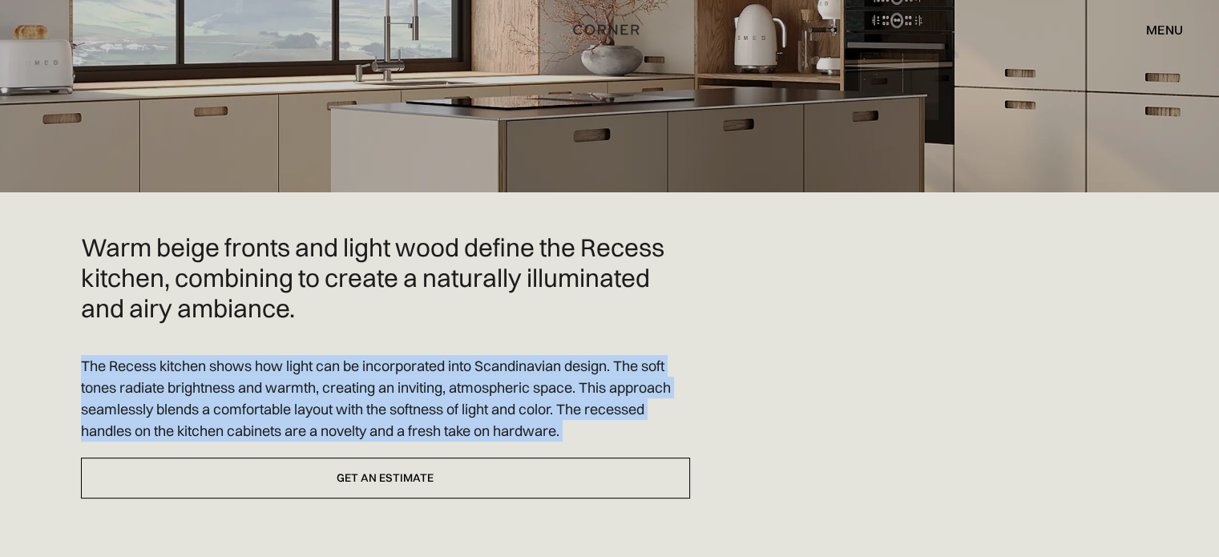
click at [253, 355] on p "The Recess kitchen shows how light can be incorporated into Scandinavian design…" at bounding box center [385, 398] width 609 height 87
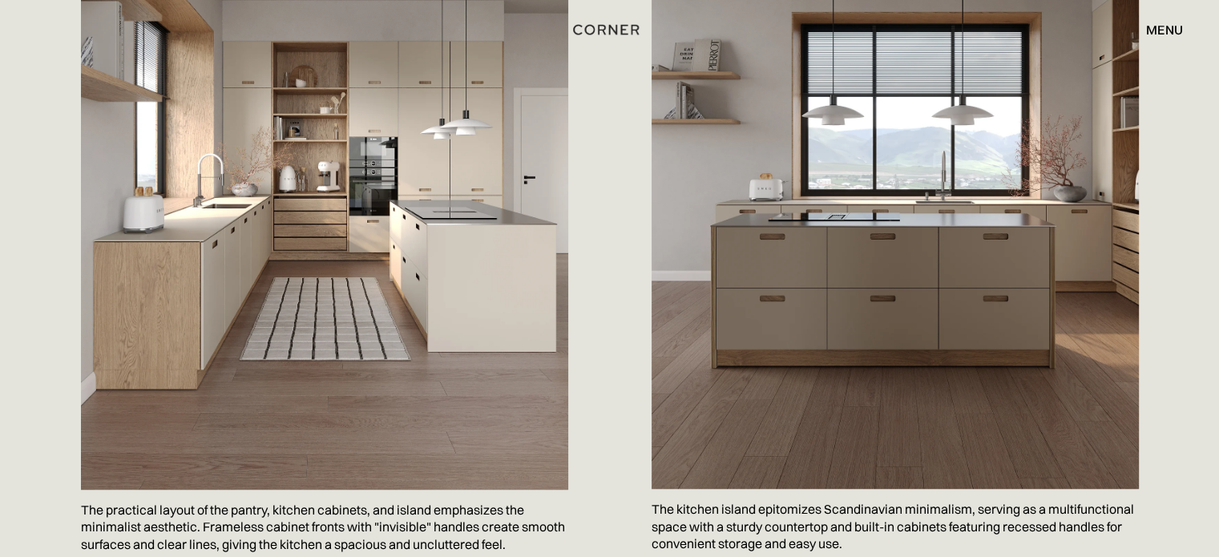
scroll to position [1175, 0]
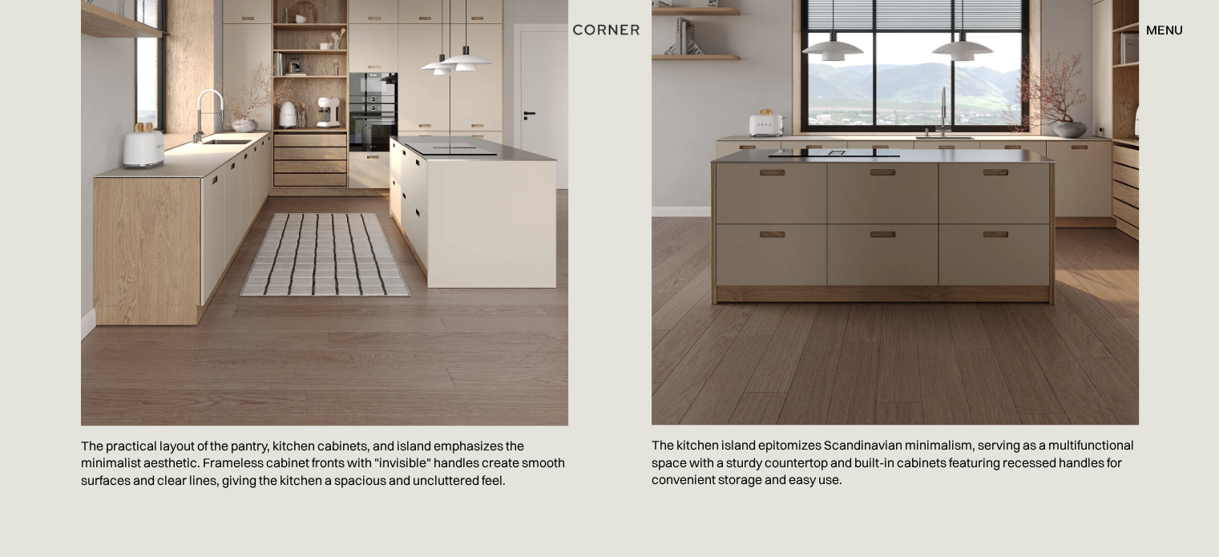
click at [167, 432] on p "The practical layout of the pantry, kitchen cabinets, and island emphasizes the…" at bounding box center [324, 463] width 487 height 76
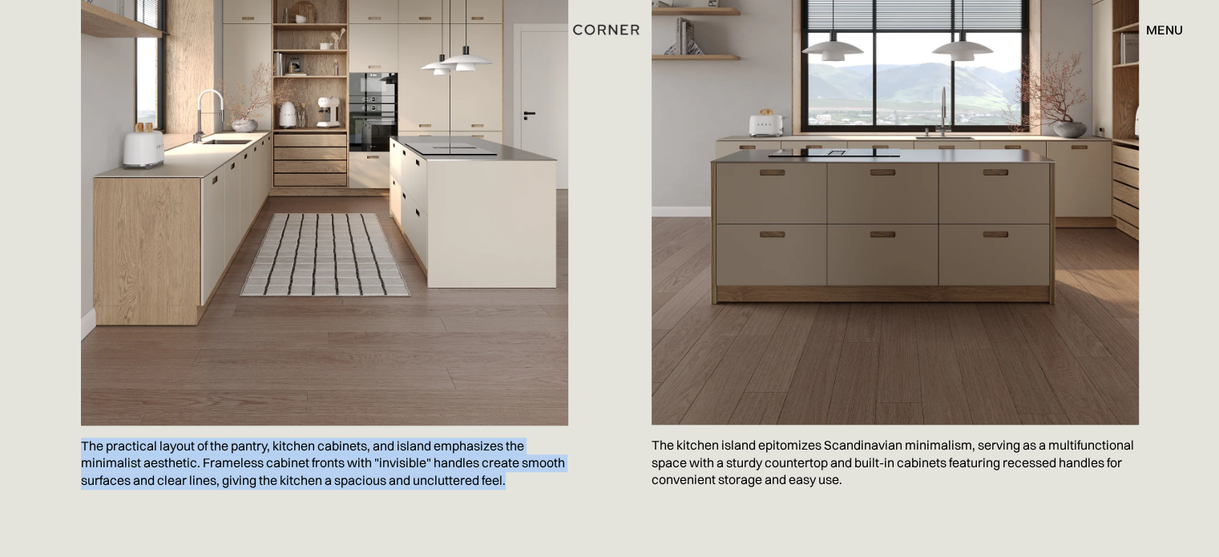
click at [167, 432] on p "The practical layout of the pantry, kitchen cabinets, and island emphasizes the…" at bounding box center [324, 463] width 487 height 76
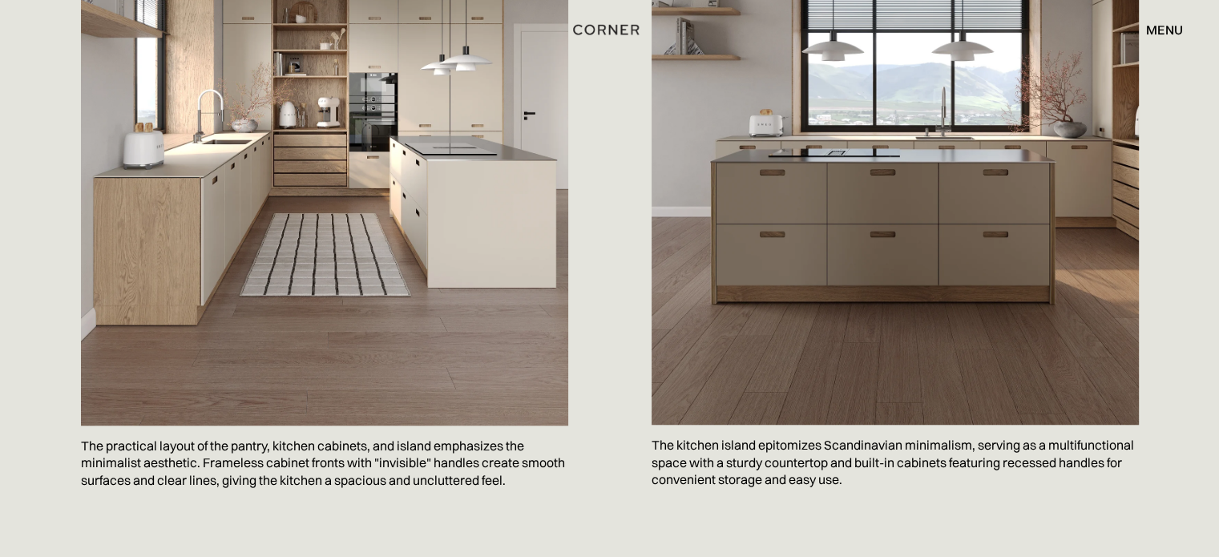
click at [708, 425] on p "The kitchen island epitomizes Scandinavian minimalism, serving as a multifuncti…" at bounding box center [894, 463] width 487 height 76
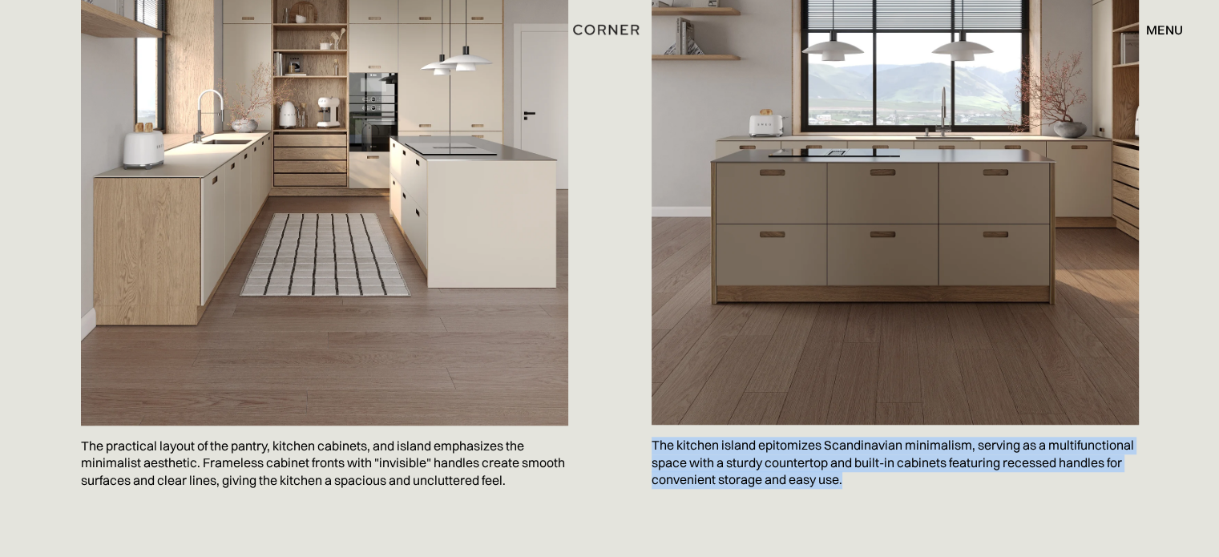
click at [708, 425] on p "The kitchen island epitomizes Scandinavian minimalism, serving as a multifuncti…" at bounding box center [894, 463] width 487 height 76
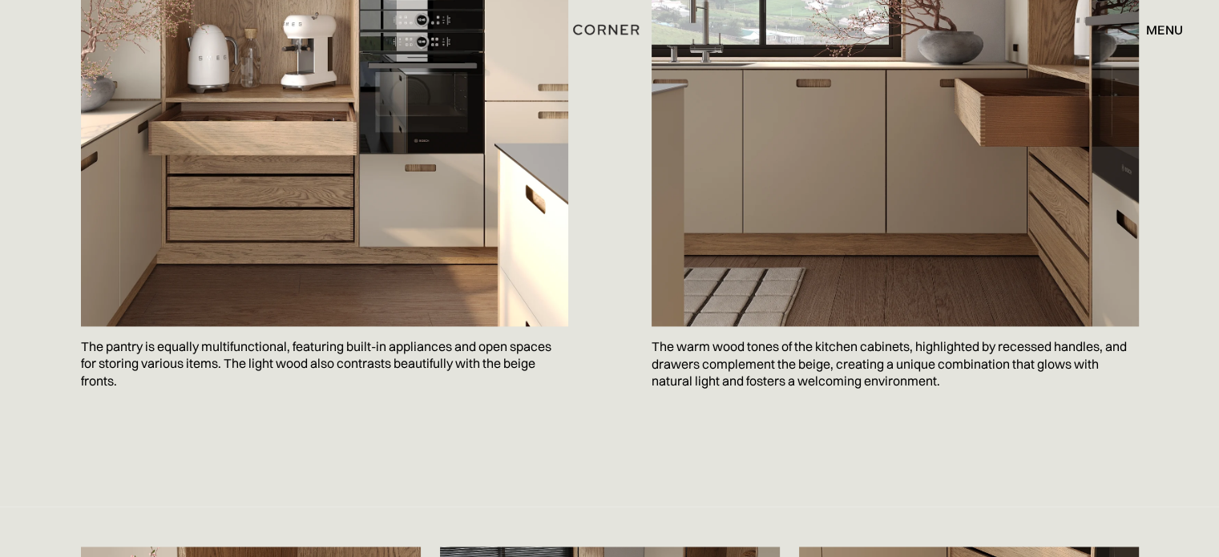
scroll to position [2244, 0]
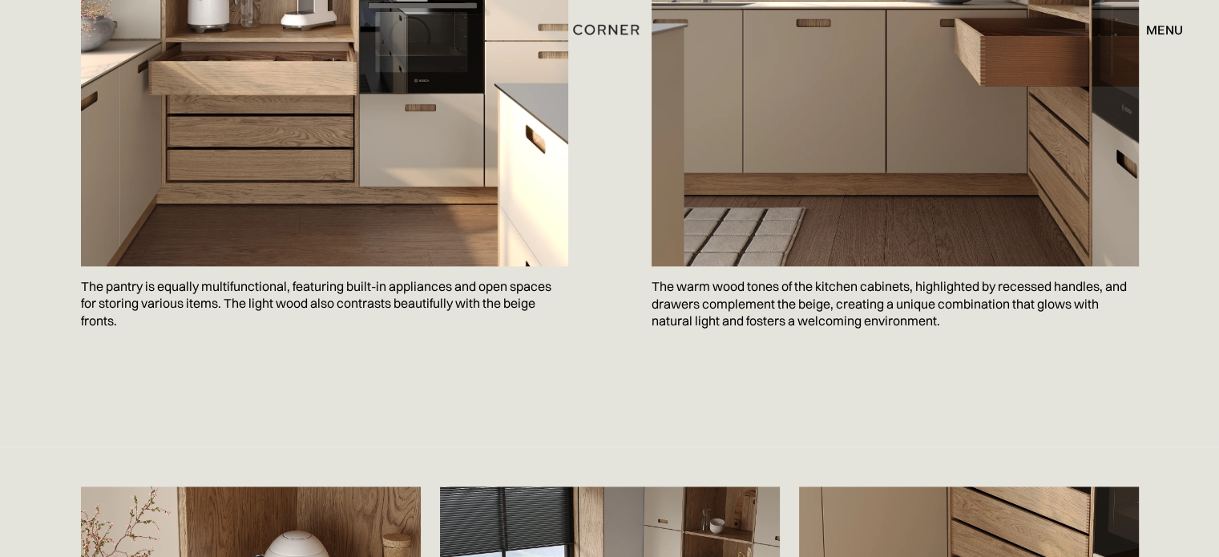
click at [163, 266] on p "The pantry is equally multifunctional, featuring built-in appliances and open s…" at bounding box center [324, 304] width 487 height 76
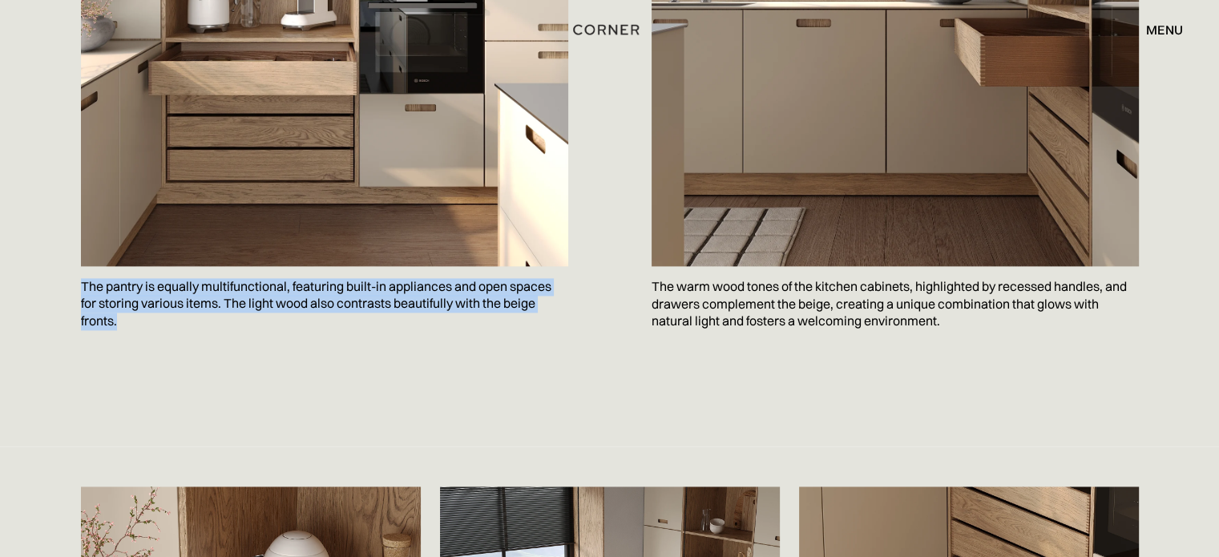
click at [163, 266] on p "The pantry is equally multifunctional, featuring built-in appliances and open s…" at bounding box center [324, 304] width 487 height 76
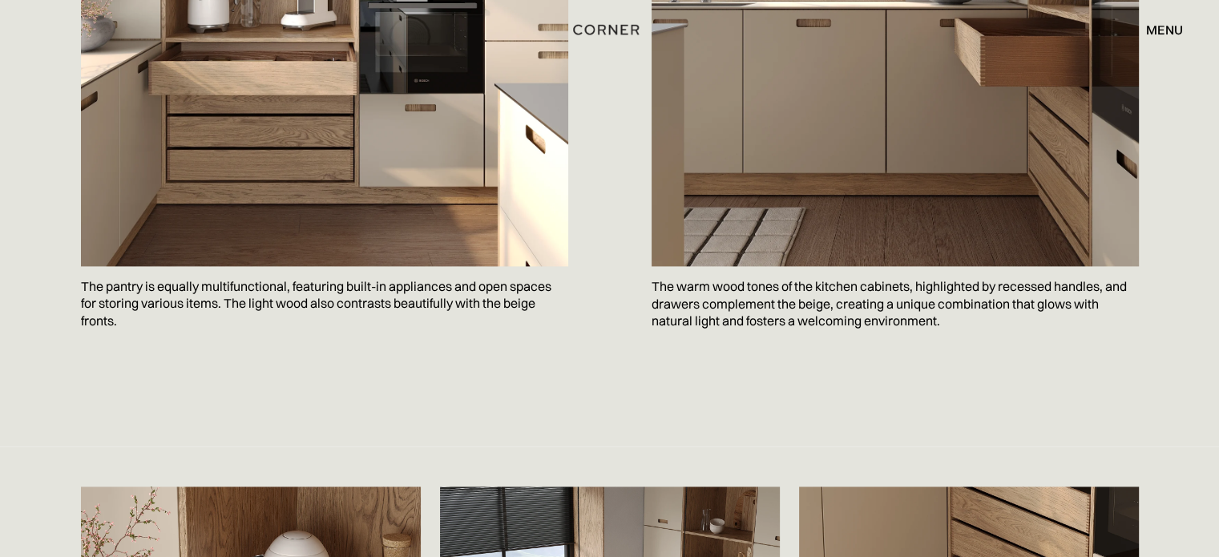
click at [707, 266] on p "The warm wood tones of the kitchen cabinets, highlighted by recessed handles, a…" at bounding box center [894, 304] width 487 height 76
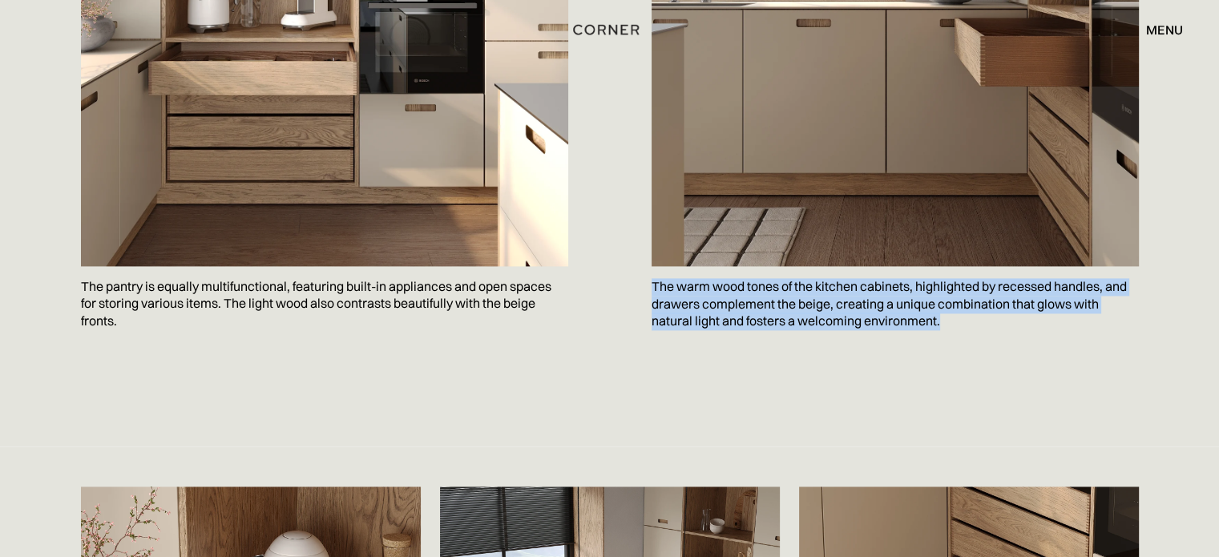
click at [707, 266] on p "The warm wood tones of the kitchen cabinets, highlighted by recessed handles, a…" at bounding box center [894, 304] width 487 height 76
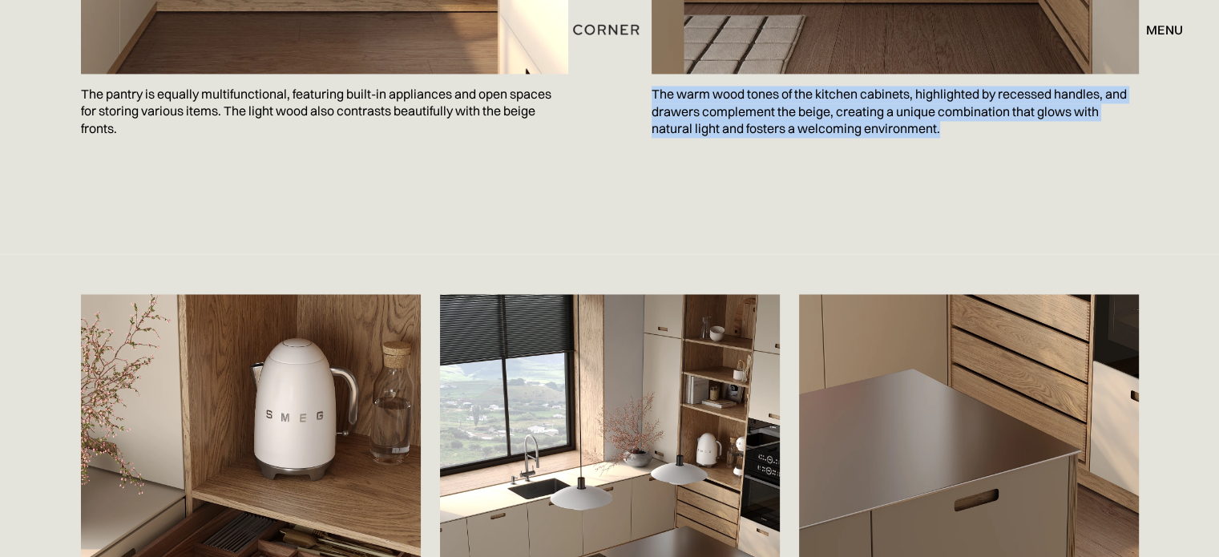
scroll to position [2777, 0]
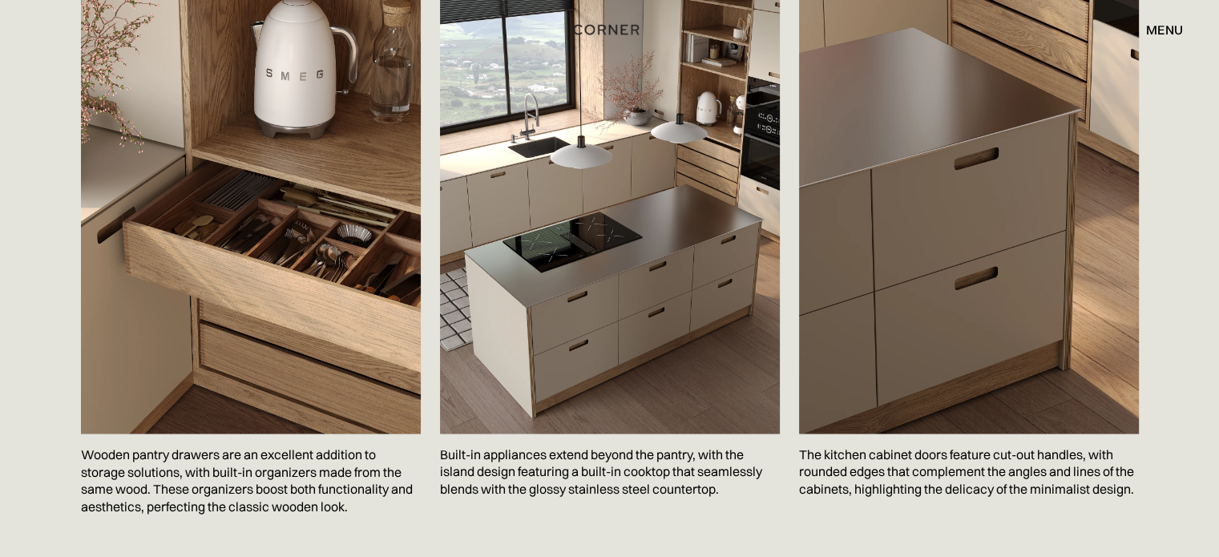
click at [179, 439] on p "Wooden pantry drawers are an excellent addition to storage solutions, with buil…" at bounding box center [251, 479] width 340 height 93
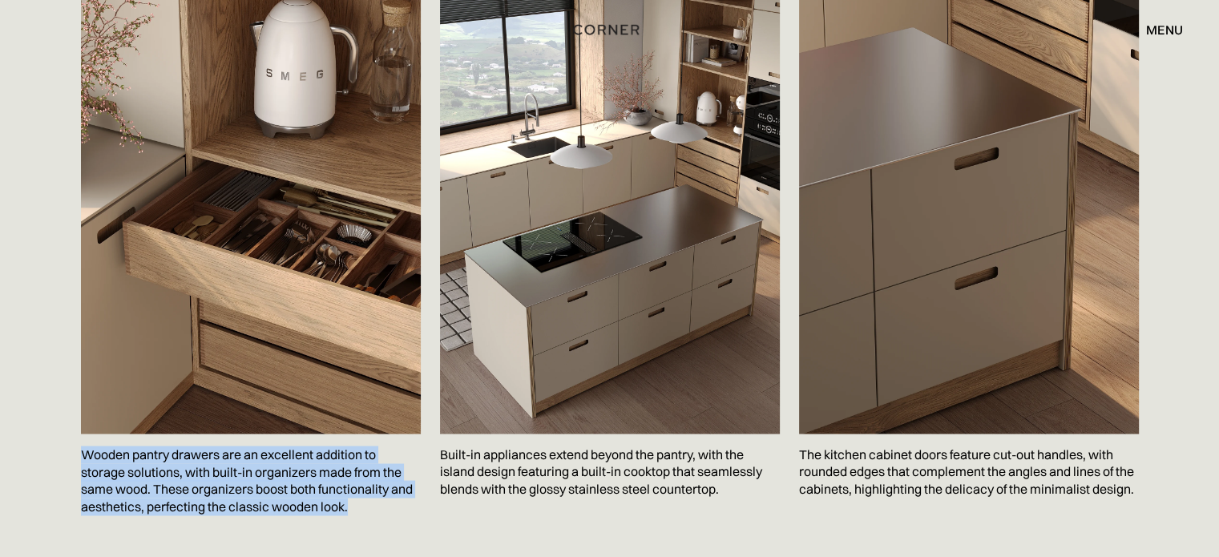
click at [179, 439] on p "Wooden pantry drawers are an excellent addition to storage solutions, with buil…" at bounding box center [251, 479] width 340 height 93
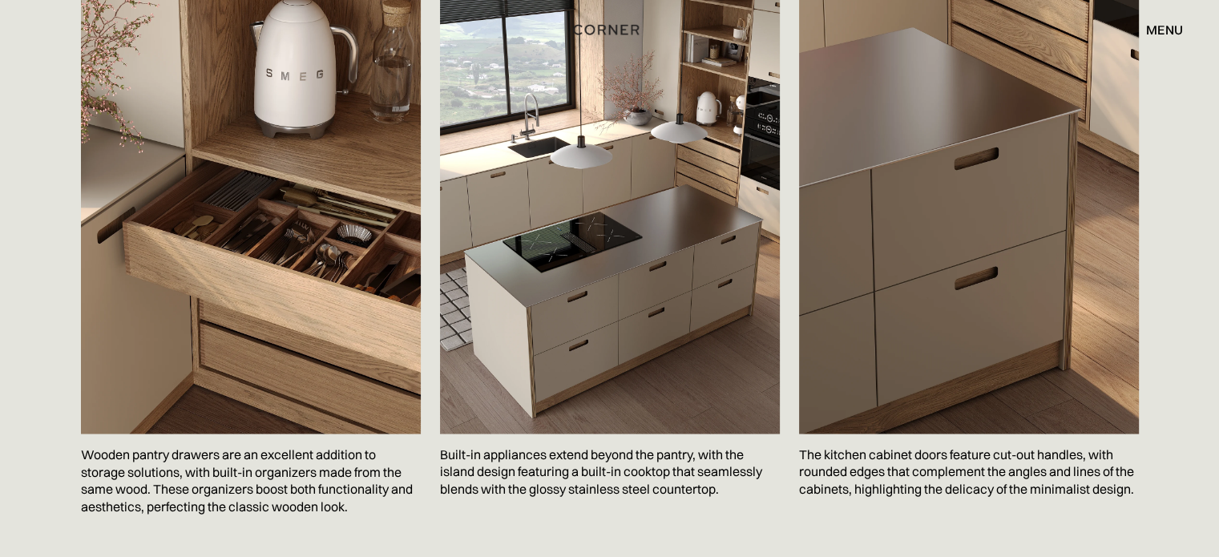
click at [518, 433] on p "Built-in appliances extend beyond the pantry, with the island design featuring …" at bounding box center [610, 471] width 340 height 76
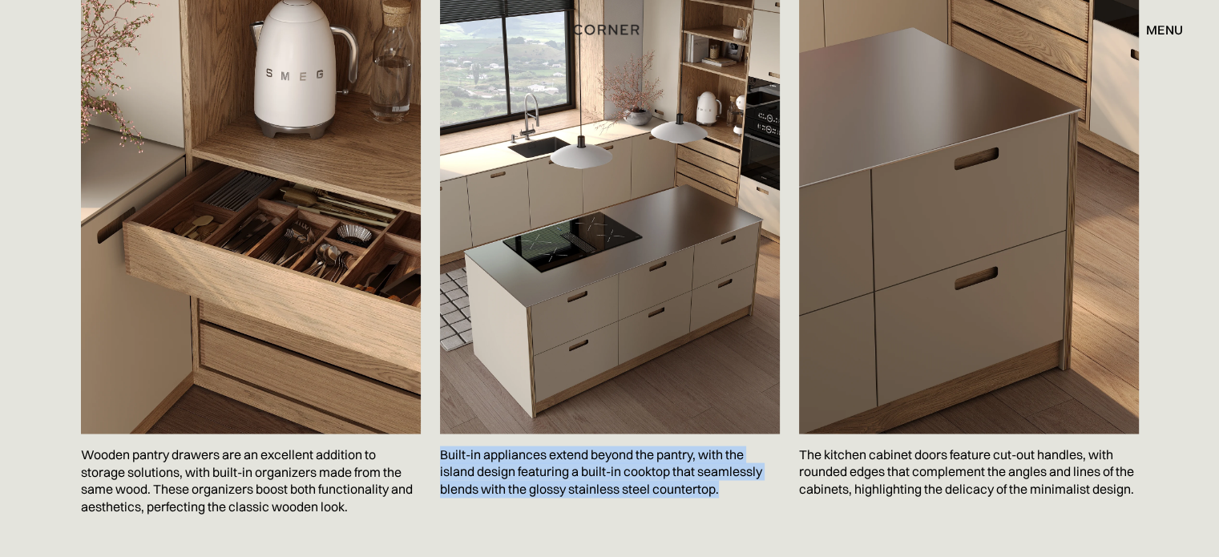
click at [518, 433] on p "Built-in appliances extend beyond the pantry, with the island design featuring …" at bounding box center [610, 471] width 340 height 76
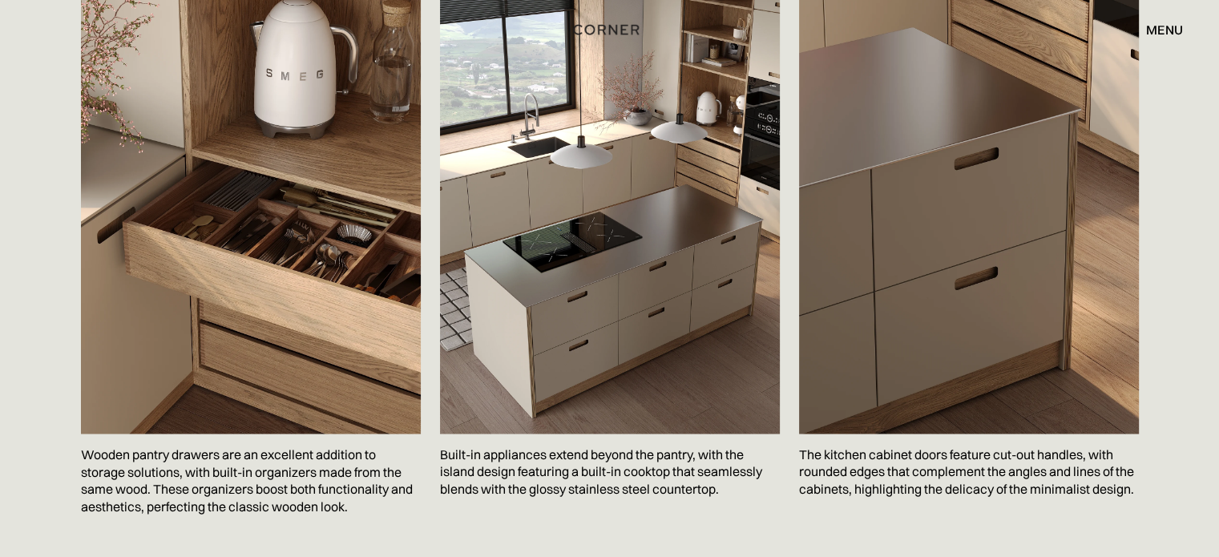
click at [863, 433] on p "The kitchen cabinet doors feature cut-out handles, with rounded edges that comp…" at bounding box center [969, 471] width 340 height 76
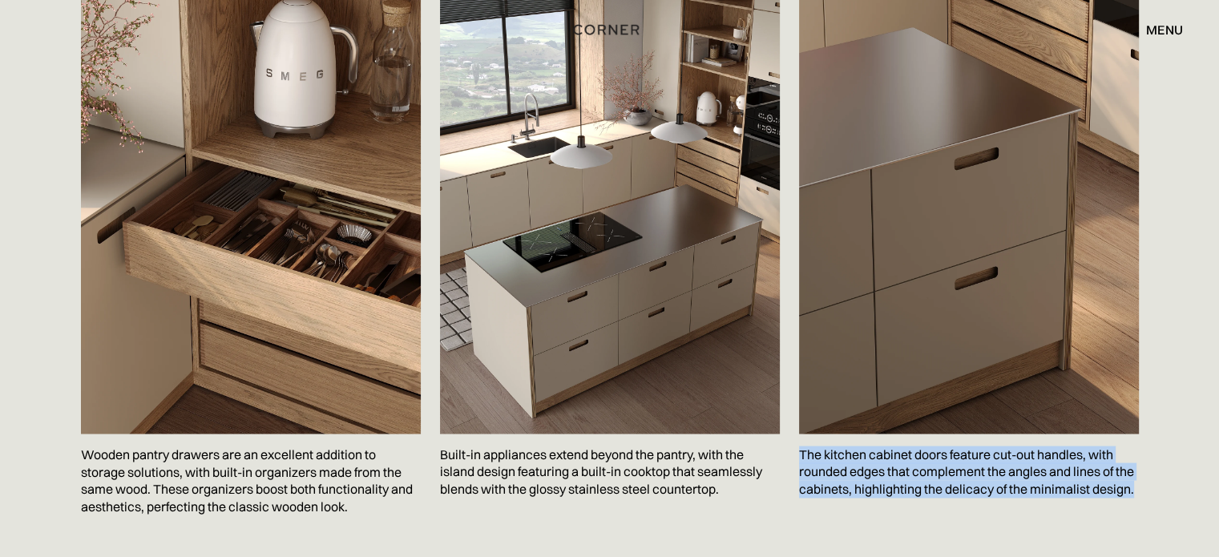
click at [863, 433] on p "The kitchen cabinet doors feature cut-out handles, with rounded edges that comp…" at bounding box center [969, 471] width 340 height 76
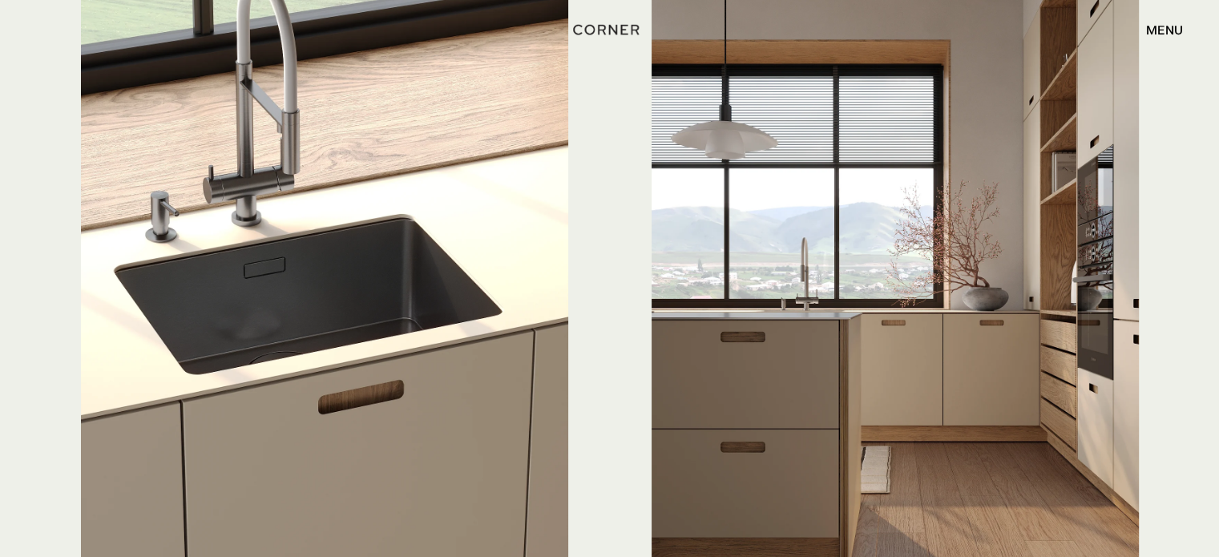
scroll to position [4487, 0]
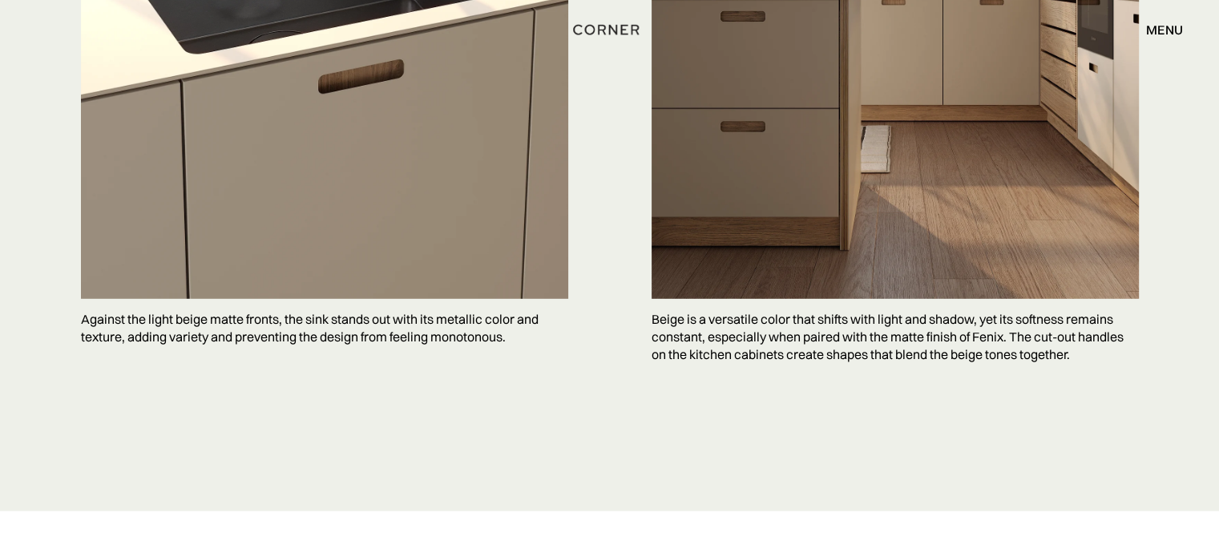
click at [320, 301] on p "Against the light beige matte fronts, the sink stands out with its metallic col…" at bounding box center [324, 328] width 487 height 58
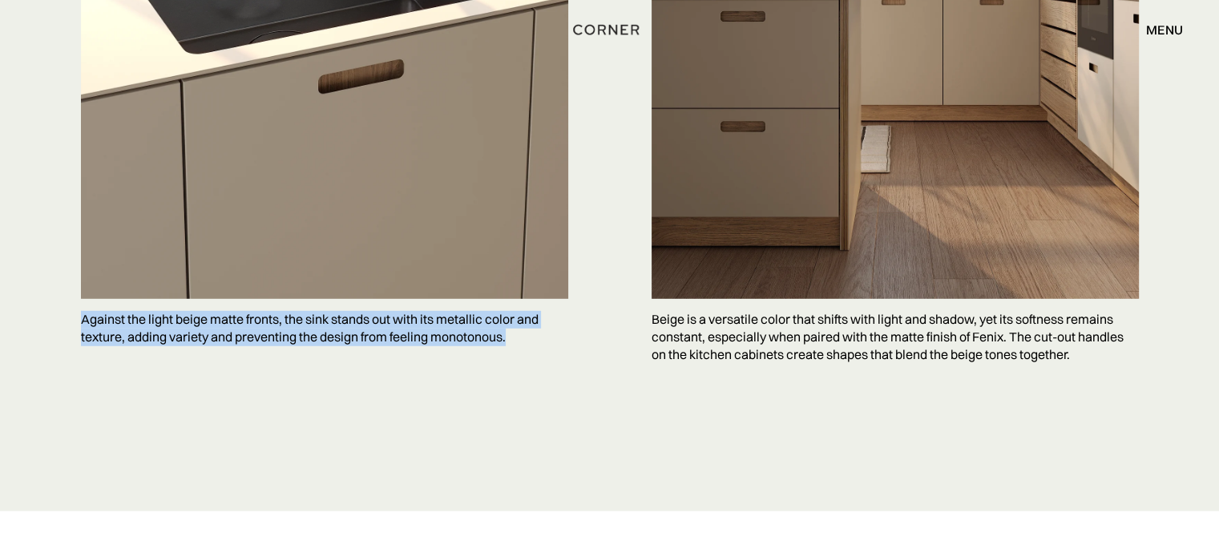
click at [320, 301] on p "Against the light beige matte fronts, the sink stands out with its metallic col…" at bounding box center [324, 328] width 487 height 58
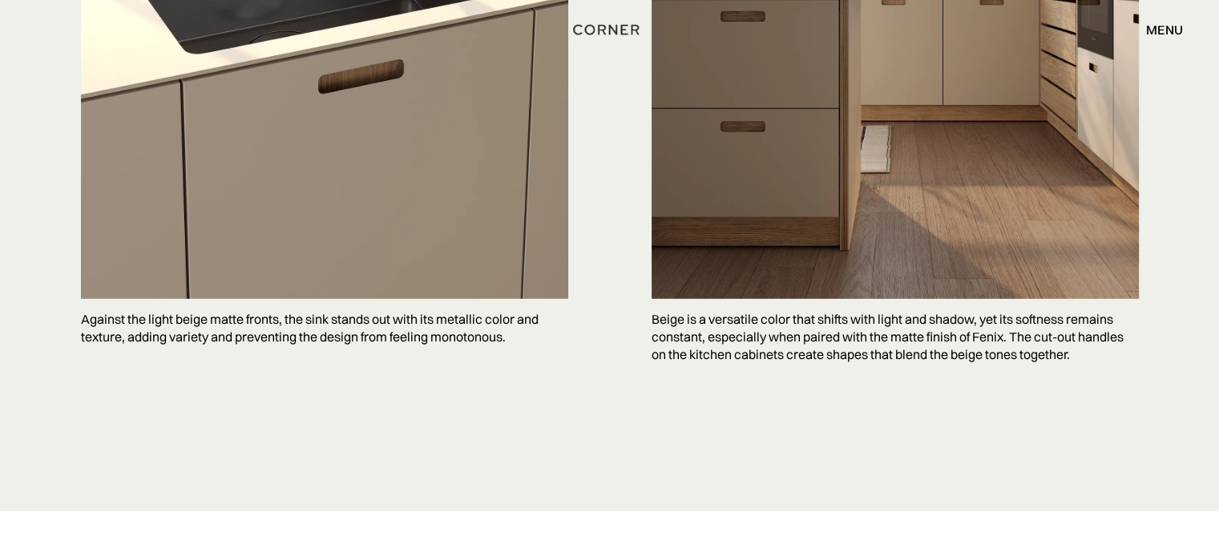
click at [734, 300] on p "Beige is a versatile color that shifts with light and shadow, yet its softness …" at bounding box center [894, 337] width 487 height 76
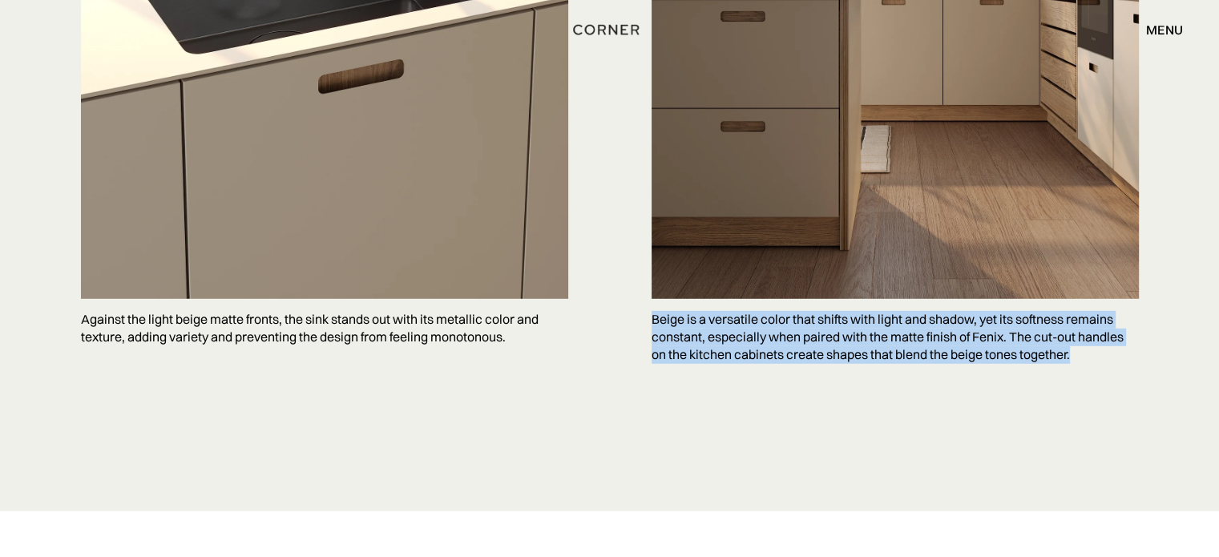
click at [734, 300] on p "Beige is a versatile color that shifts with light and shadow, yet its softness …" at bounding box center [894, 337] width 487 height 76
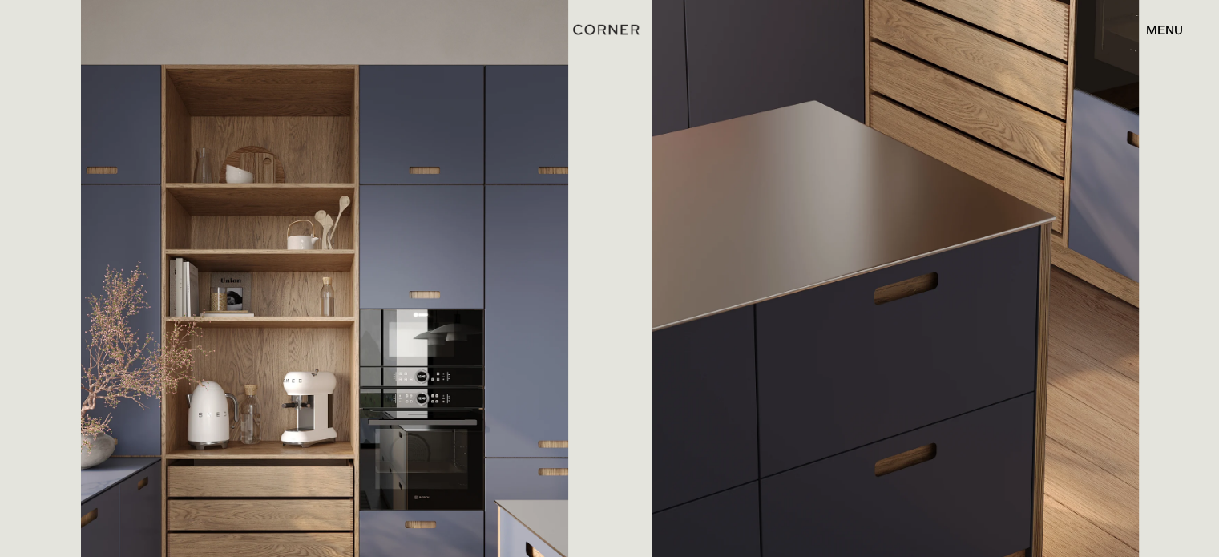
scroll to position [2136, 0]
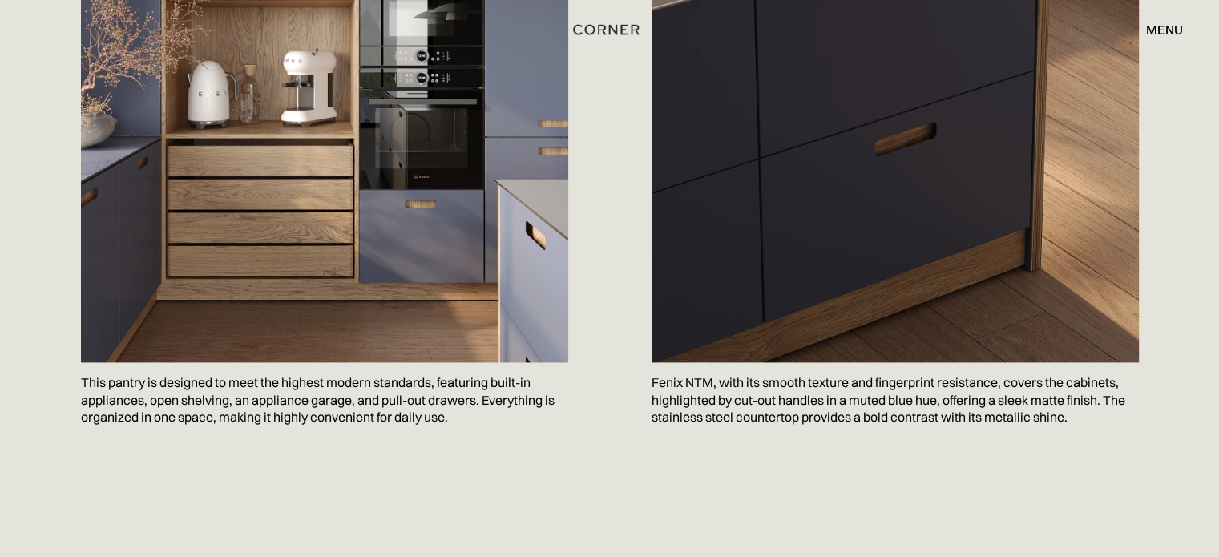
click at [804, 410] on p "Fenix NTM, with its smooth texture and fingerprint resistance, covers the cabin…" at bounding box center [894, 400] width 487 height 76
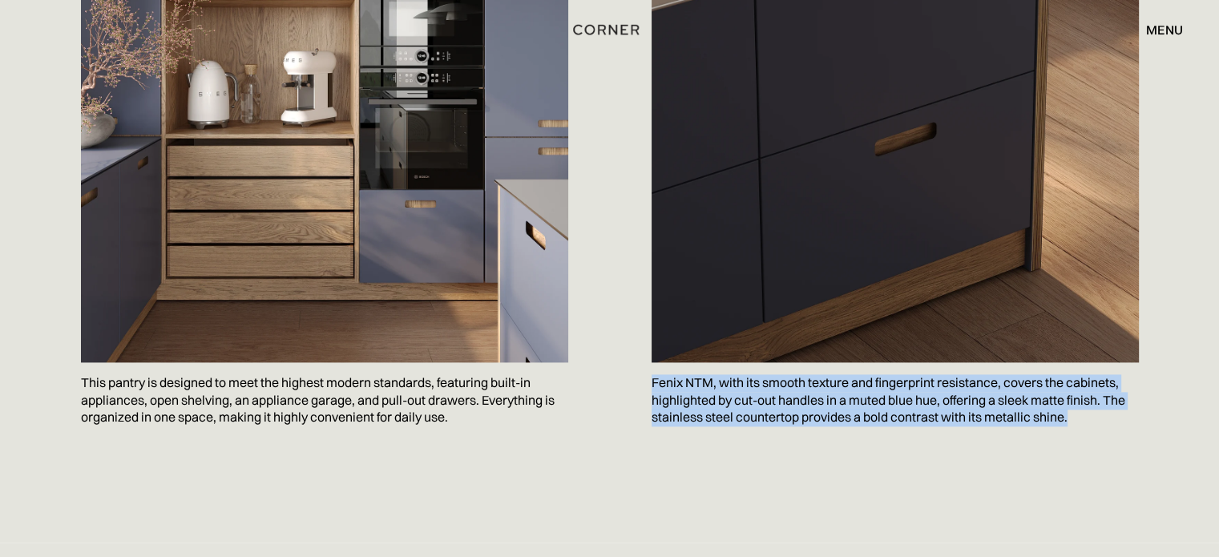
click at [804, 410] on p "Fenix NTM, with its smooth texture and fingerprint resistance, covers the cabin…" at bounding box center [894, 400] width 487 height 76
copy p "Fenix NTM, with its smooth texture and fingerprint resistance, covers the cabin…"
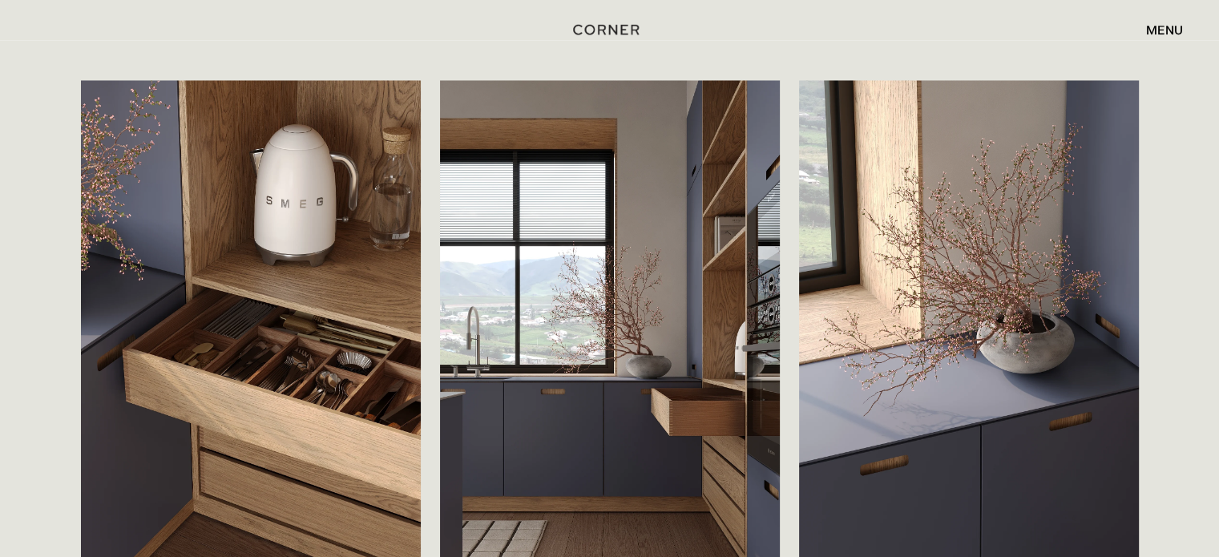
scroll to position [2991, 0]
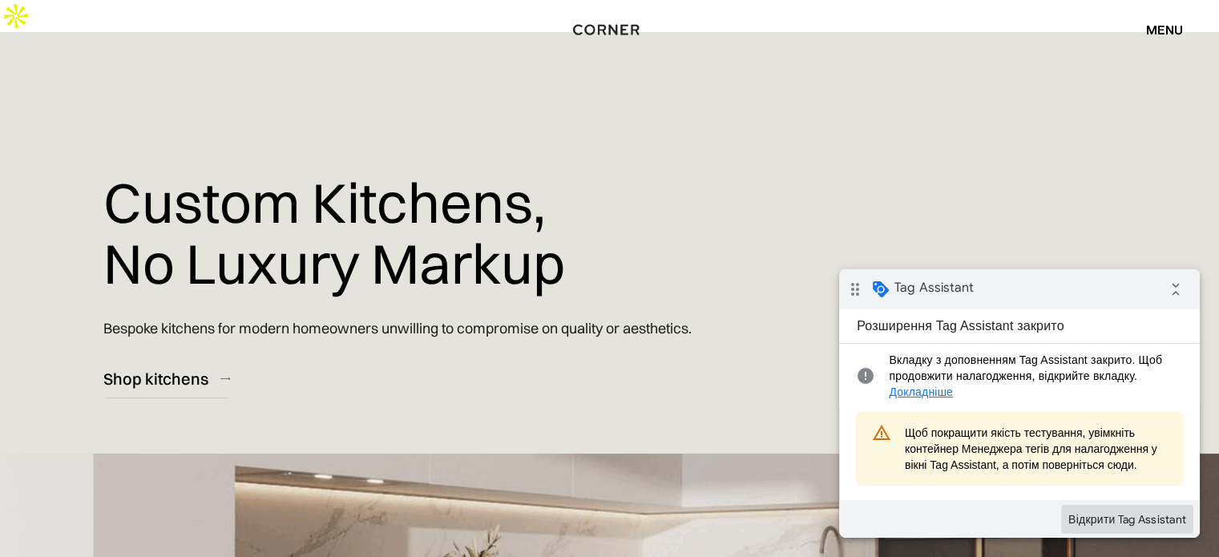
click at [1118, 520] on button "Відкрити Tag Assistant" at bounding box center [1127, 519] width 132 height 29
